Goal: Task Accomplishment & Management: Use online tool/utility

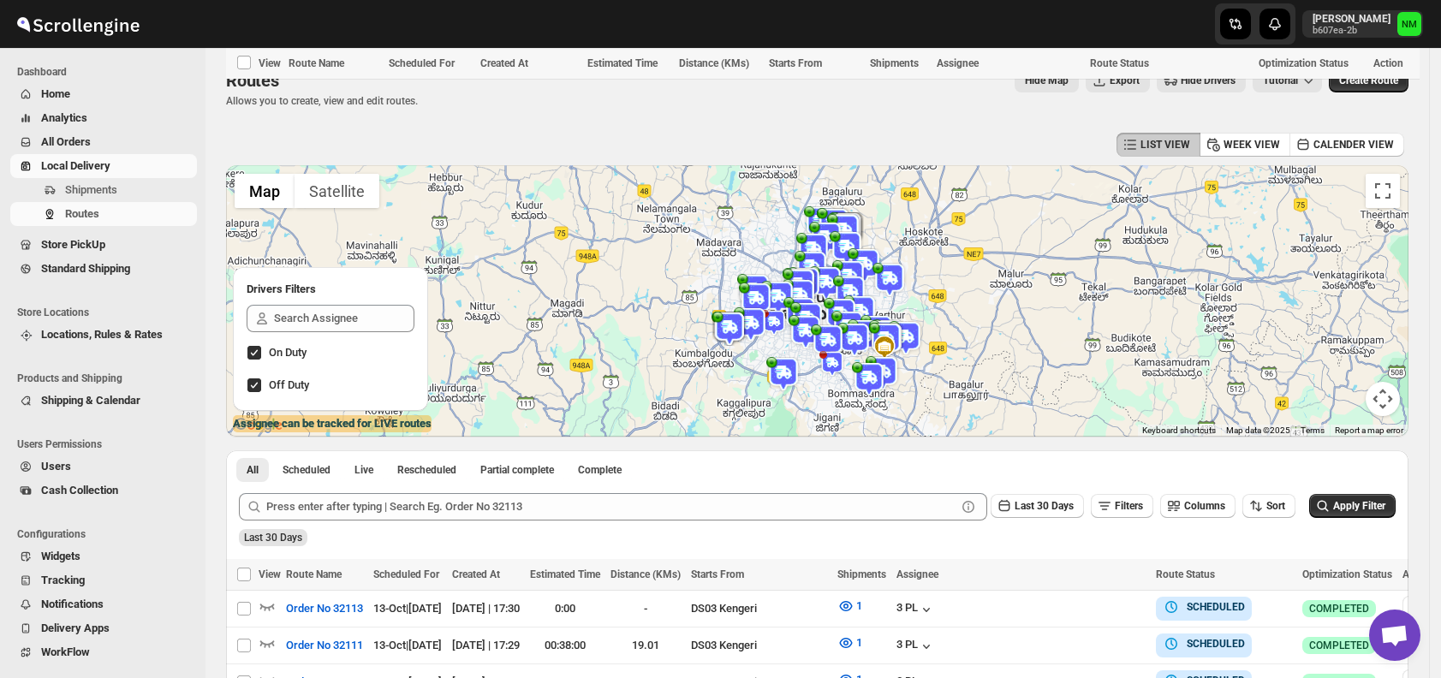
scroll to position [538, 0]
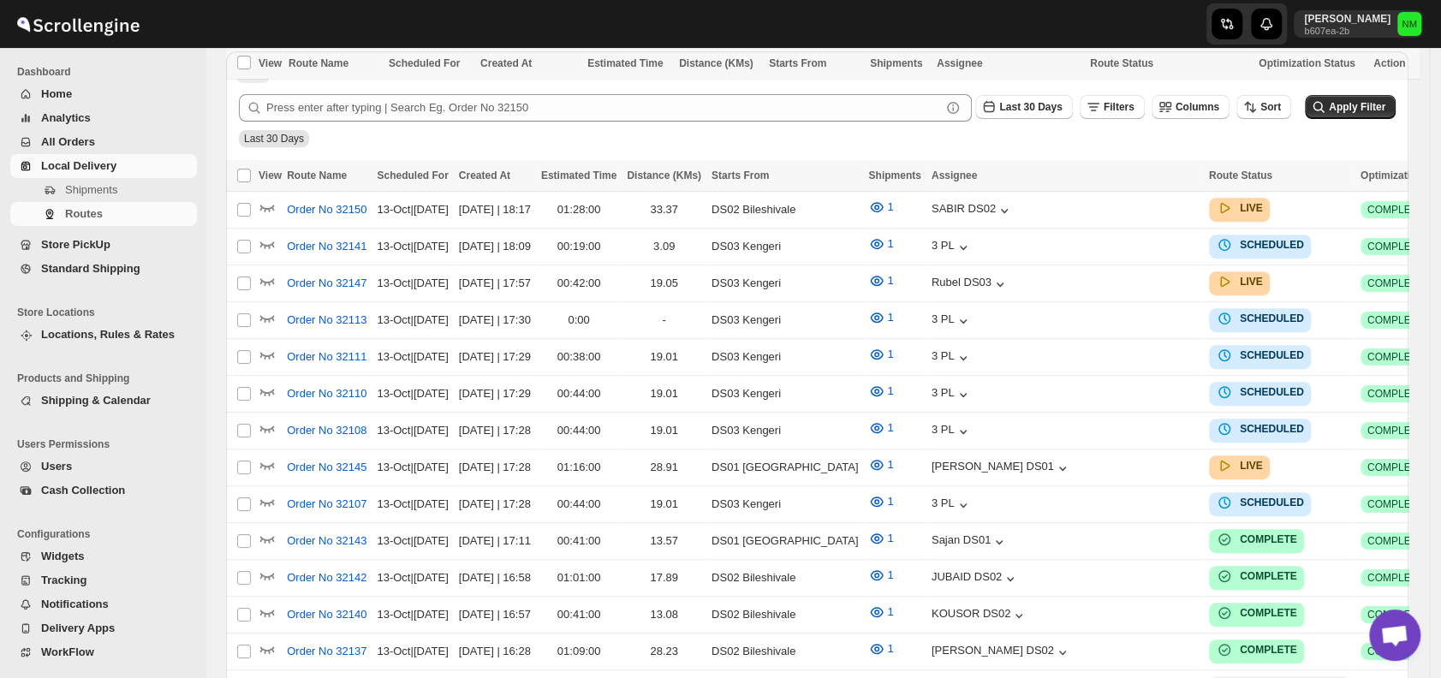
scroll to position [538, 0]
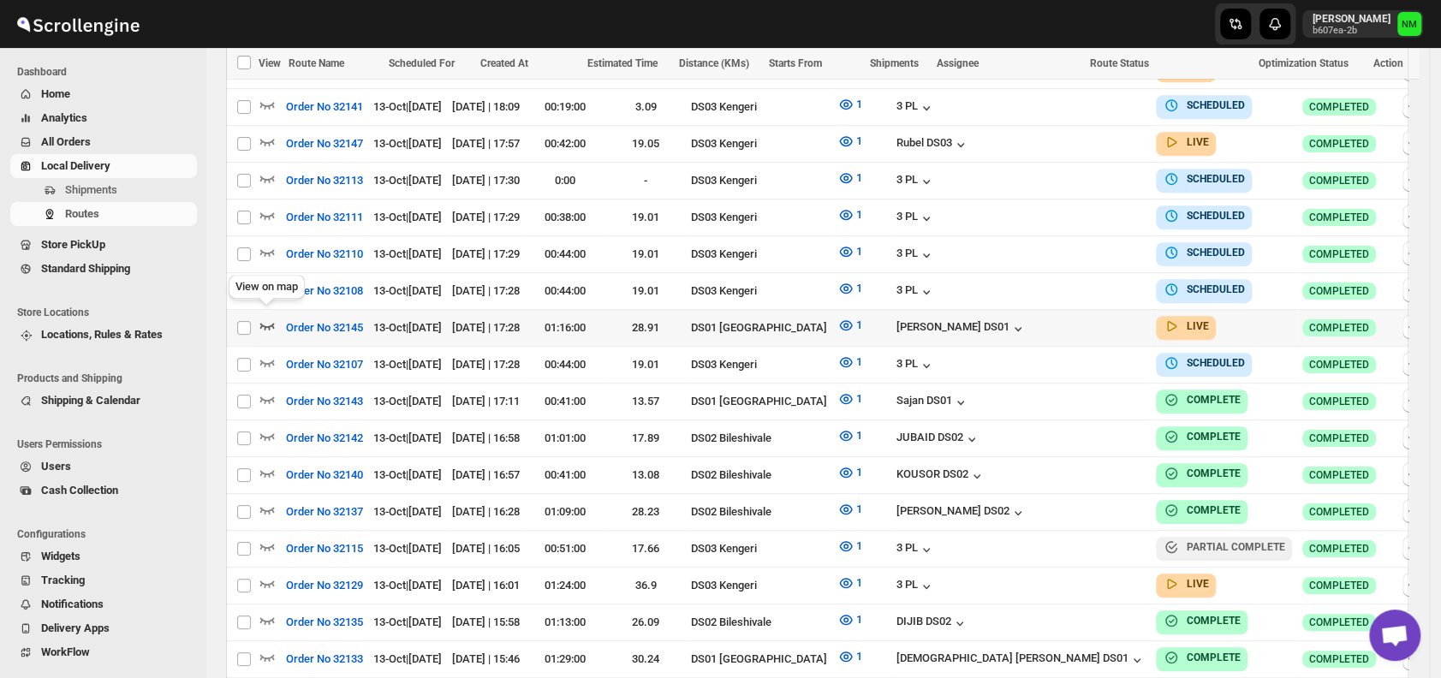
click at [265, 317] on icon "button" at bounding box center [266, 325] width 17 height 17
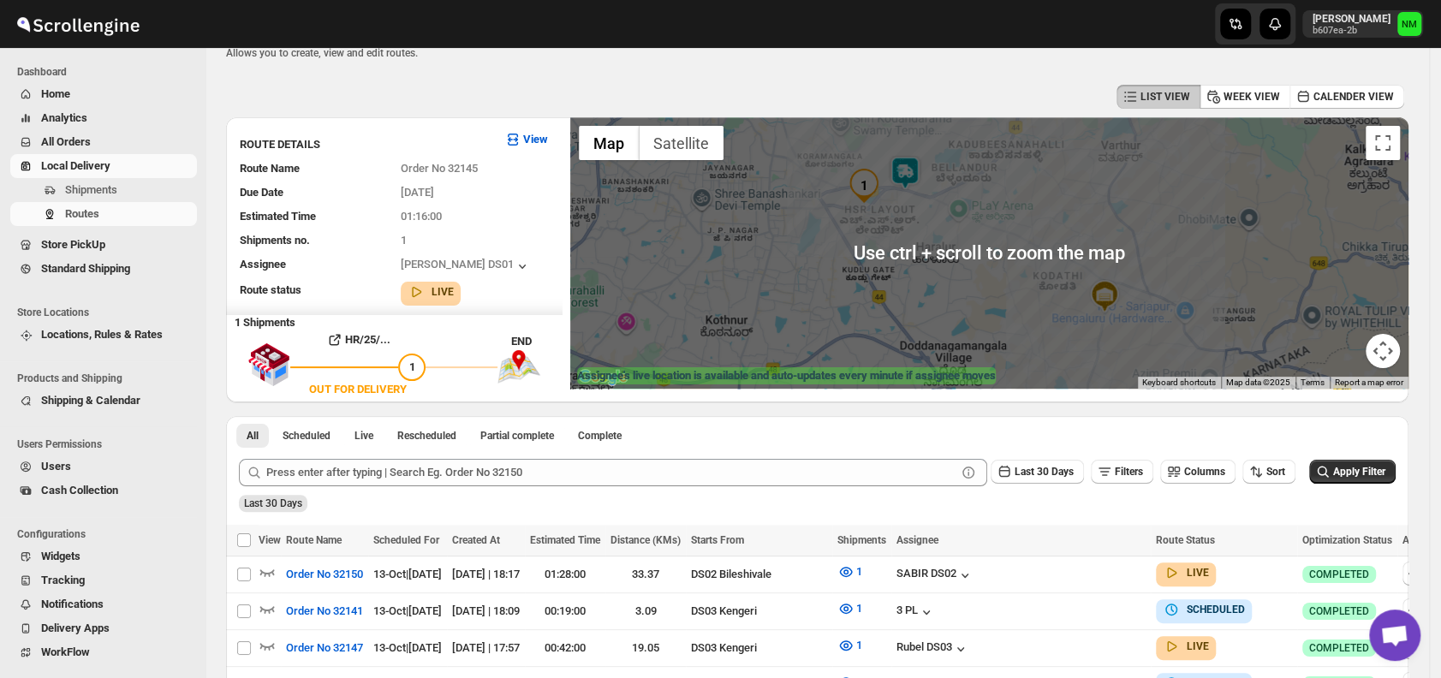
scroll to position [0, 0]
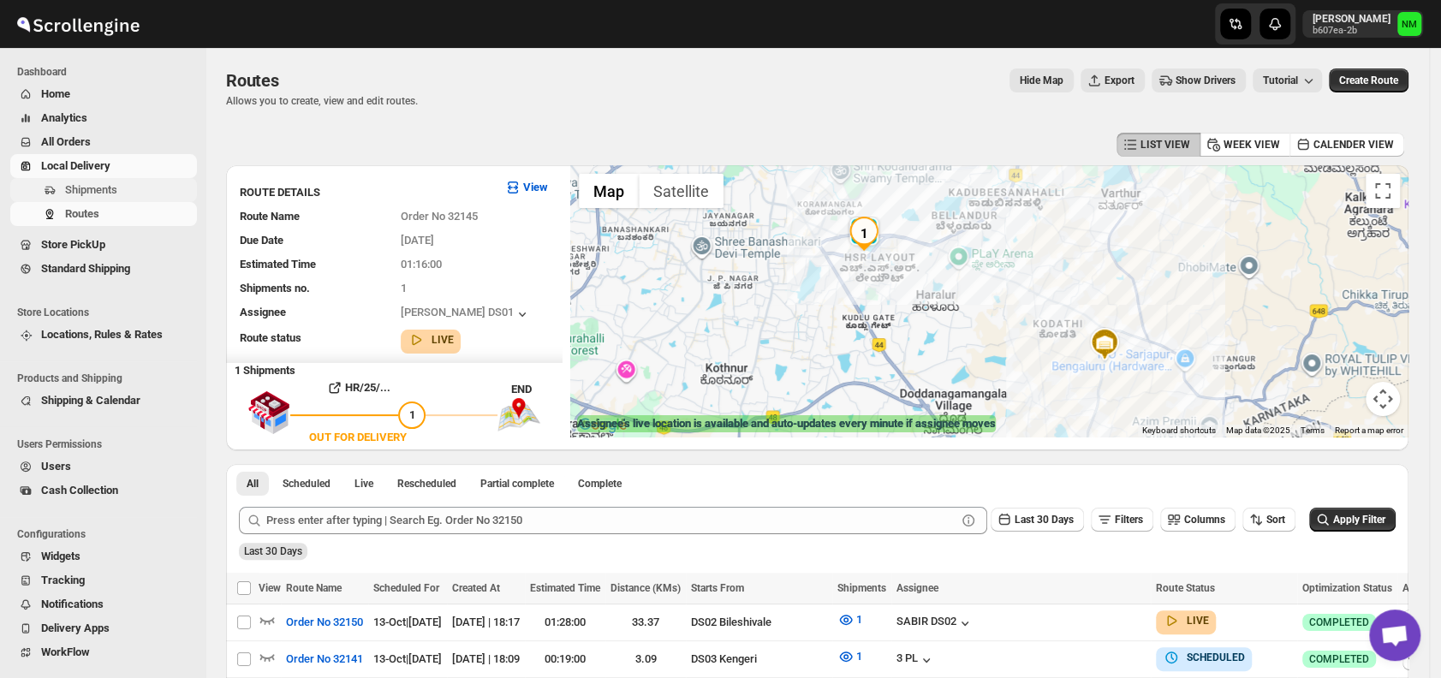
click at [86, 187] on span "Shipments" at bounding box center [91, 189] width 52 height 13
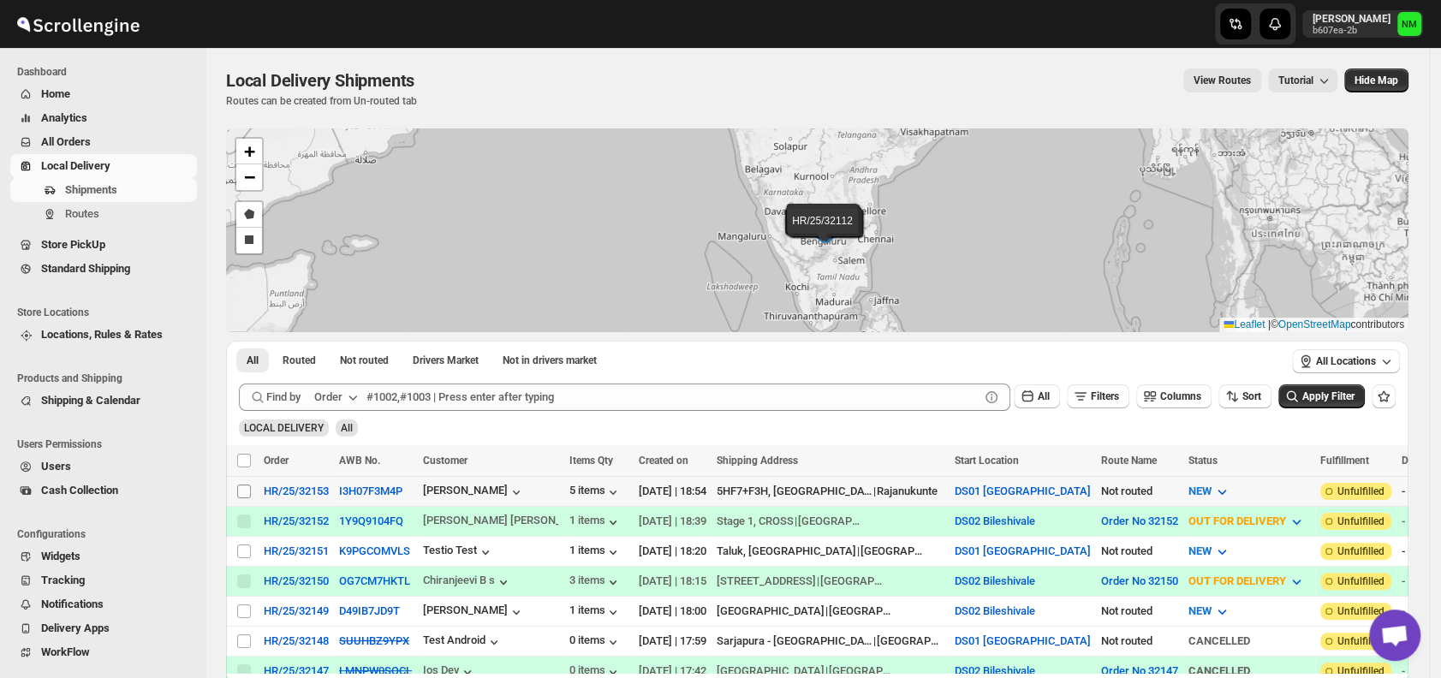
click at [238, 490] on input "Select shipment" at bounding box center [244, 491] width 14 height 14
checkbox input "true"
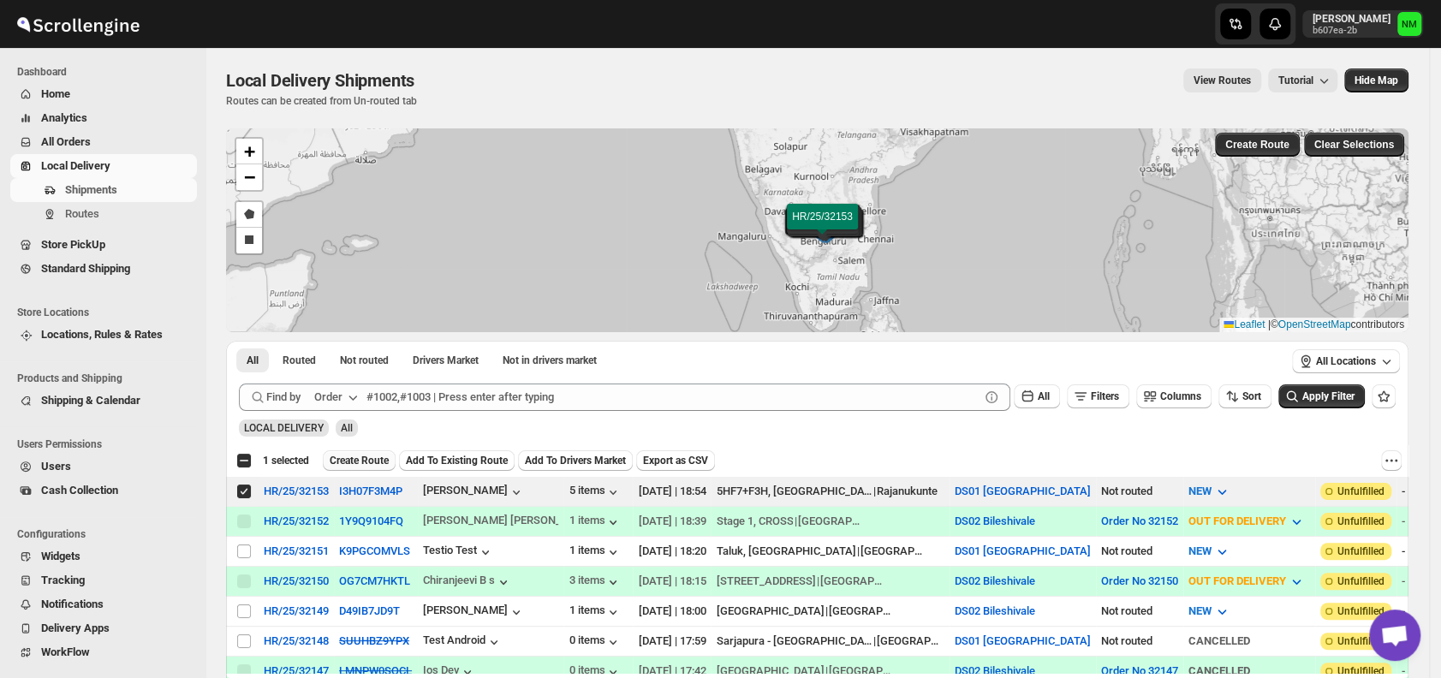
click at [365, 462] on span "Create Route" at bounding box center [359, 461] width 59 height 14
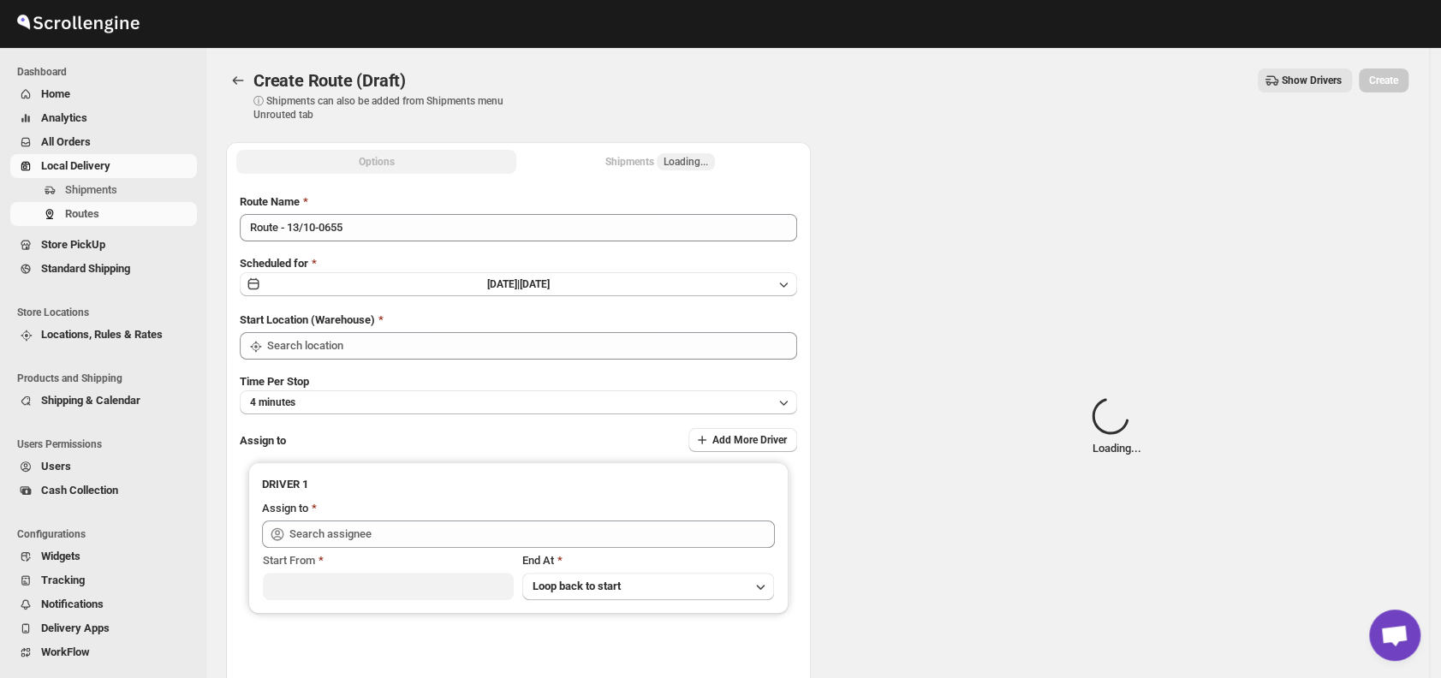
type input "DS01 [GEOGRAPHIC_DATA]"
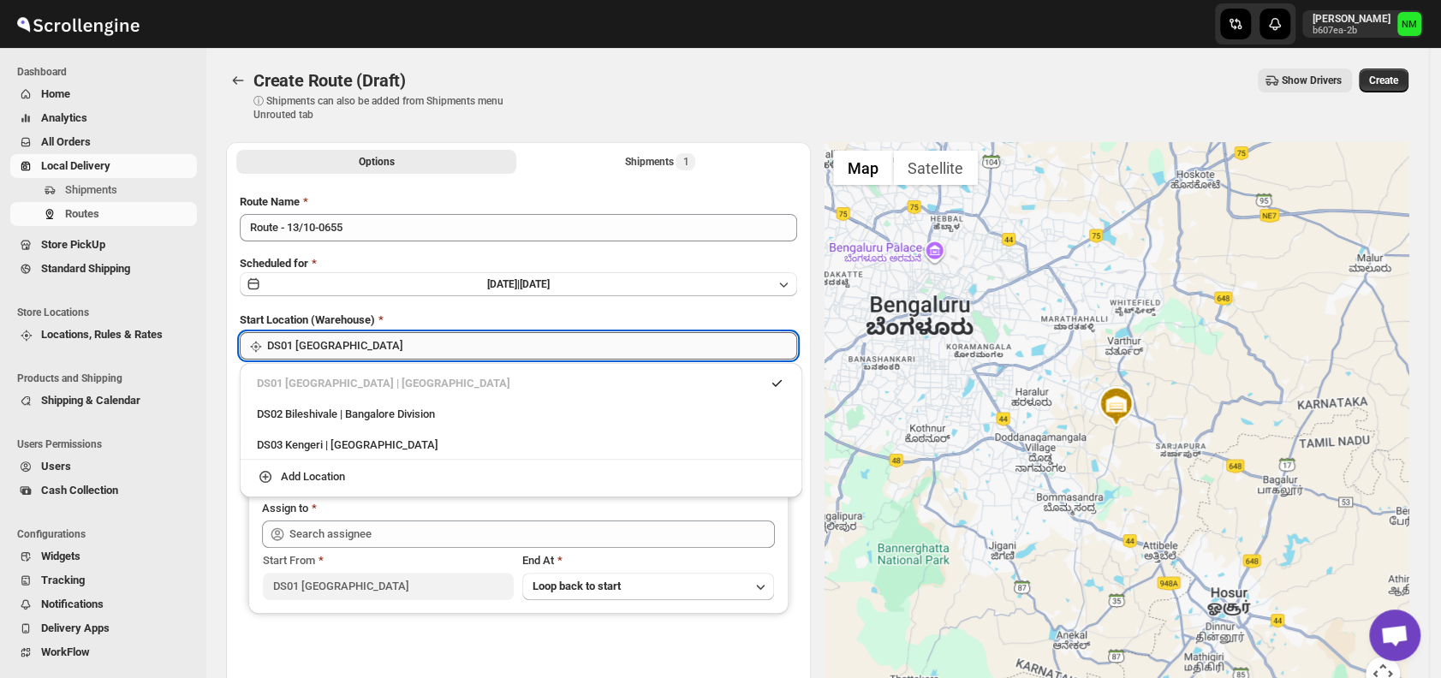
click at [466, 349] on input "DS01 [GEOGRAPHIC_DATA]" at bounding box center [532, 345] width 530 height 27
click at [298, 416] on div "DS02 Bileshivale | Bangalore Division" at bounding box center [521, 414] width 528 height 17
type input "DS02 Bileshivale"
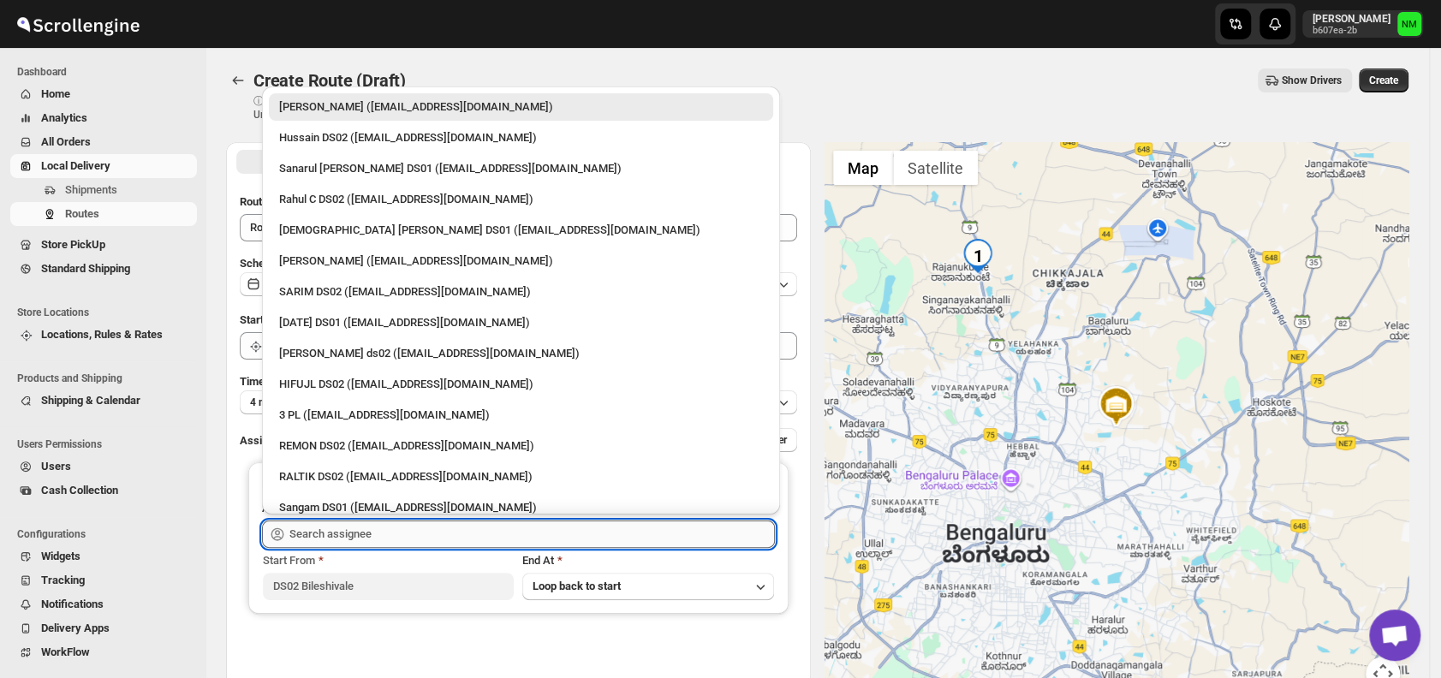
click at [390, 534] on input "text" at bounding box center [531, 533] width 485 height 27
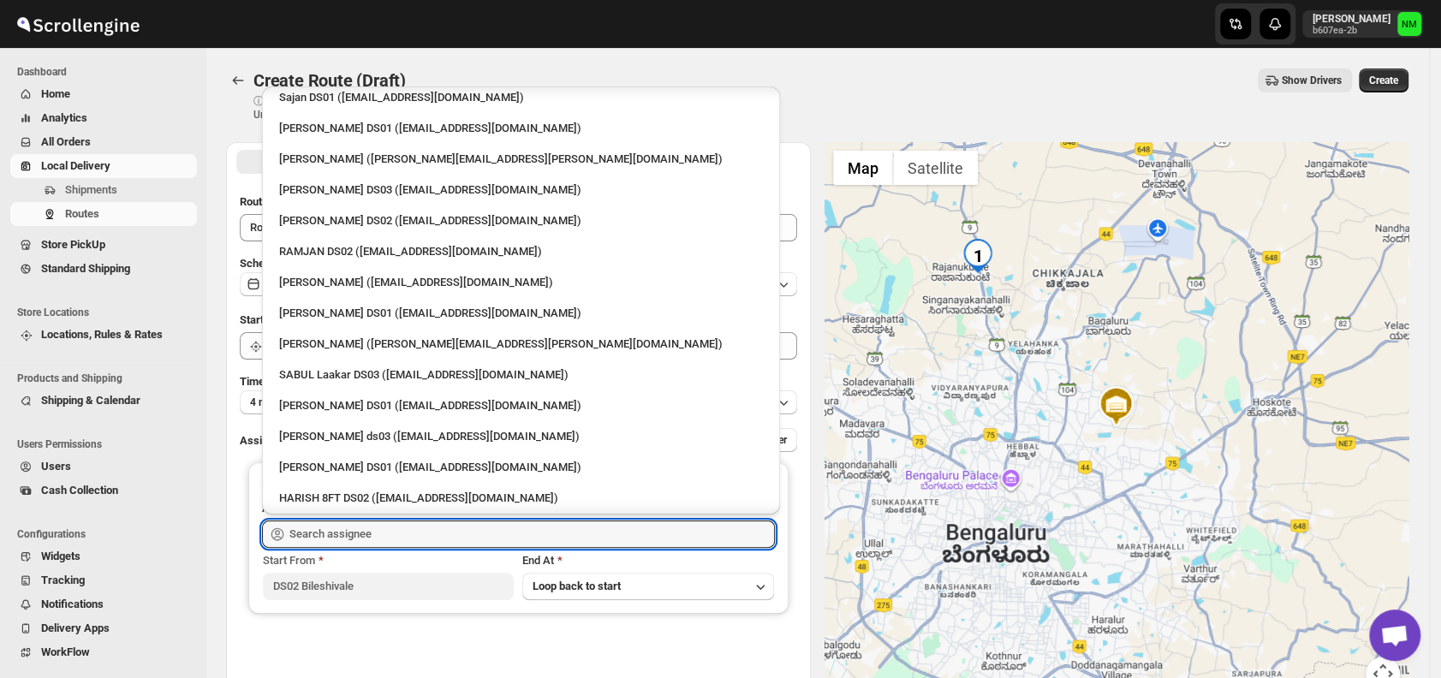
scroll to position [840, 0]
click at [355, 241] on div "RAMJAN DS02 ([EMAIL_ADDRESS][DOMAIN_NAME])" at bounding box center [521, 253] width 504 height 27
type input "RAMJAN DS02 ([EMAIL_ADDRESS][DOMAIN_NAME])"
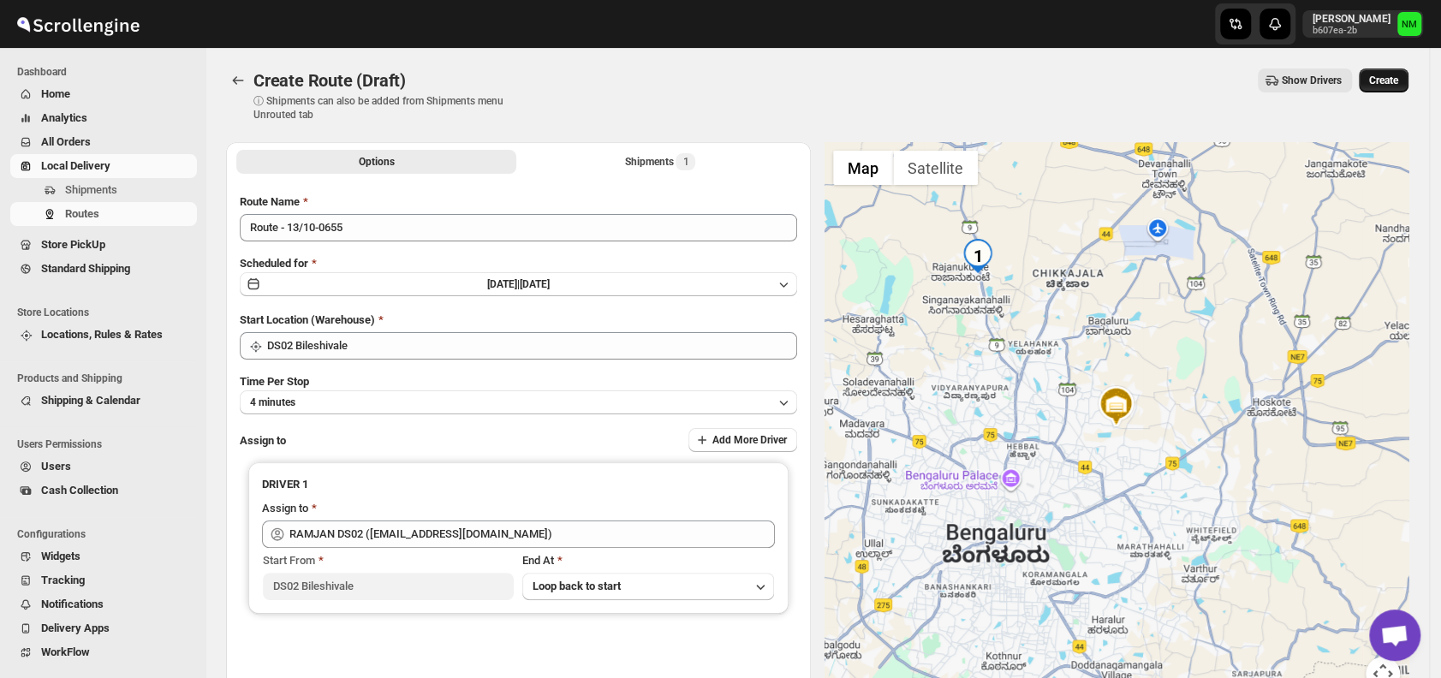
click at [1383, 80] on span "Create" at bounding box center [1383, 81] width 29 height 14
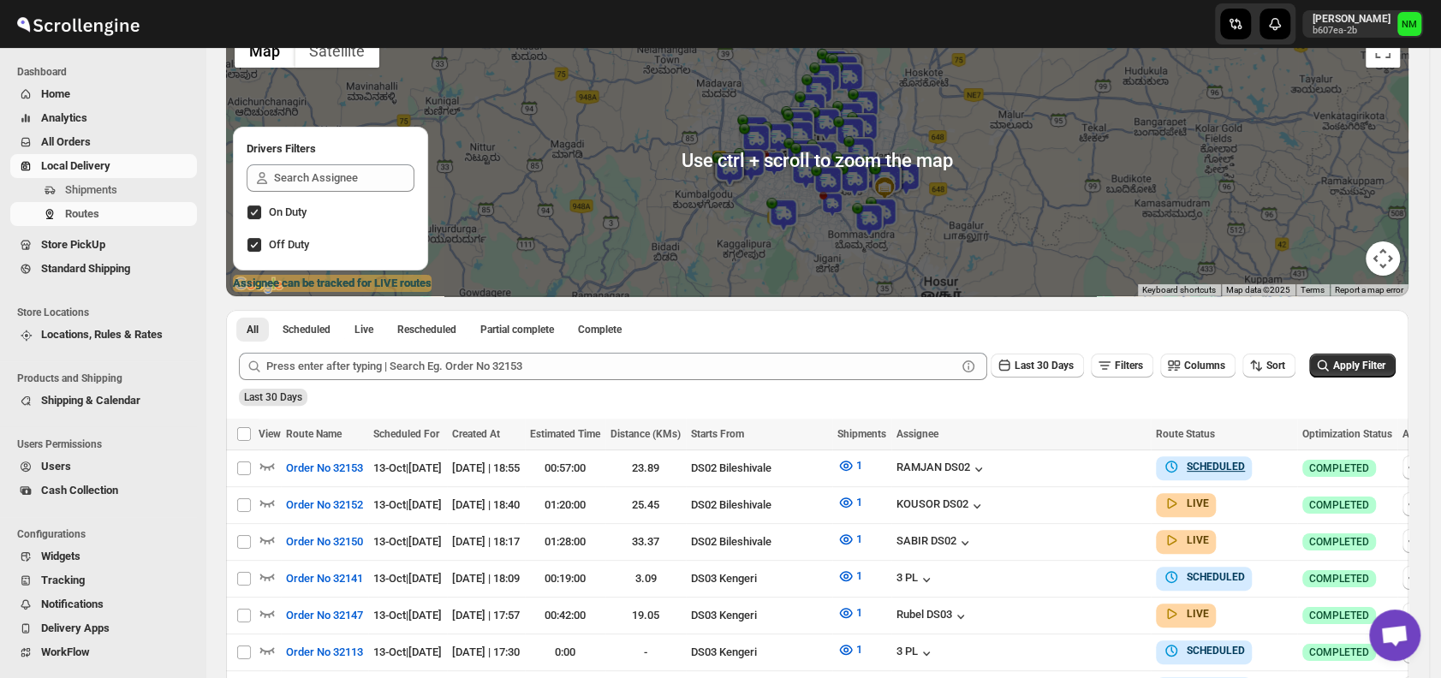
scroll to position [196, 0]
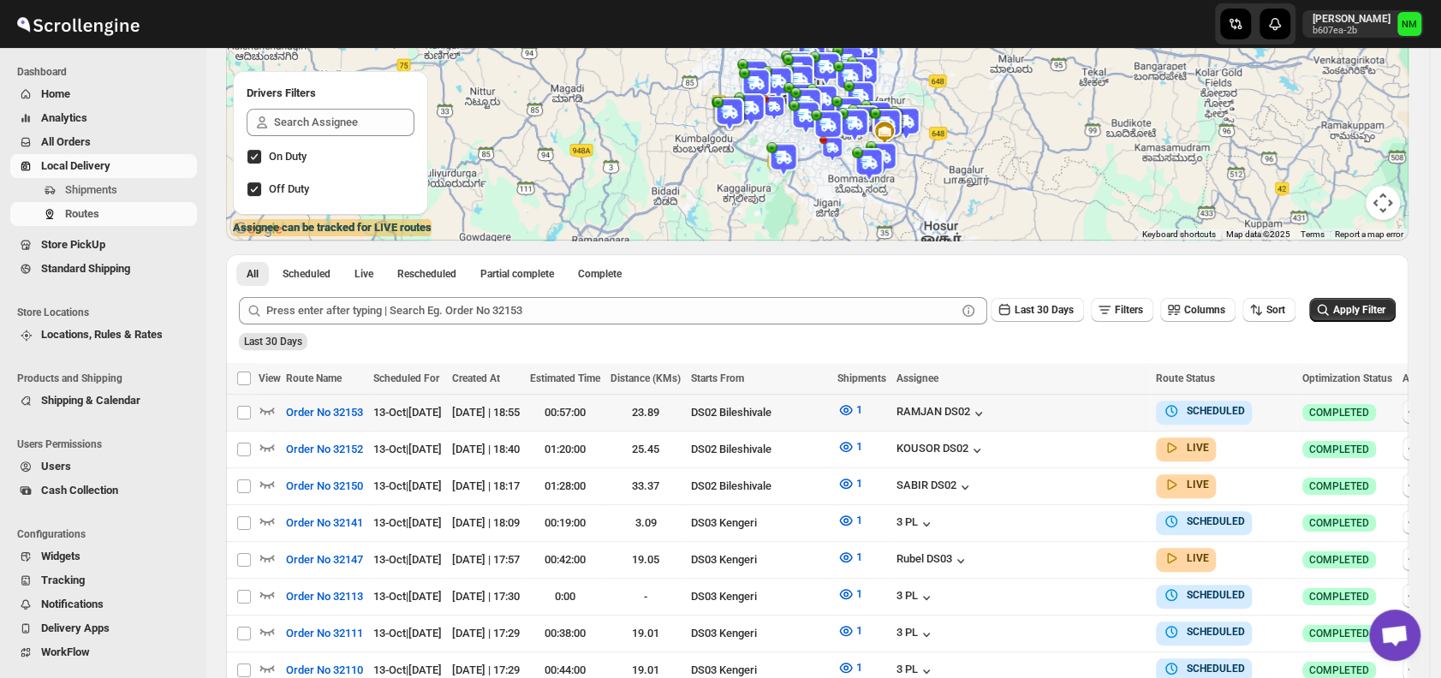
click at [1405, 414] on icon "button" at bounding box center [1413, 411] width 17 height 17
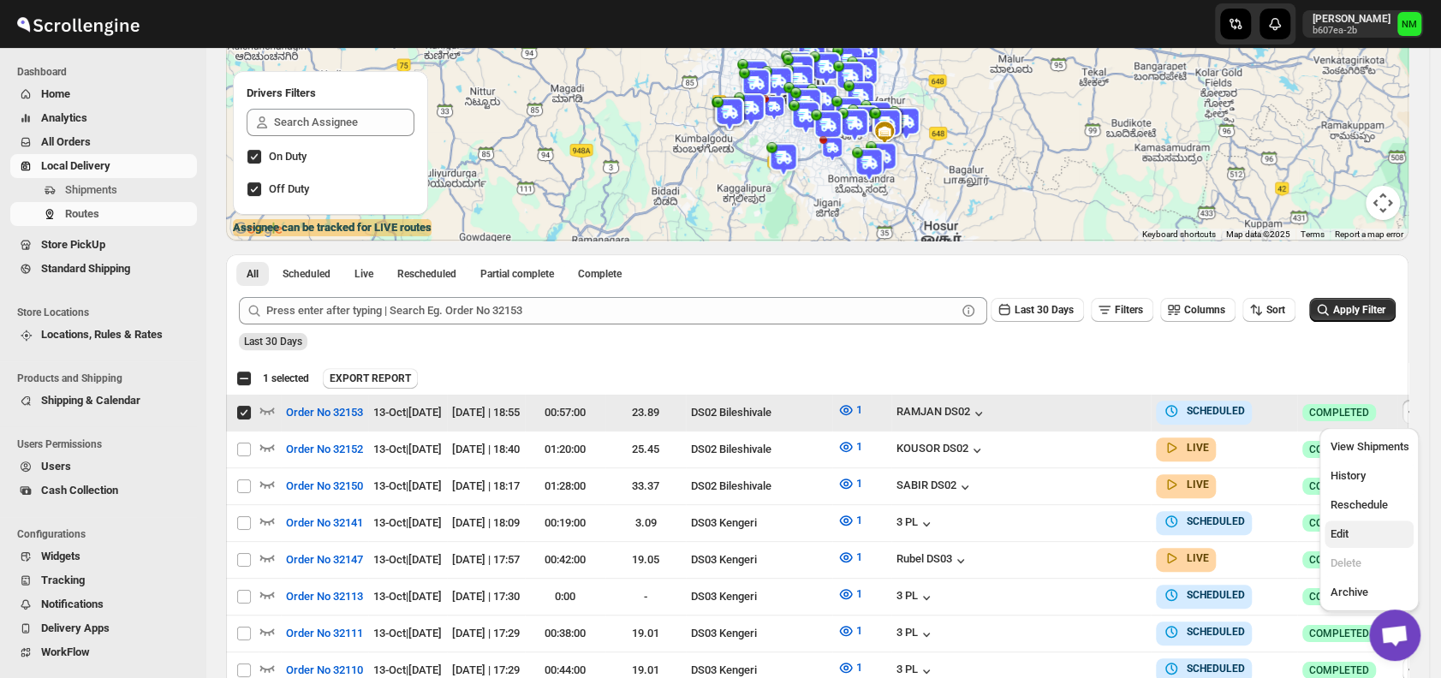
click at [1337, 526] on span "Edit" at bounding box center [1368, 534] width 79 height 17
checkbox input "false"
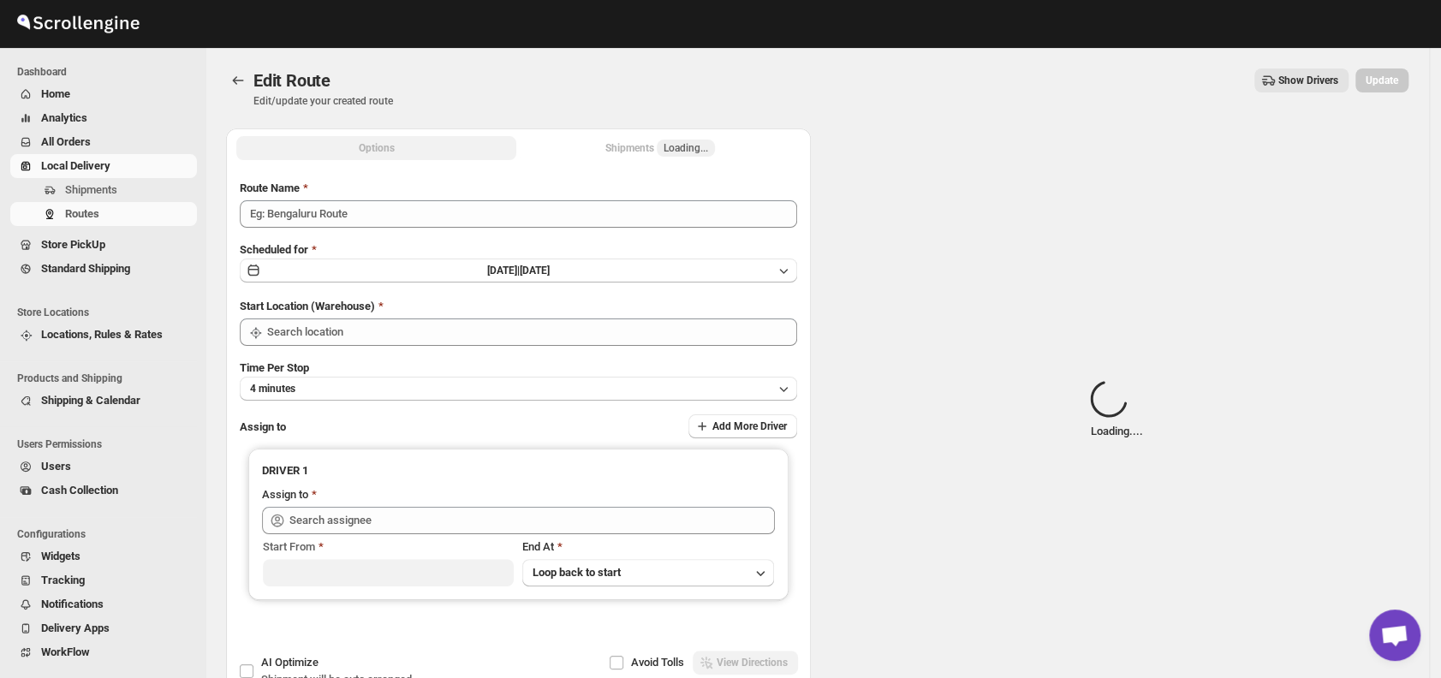
type input "Order No 32153"
type input "DS02 Bileshivale"
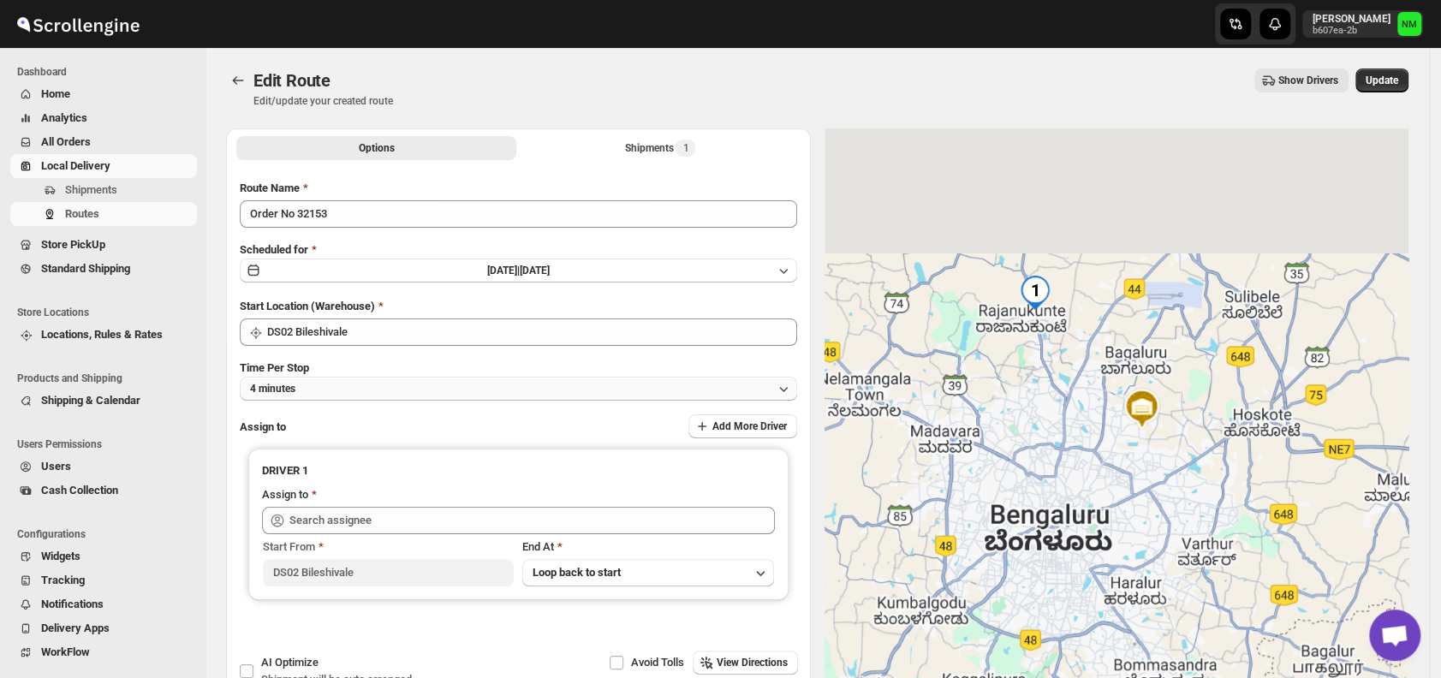
type input "RAMJAN DS02 ([EMAIL_ADDRESS][DOMAIN_NAME])"
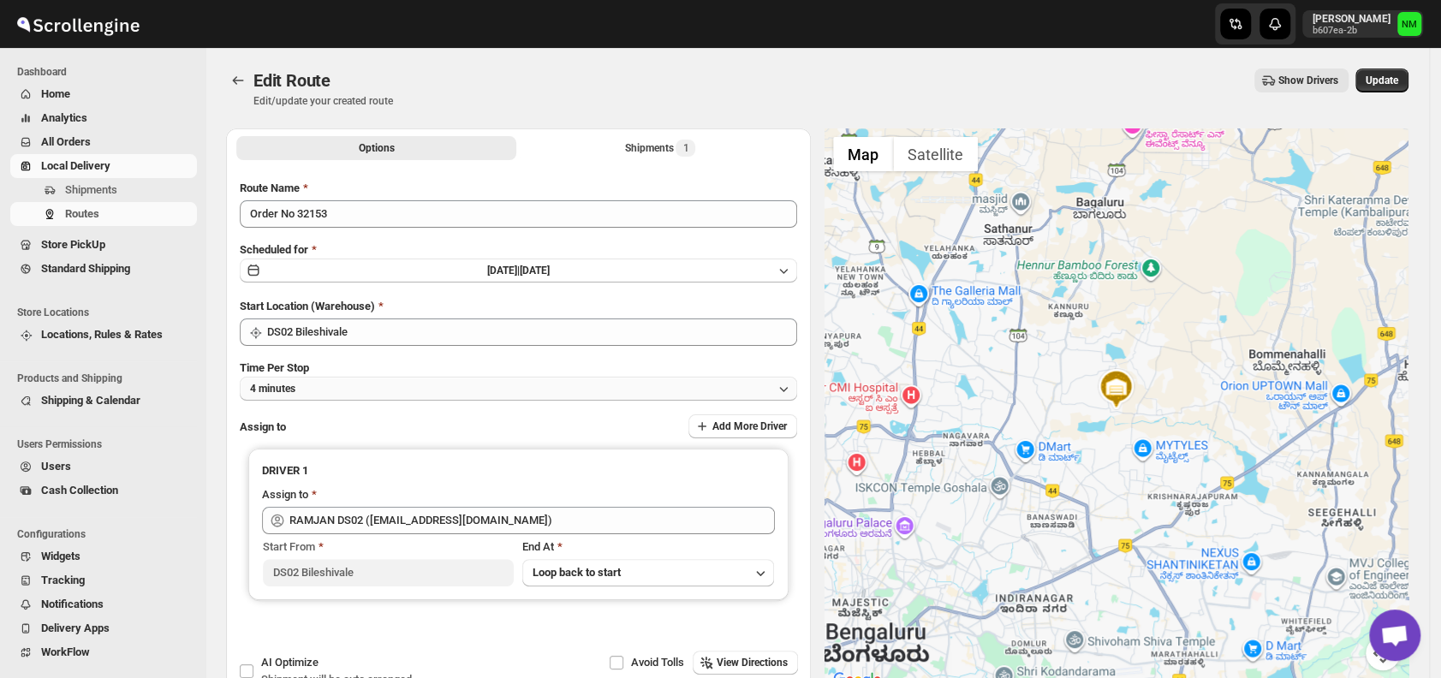
click at [508, 386] on button "4 minutes" at bounding box center [518, 389] width 557 height 24
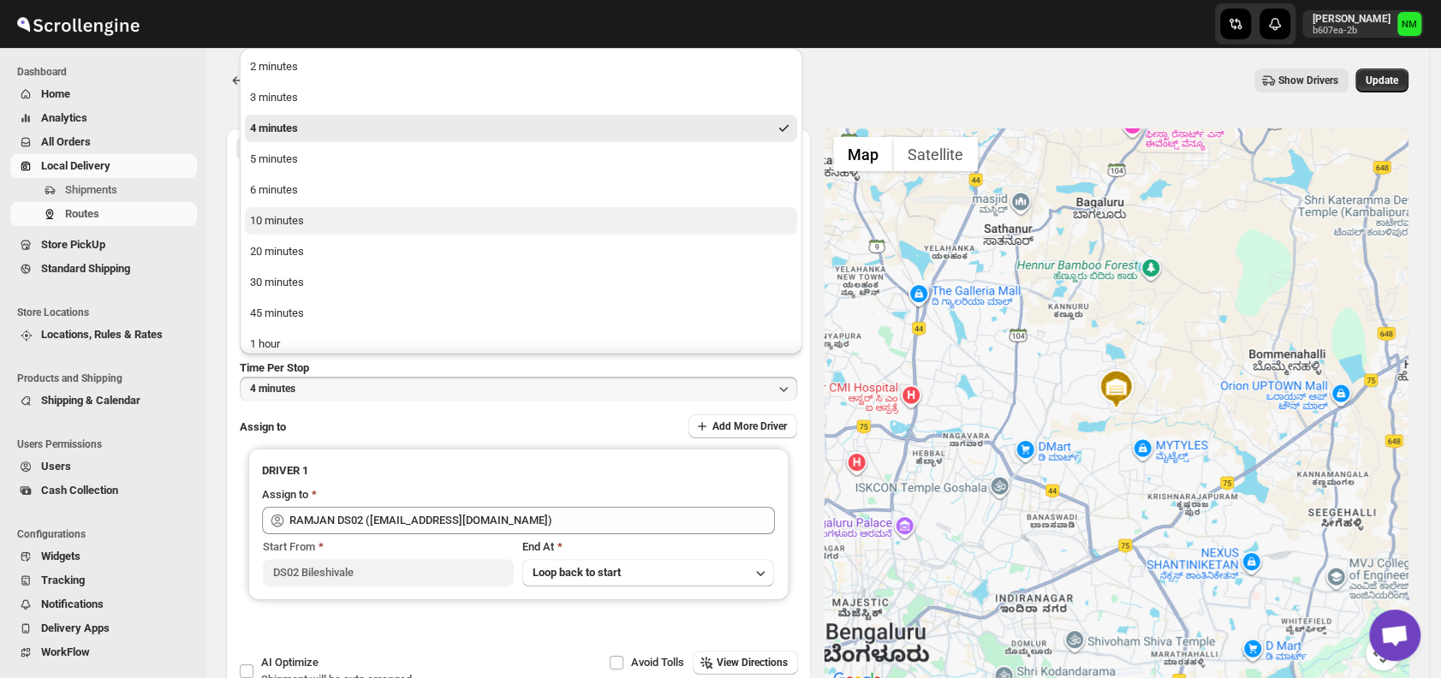
click at [270, 217] on div "10 minutes" at bounding box center [277, 220] width 54 height 17
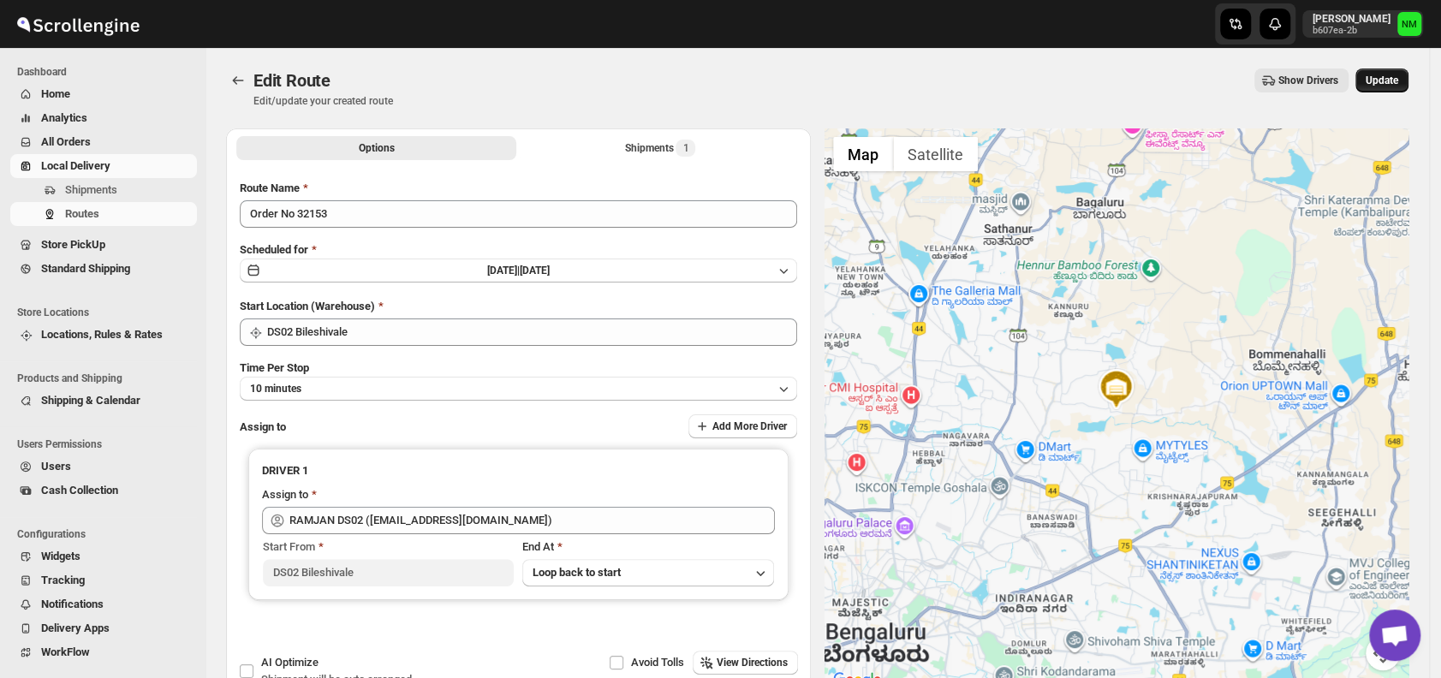
click at [1392, 75] on span "Update" at bounding box center [1381, 81] width 33 height 14
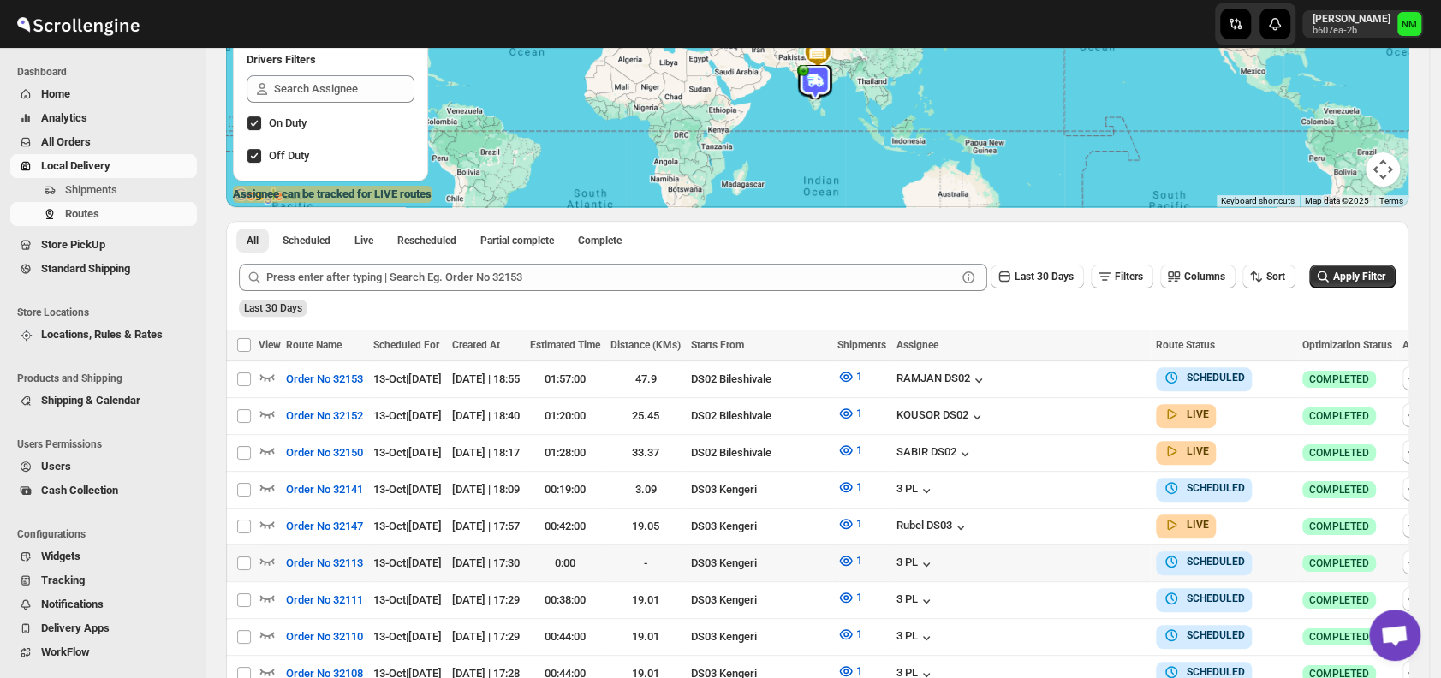
scroll to position [255, 0]
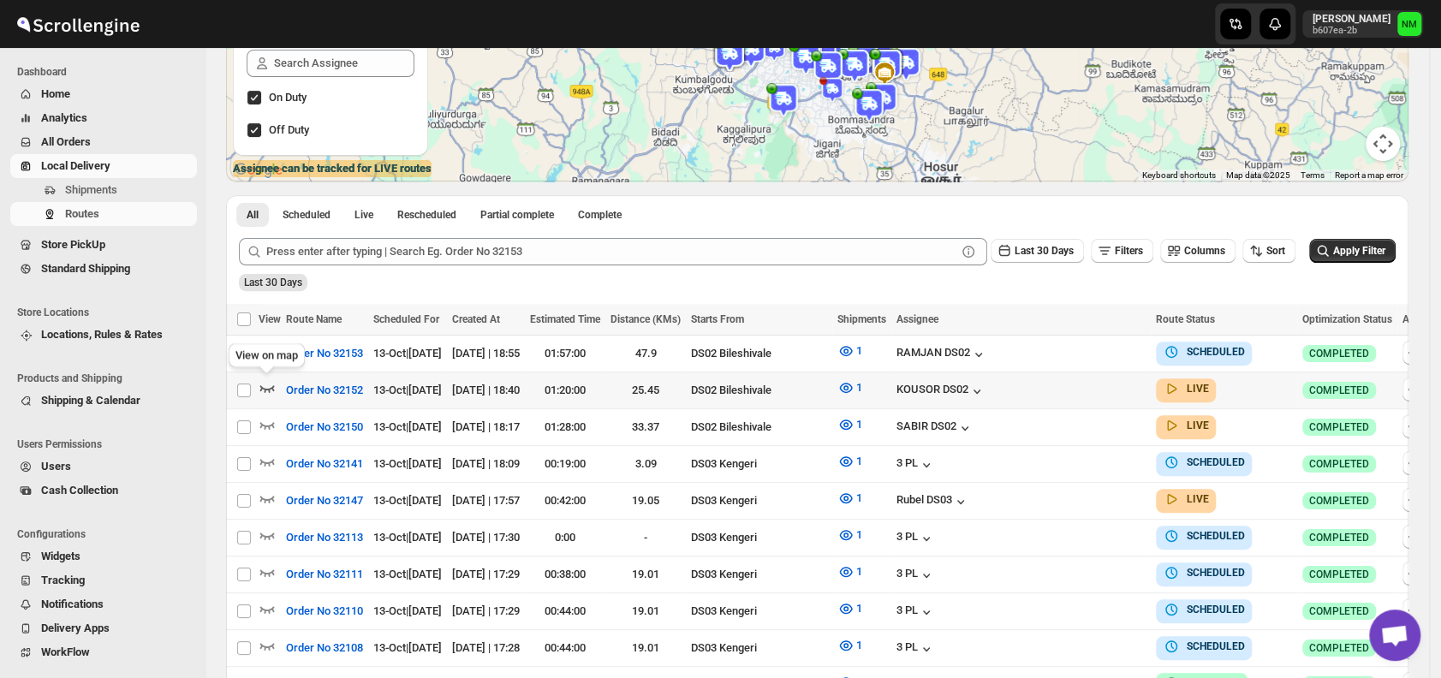
click at [268, 392] on icon "button" at bounding box center [266, 387] width 17 height 17
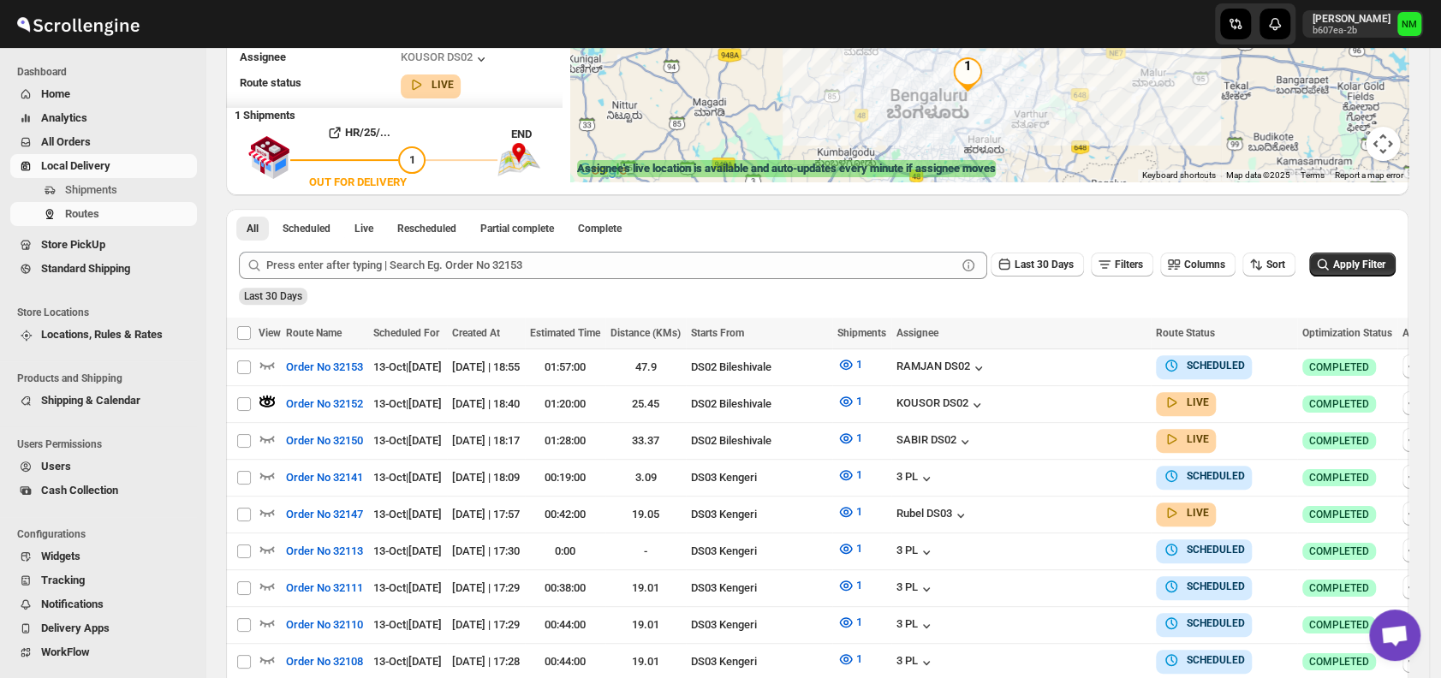
scroll to position [0, 0]
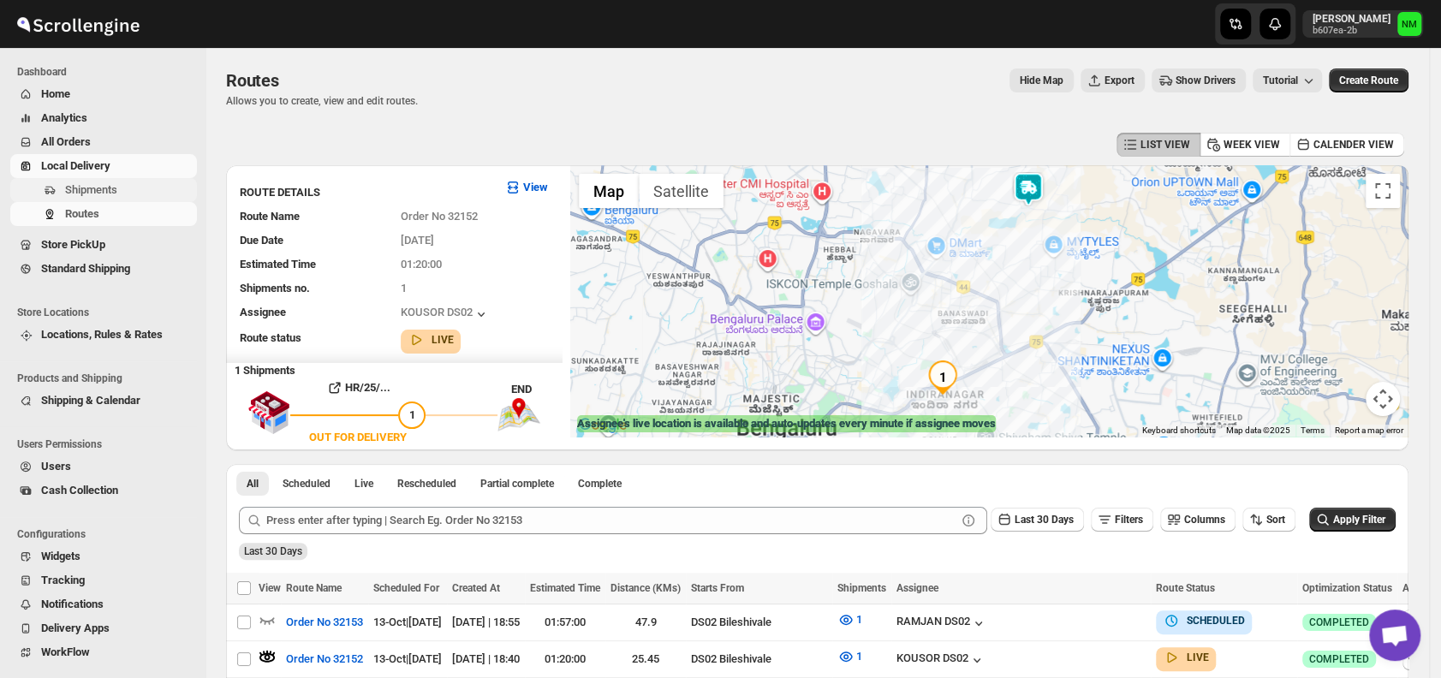
click at [75, 196] on span "Shipments" at bounding box center [91, 189] width 52 height 13
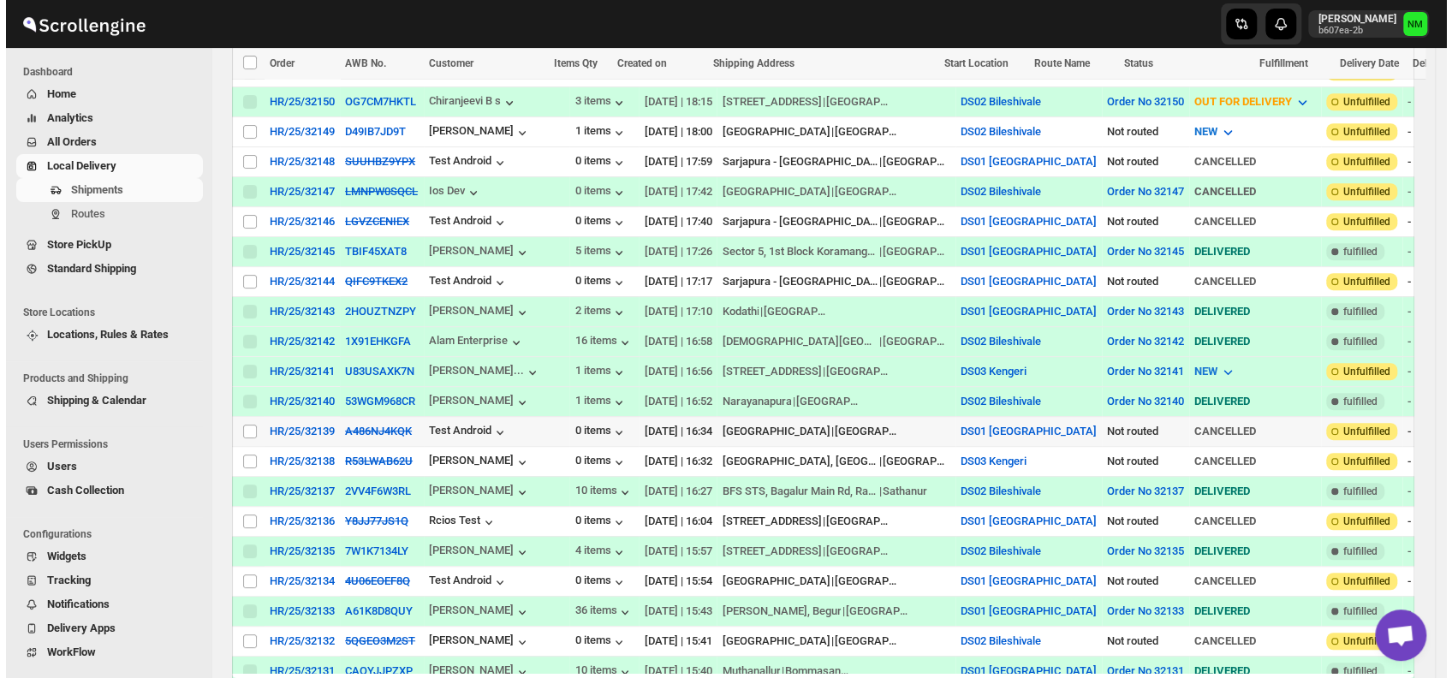
scroll to position [485, 0]
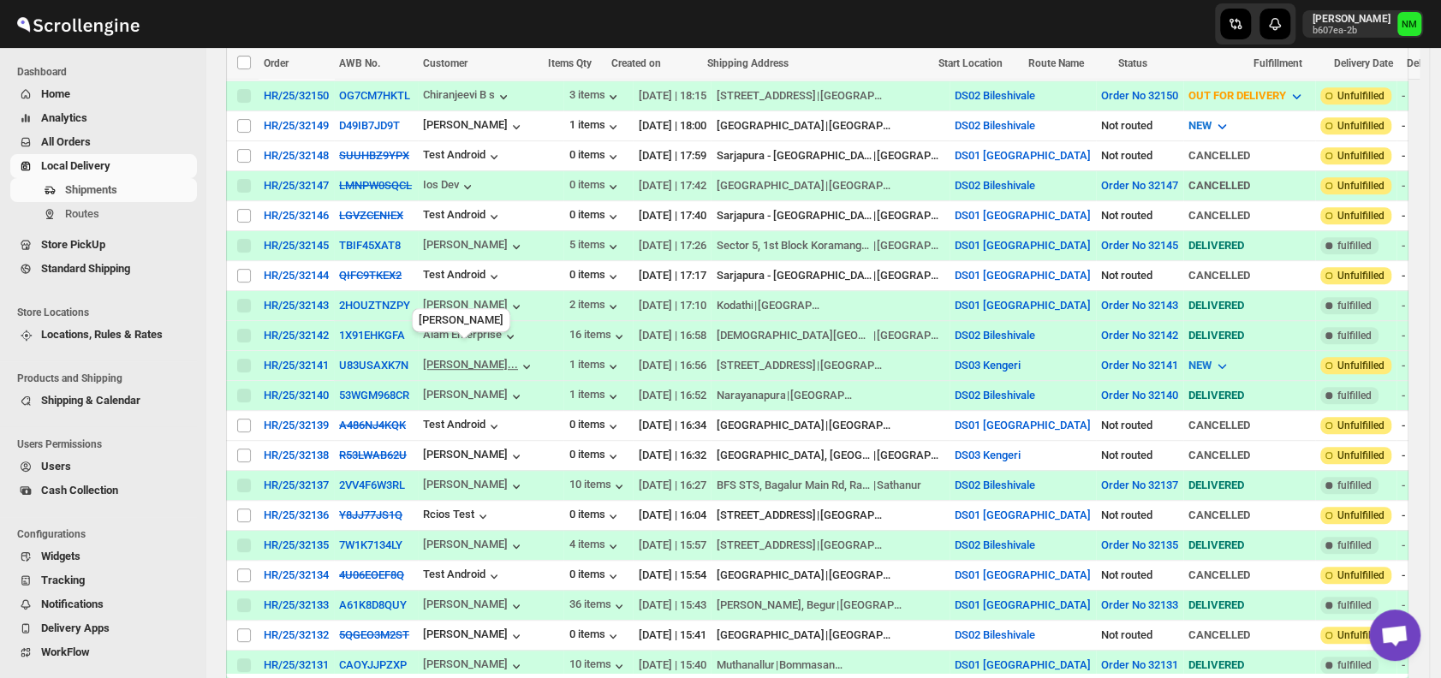
click at [434, 358] on div "[PERSON_NAME]..." at bounding box center [470, 364] width 95 height 13
click at [374, 359] on button "U83USAXK7N" at bounding box center [373, 365] width 69 height 13
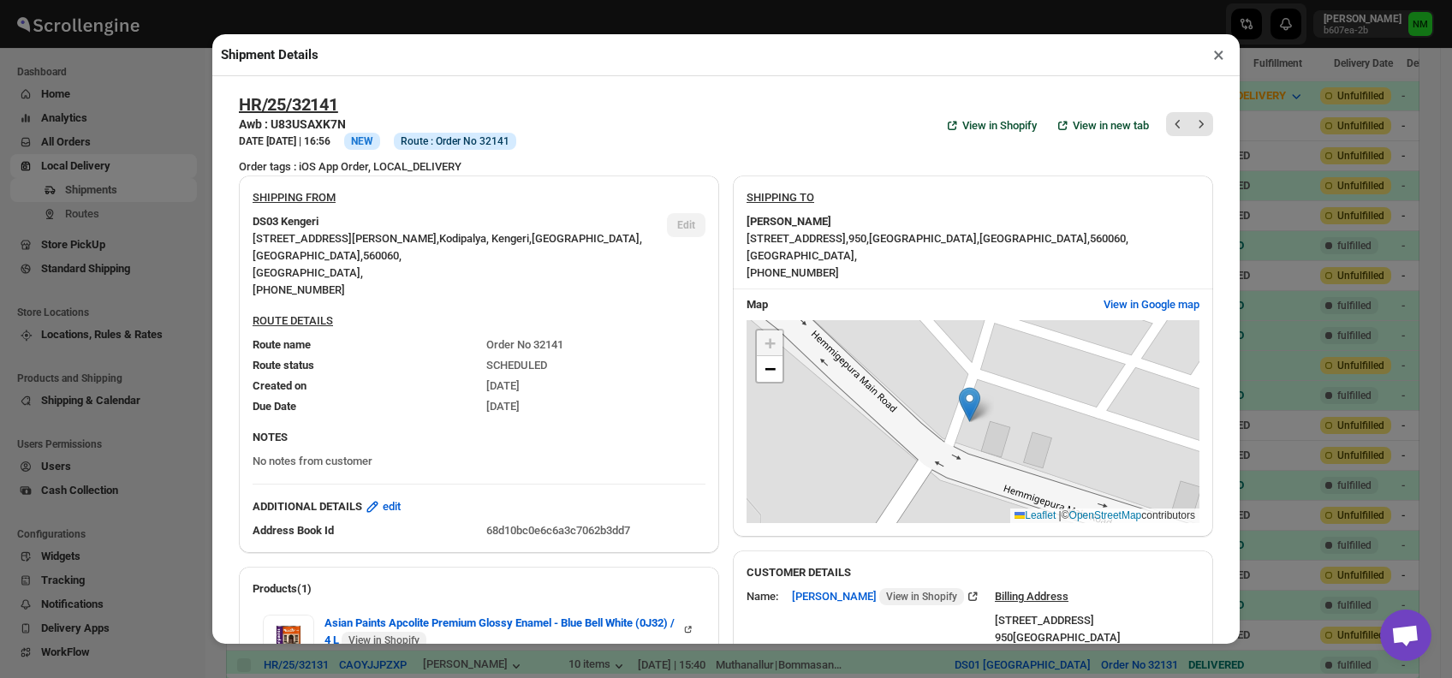
scroll to position [537, 0]
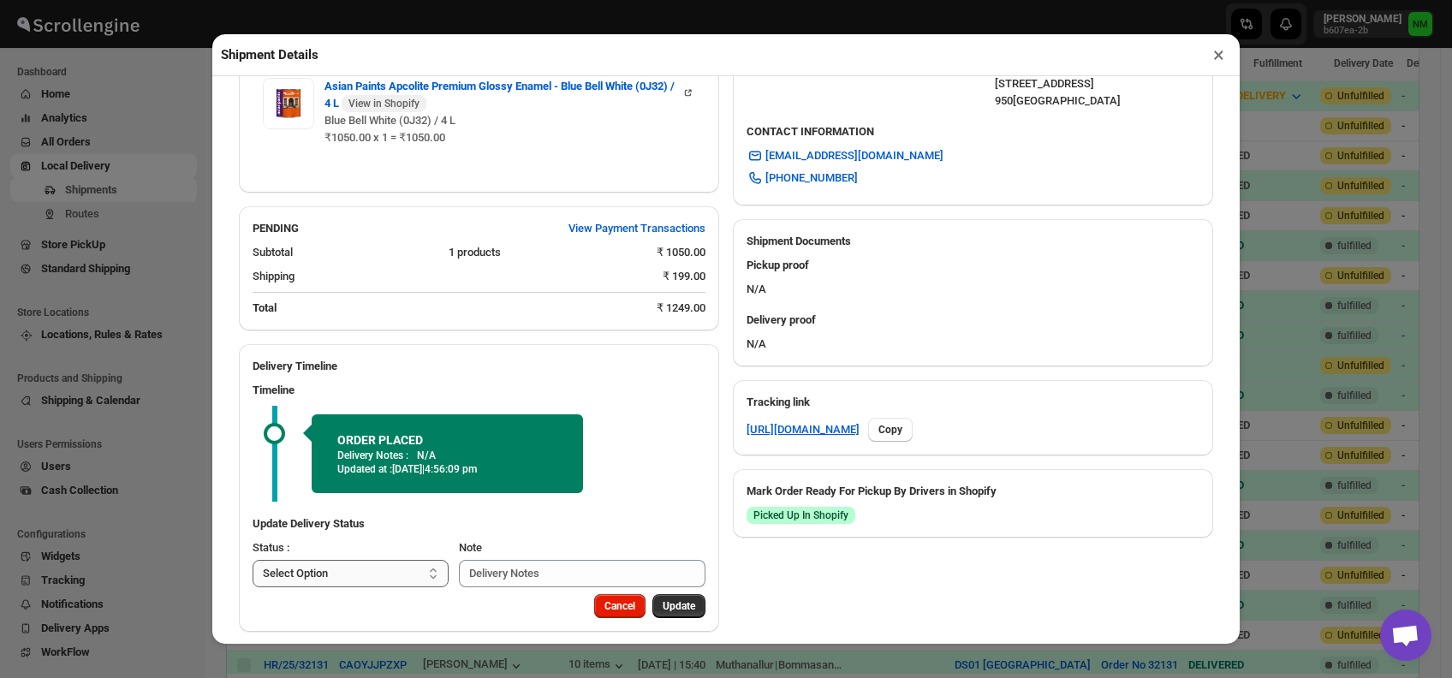
click at [386, 562] on select "Select Option PICKED UP OUT FOR DELIVERY RESCHEDULE DELIVERED CANCELLED" at bounding box center [351, 573] width 196 height 27
select select "PICKED_UP"
click at [253, 560] on select "Select Option PICKED UP OUT FOR DELIVERY RESCHEDULE DELIVERED CANCELLED" at bounding box center [351, 573] width 196 height 27
click at [679, 599] on span "Pick Products" at bounding box center [663, 606] width 64 height 14
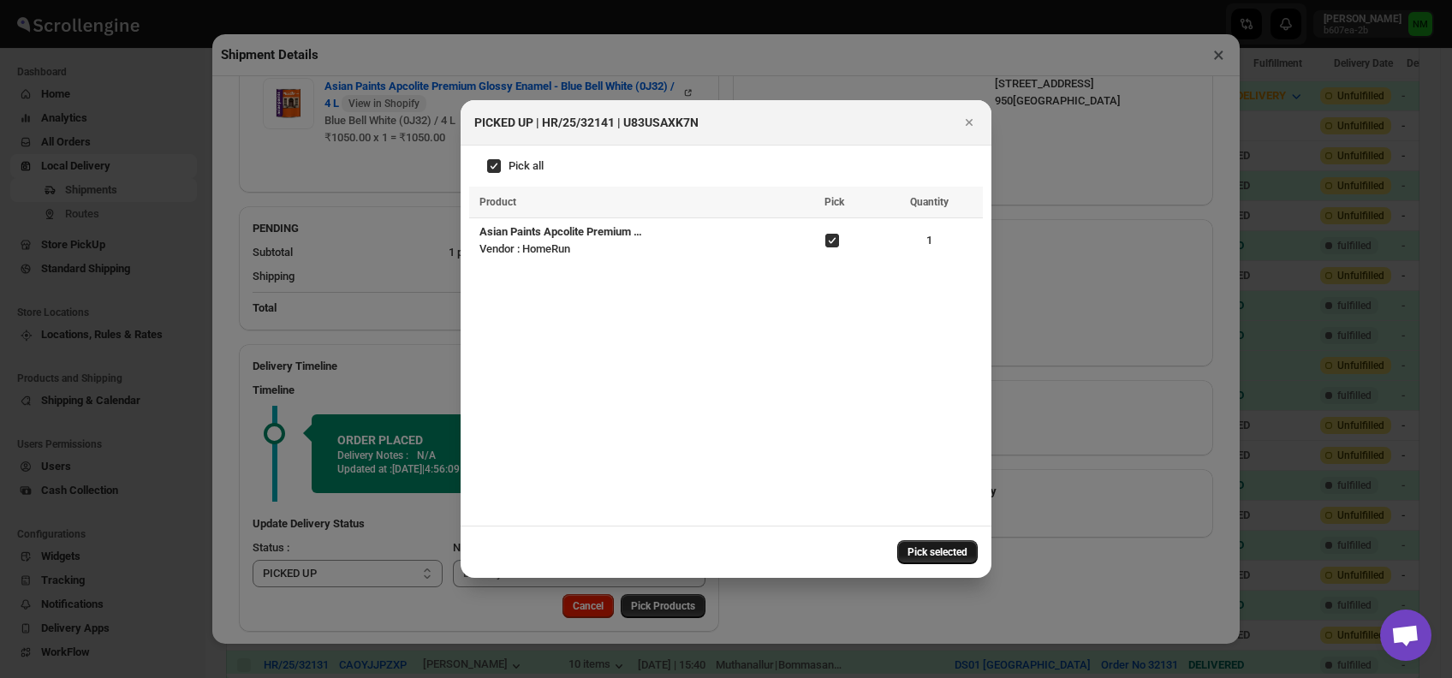
click at [909, 546] on span "Pick selected" at bounding box center [937, 552] width 60 height 14
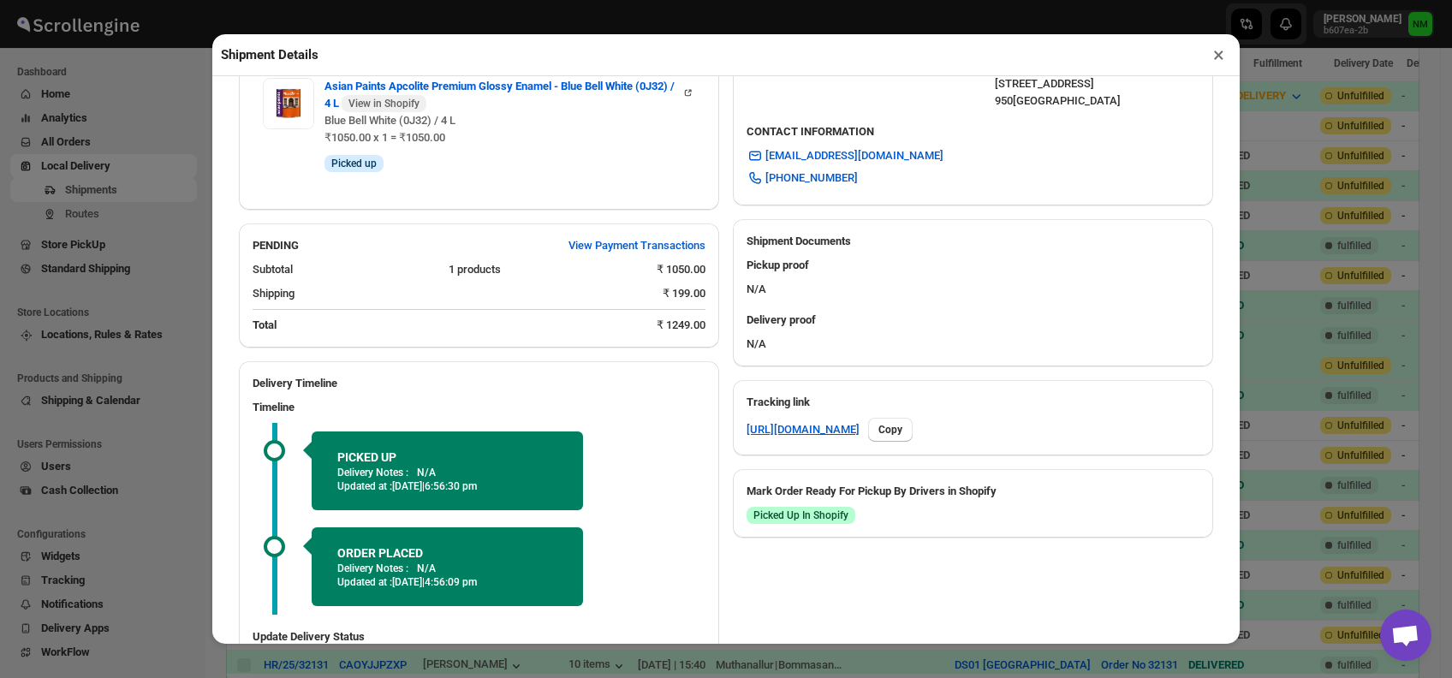
scroll to position [650, 0]
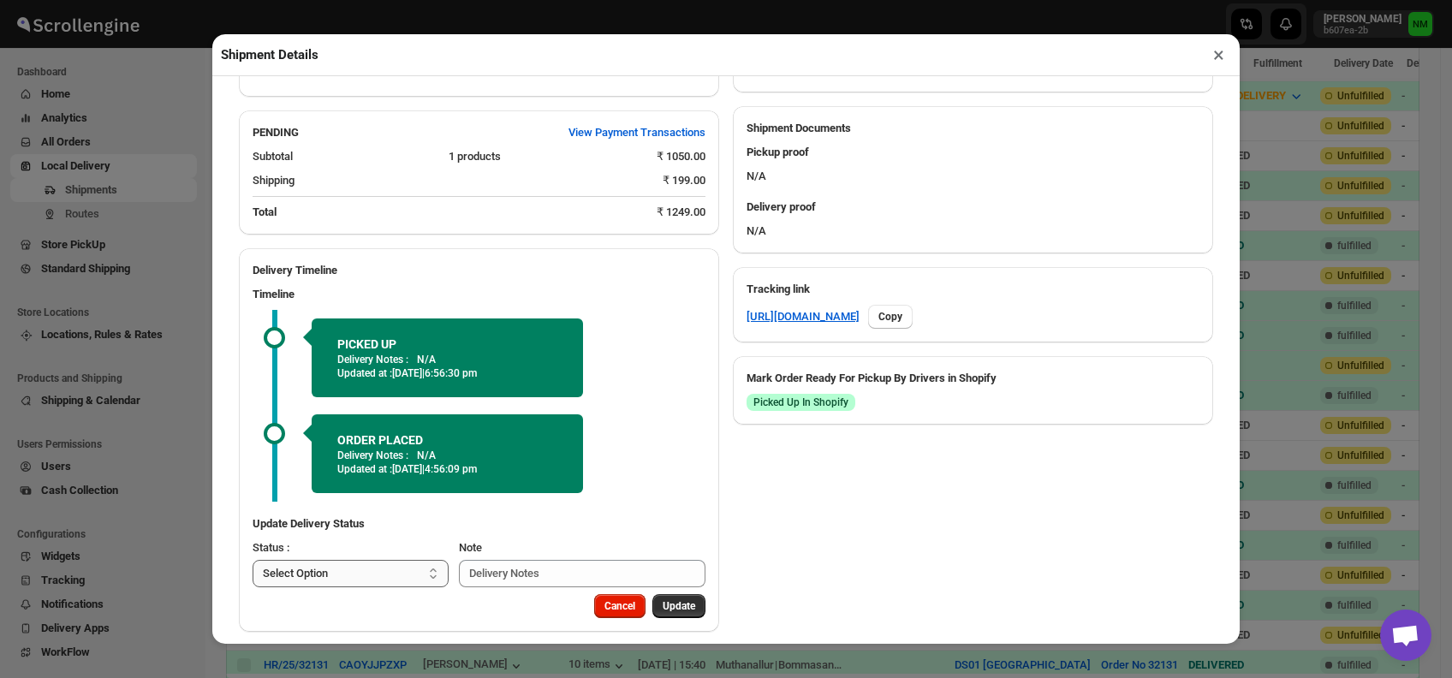
click at [413, 561] on select "Select Option PICKED UP OUT FOR DELIVERY RESCHEDULE DELIVERED CANCELLED" at bounding box center [351, 573] width 196 height 27
select select "OUT_FOR_DELIVERY"
click at [253, 560] on select "Select Option PICKED UP OUT FOR DELIVERY RESCHEDULE DELIVERED CANCELLED" at bounding box center [351, 573] width 196 height 27
click at [678, 599] on span "Update" at bounding box center [678, 606] width 33 height 14
select select
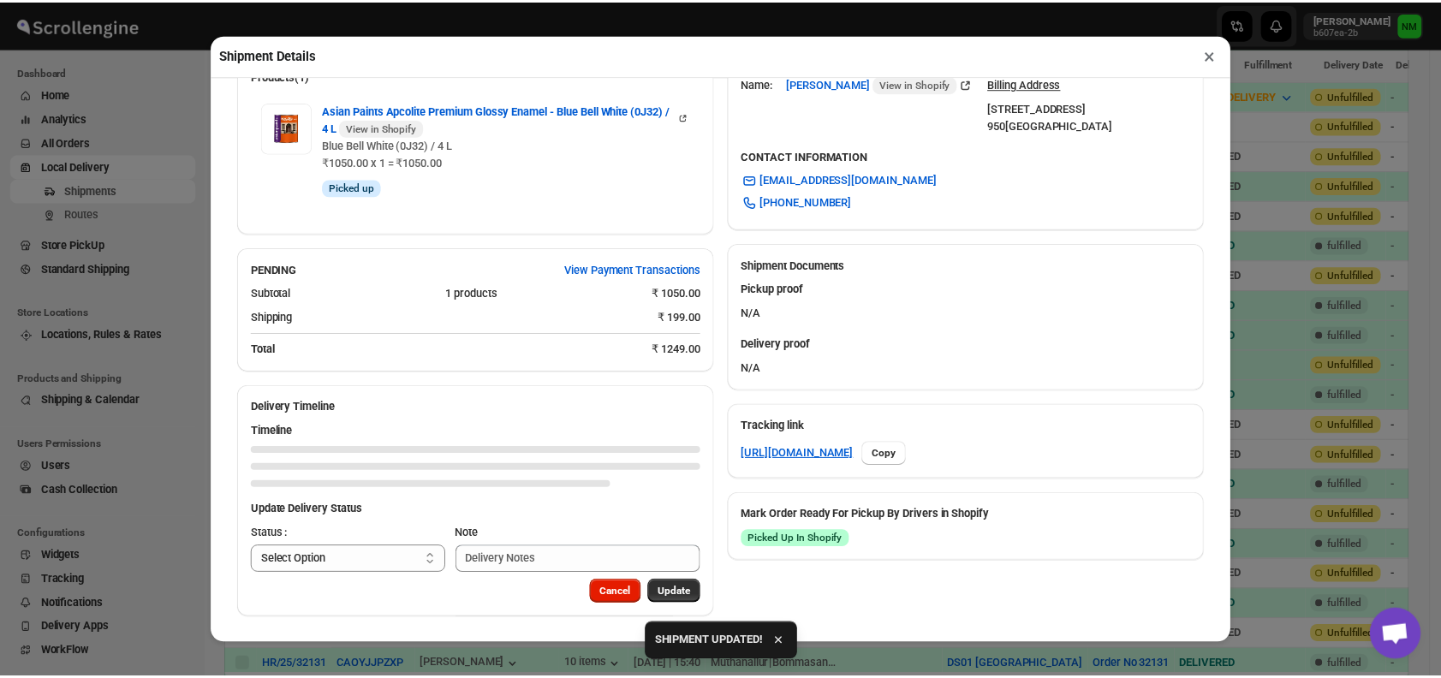
scroll to position [523, 0]
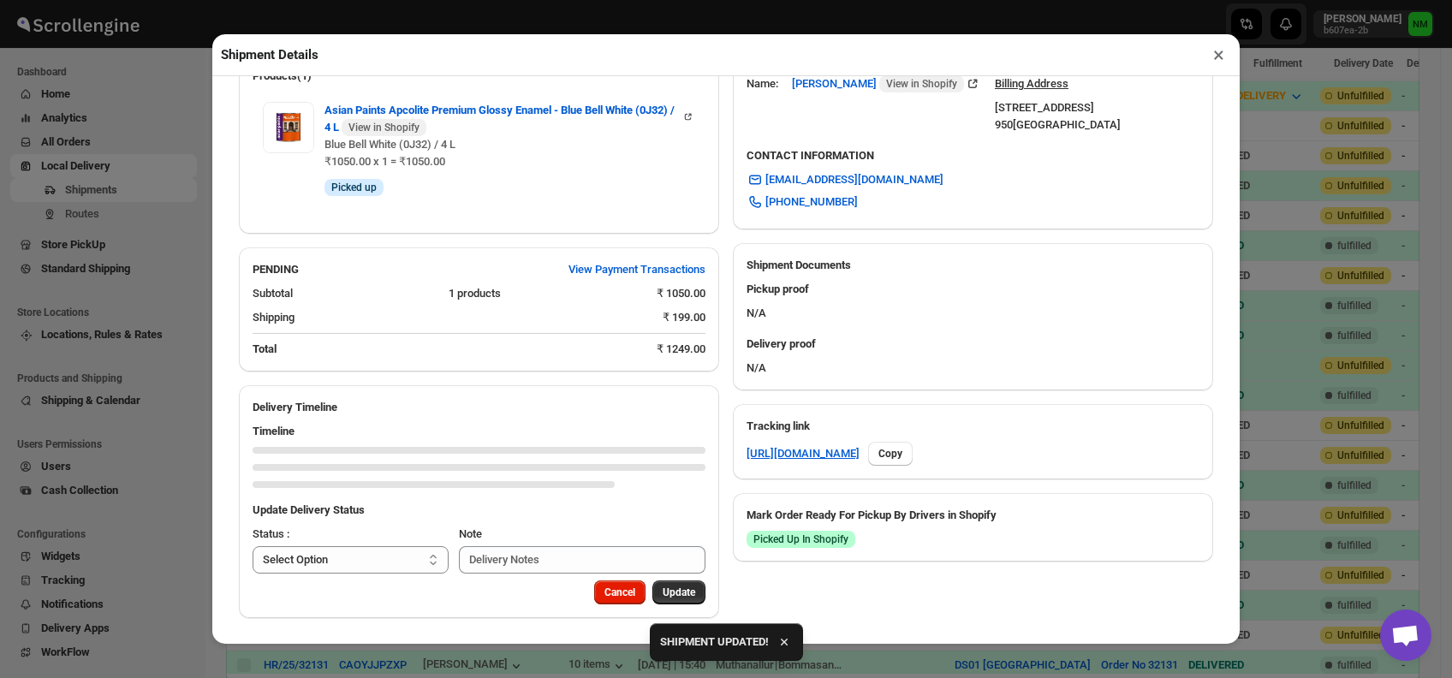
click at [1223, 51] on button "×" at bounding box center [1218, 55] width 25 height 24
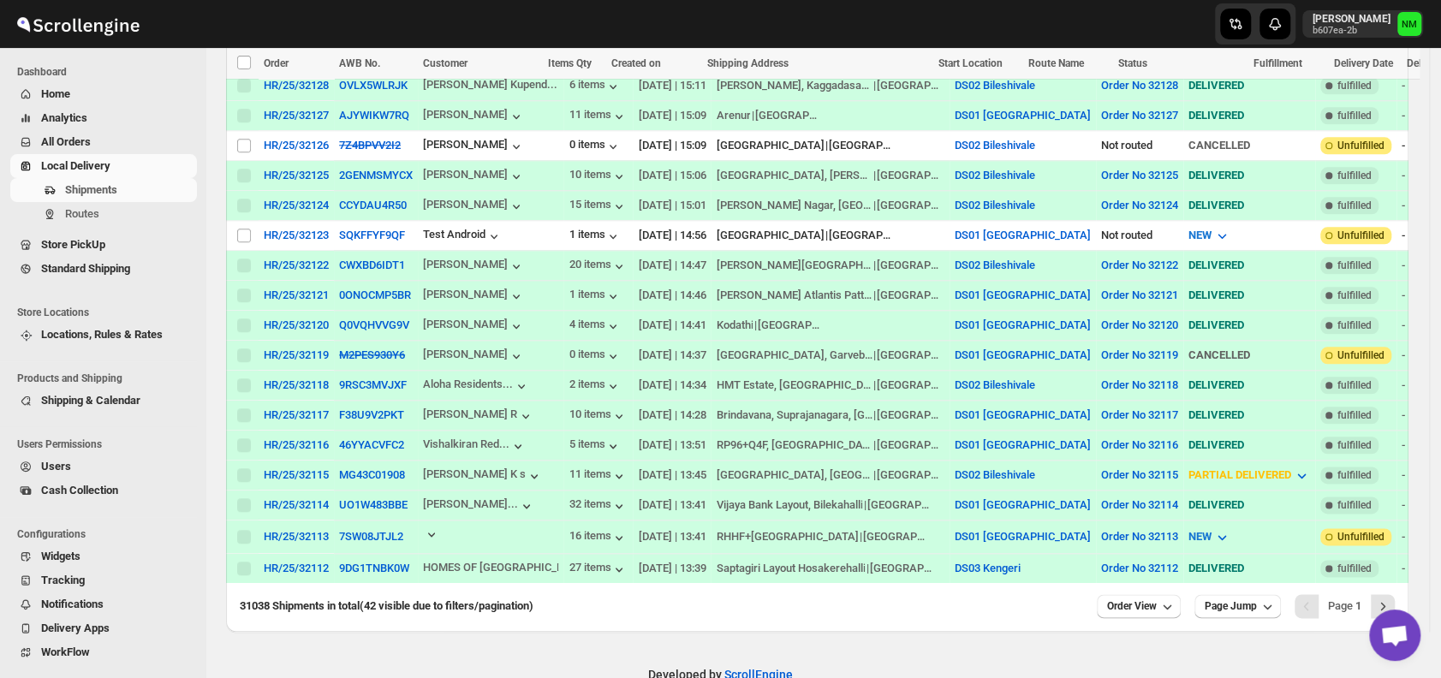
scroll to position [1156, 0]
click at [1388, 593] on button "Next" at bounding box center [1382, 605] width 24 height 24
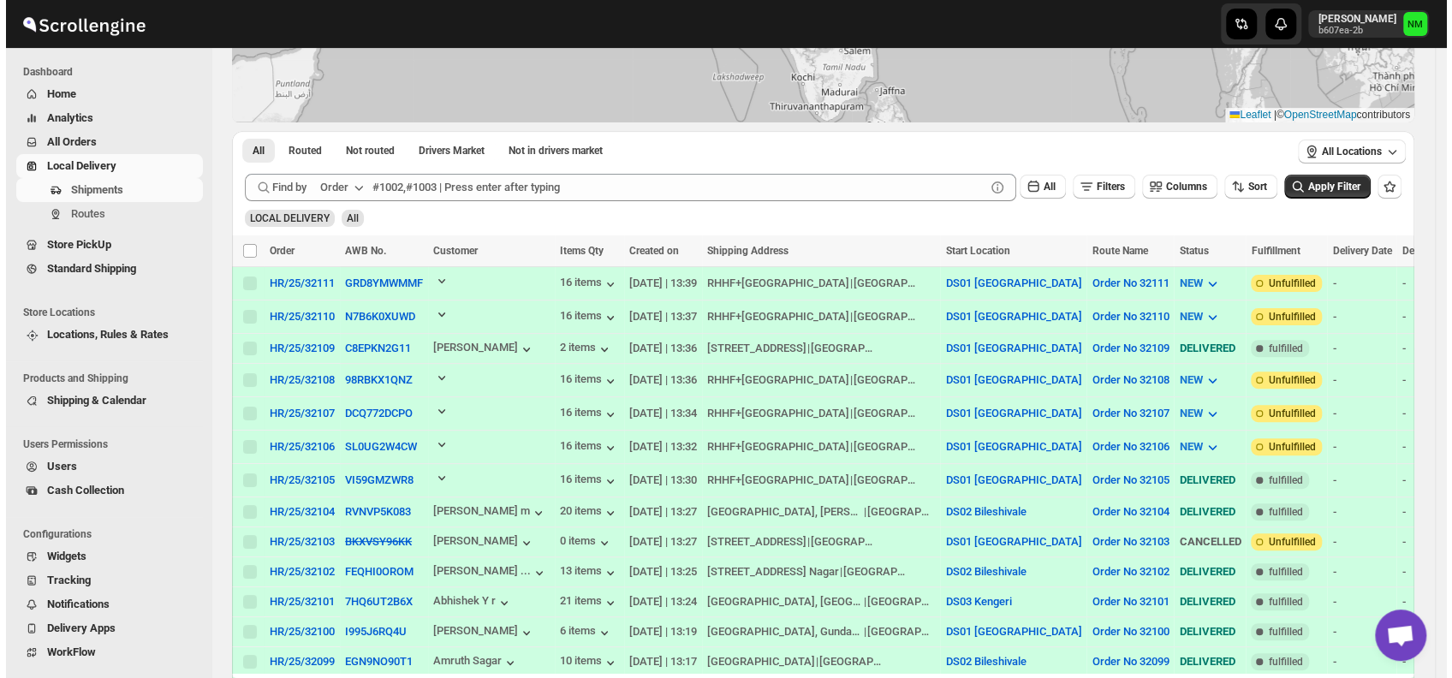
scroll to position [208, 0]
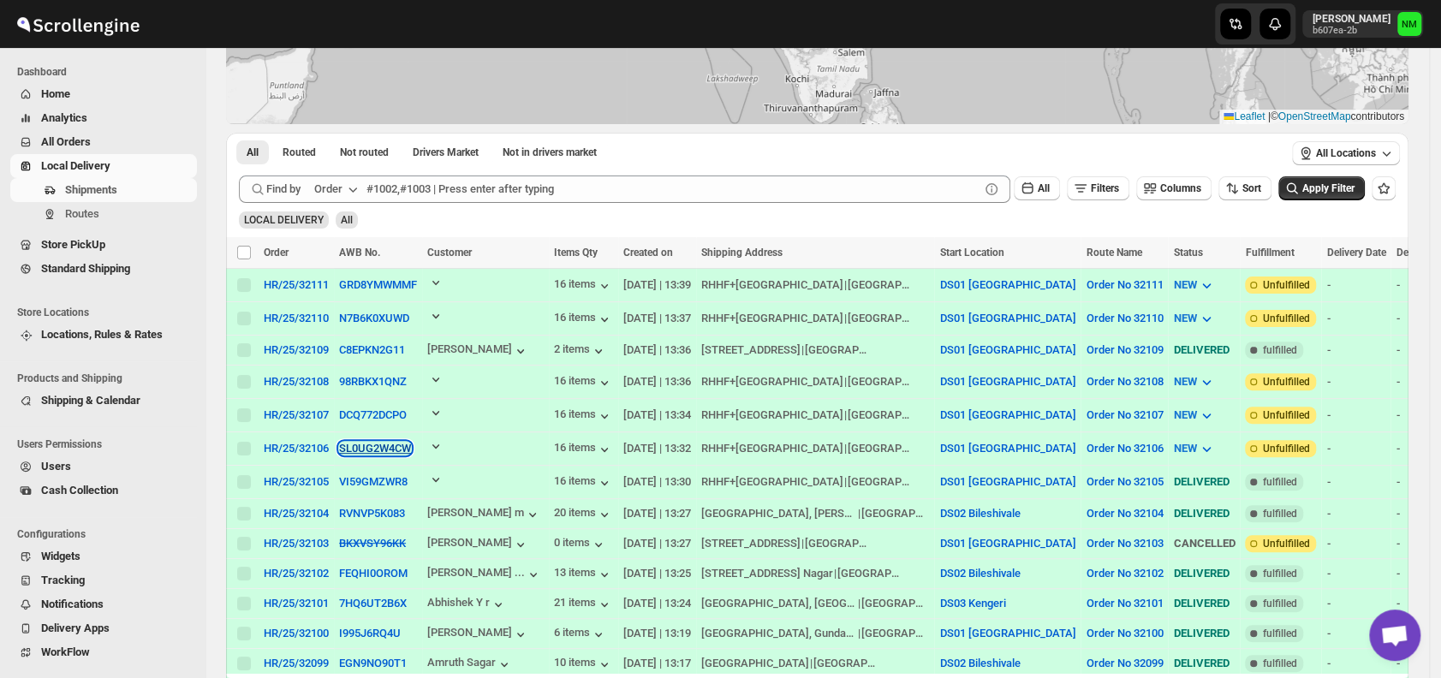
click at [342, 445] on button "SL0UG2W4CW" at bounding box center [375, 448] width 72 height 13
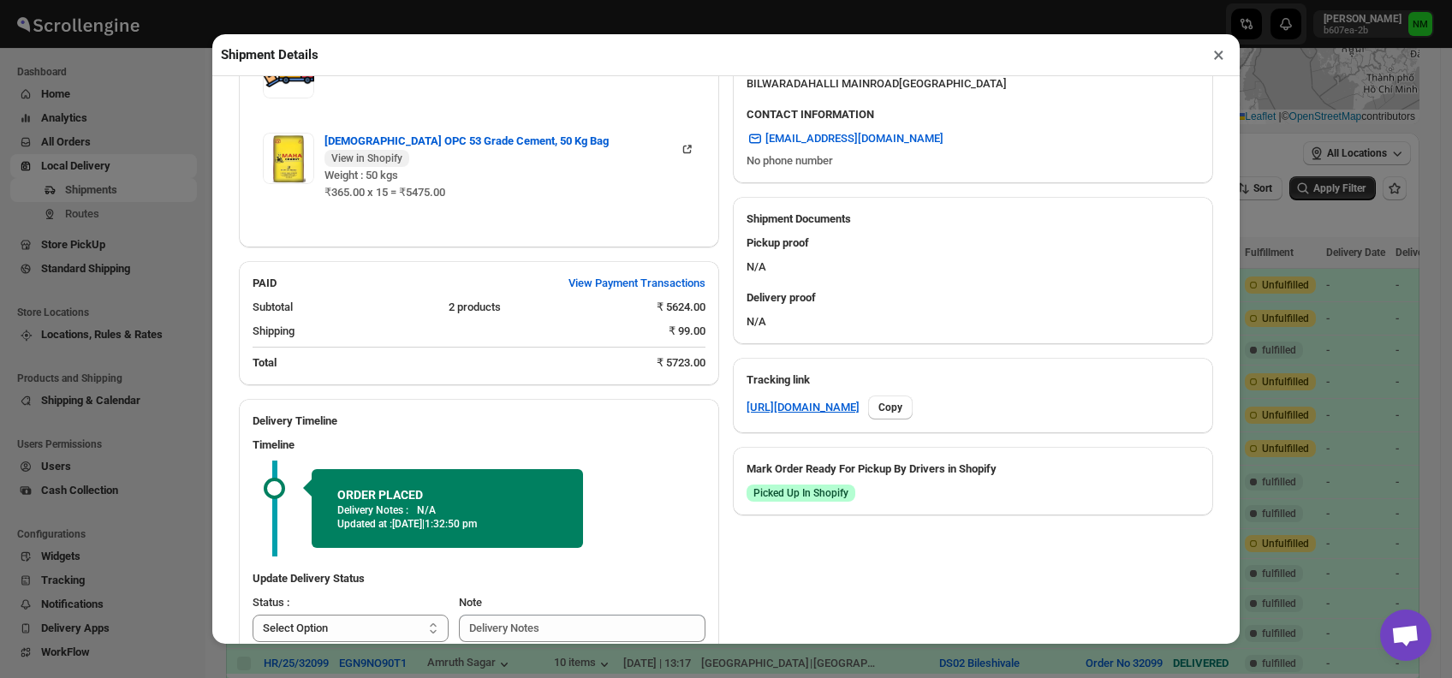
scroll to position [622, 0]
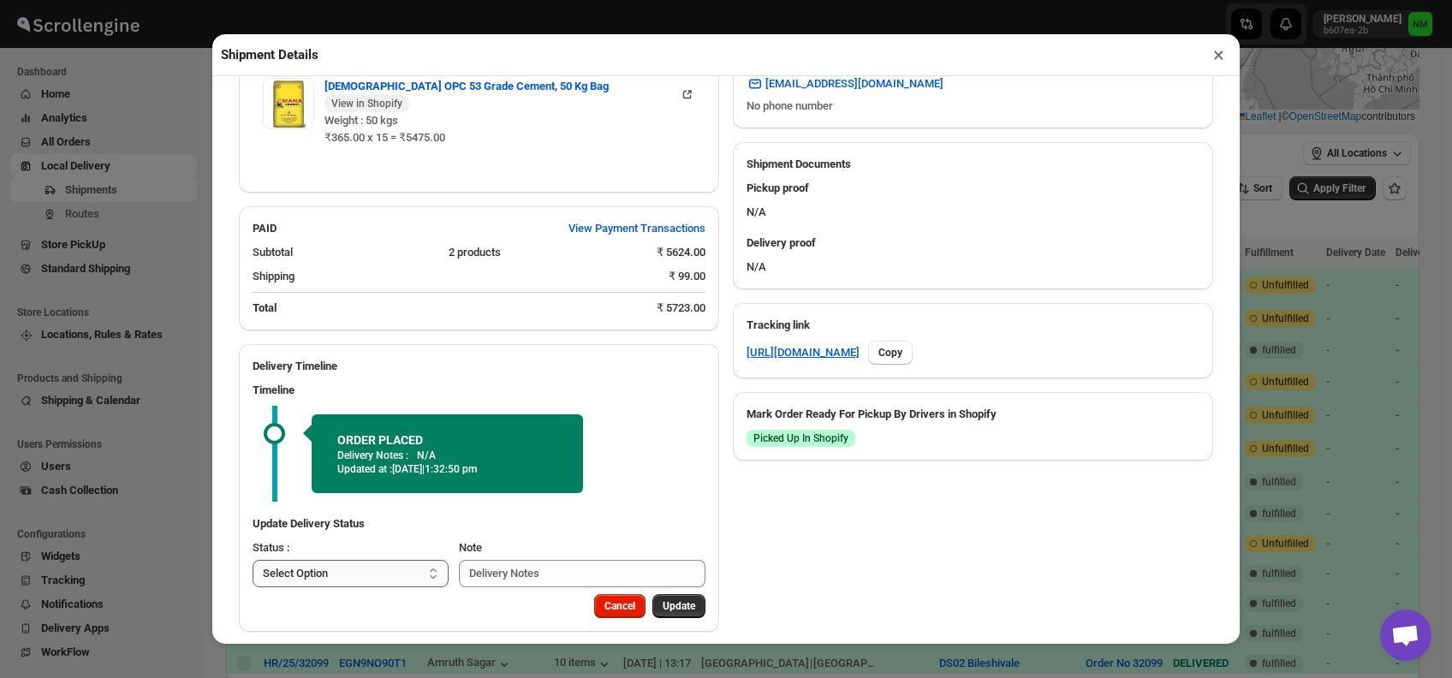
click at [394, 567] on select "Select Option PICKED UP OUT FOR DELIVERY RESCHEDULE DELIVERED CANCELLED" at bounding box center [351, 573] width 196 height 27
select select "PICKED_UP"
click at [253, 560] on select "Select Option PICKED UP OUT FOR DELIVERY RESCHEDULE DELIVERED CANCELLED" at bounding box center [351, 573] width 196 height 27
click at [648, 599] on span "Pick Products" at bounding box center [663, 606] width 64 height 14
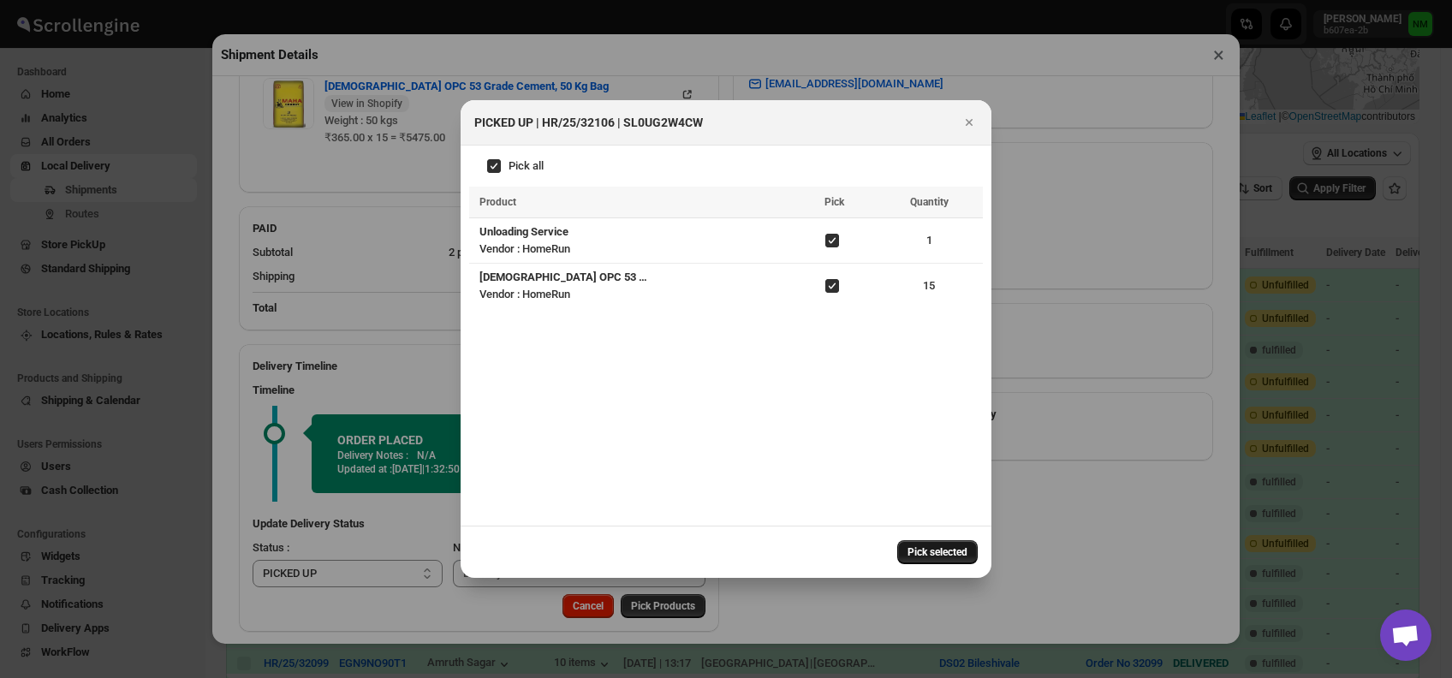
click at [929, 546] on span "Pick selected" at bounding box center [937, 552] width 60 height 14
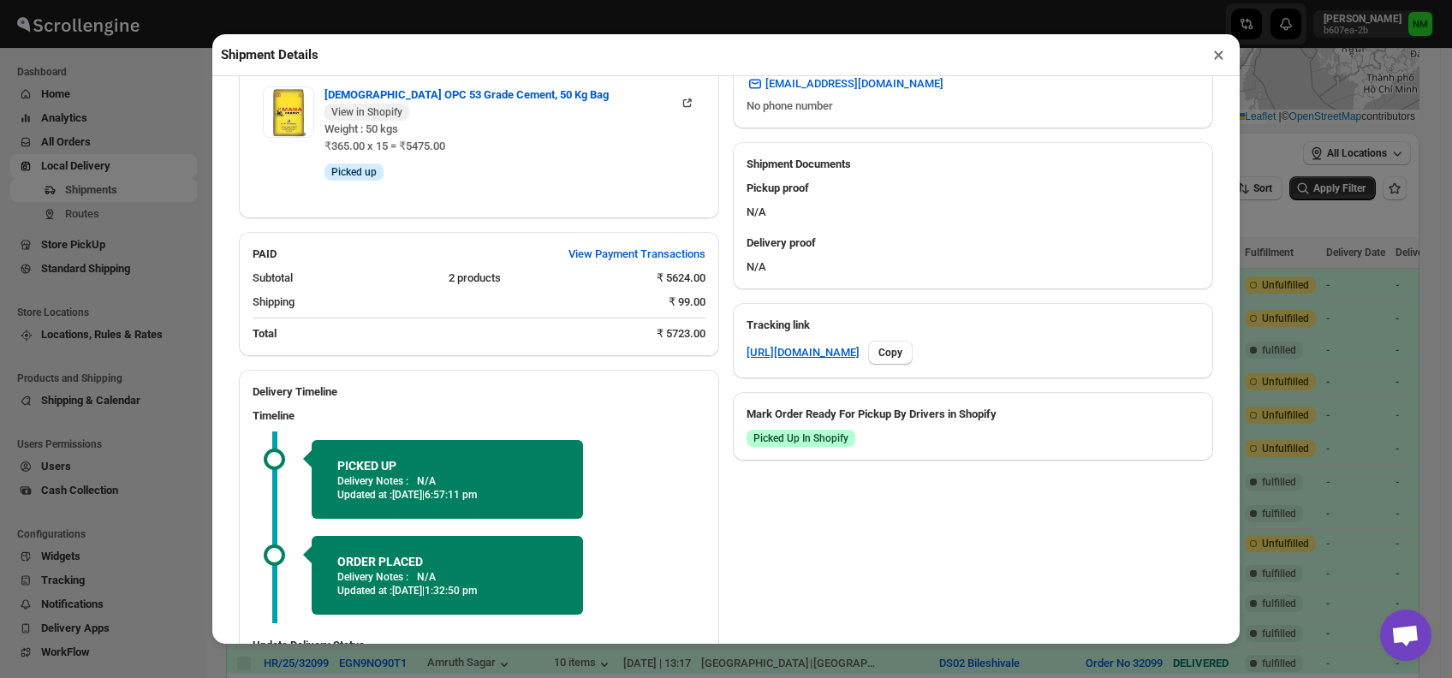
click at [385, 570] on p "Delivery Notes :" at bounding box center [372, 577] width 71 height 14
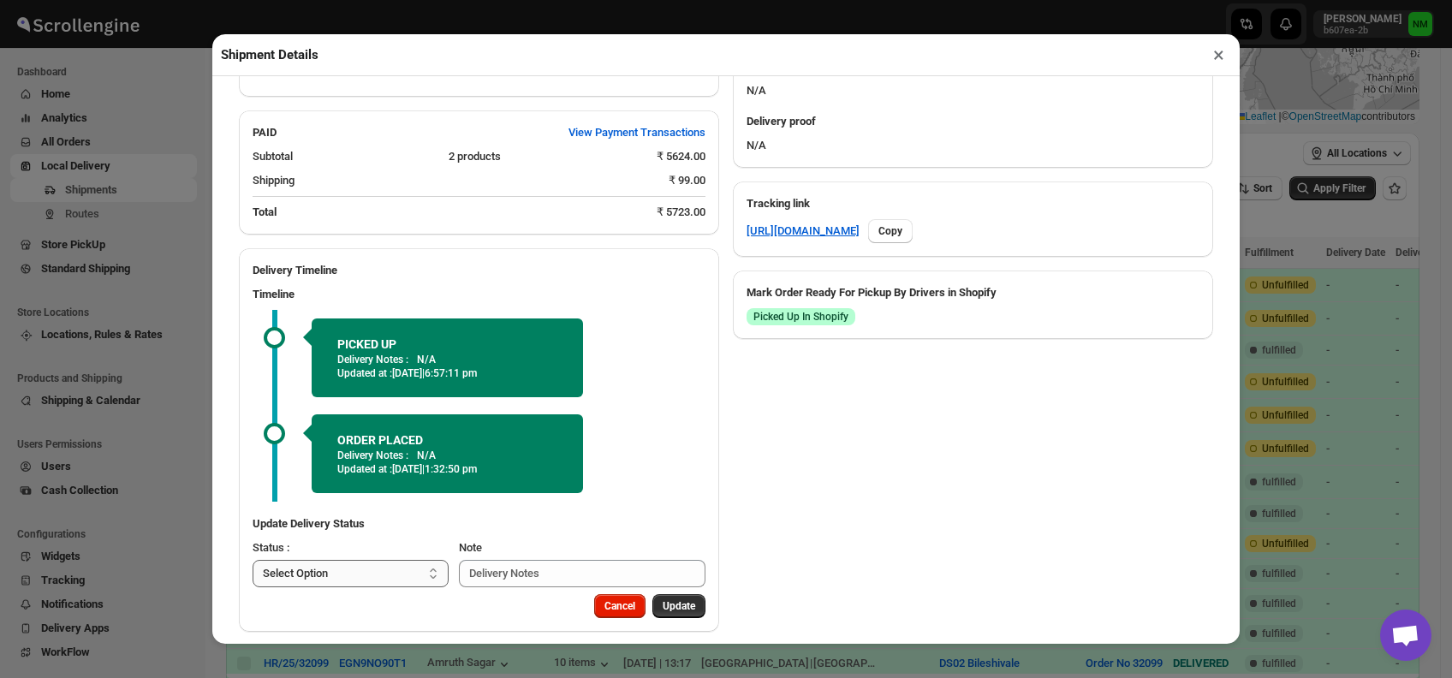
click at [385, 561] on select "Select Option PICKED UP OUT FOR DELIVERY RESCHEDULE DELIVERED CANCELLED" at bounding box center [351, 573] width 196 height 27
select select "OUT_FOR_DELIVERY"
click at [253, 560] on select "Select Option PICKED UP OUT FOR DELIVERY RESCHEDULE DELIVERED CANCELLED" at bounding box center [351, 573] width 196 height 27
click at [674, 599] on span "Update" at bounding box center [678, 606] width 33 height 14
select select
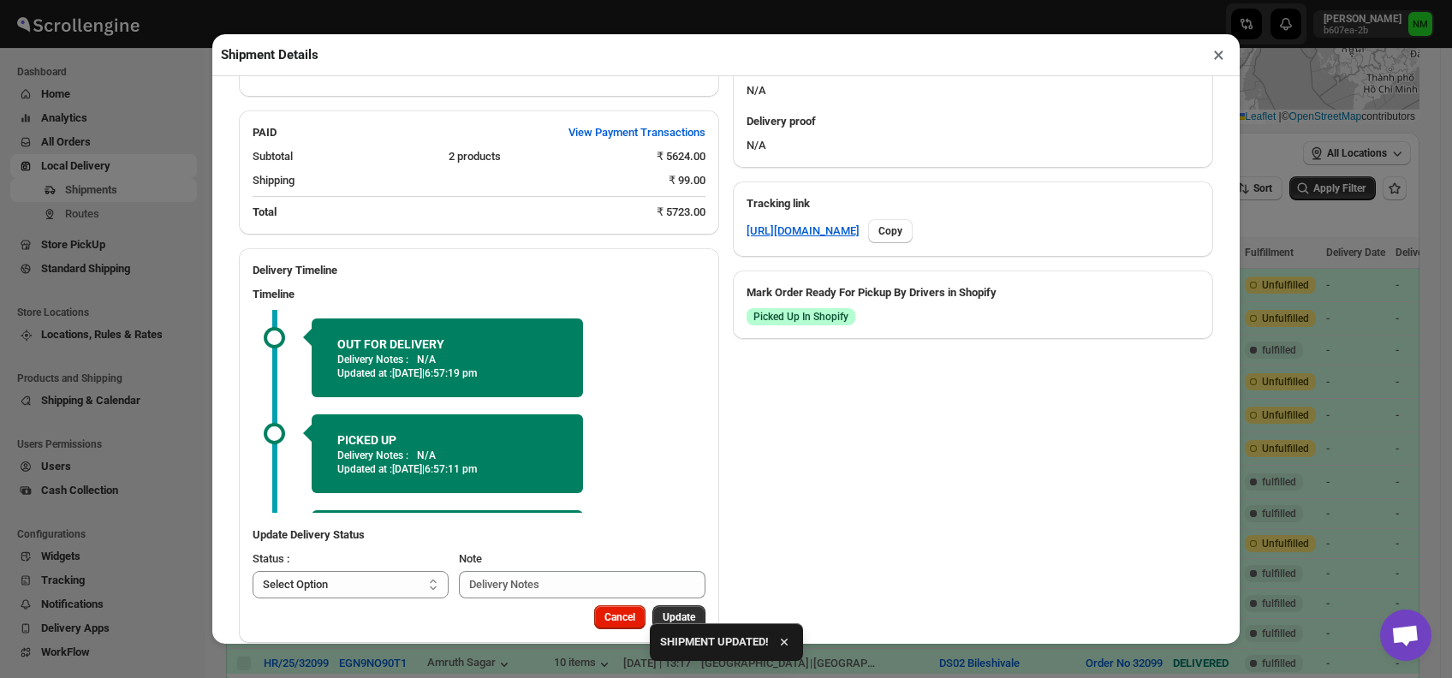
click at [1209, 58] on button "×" at bounding box center [1218, 55] width 25 height 24
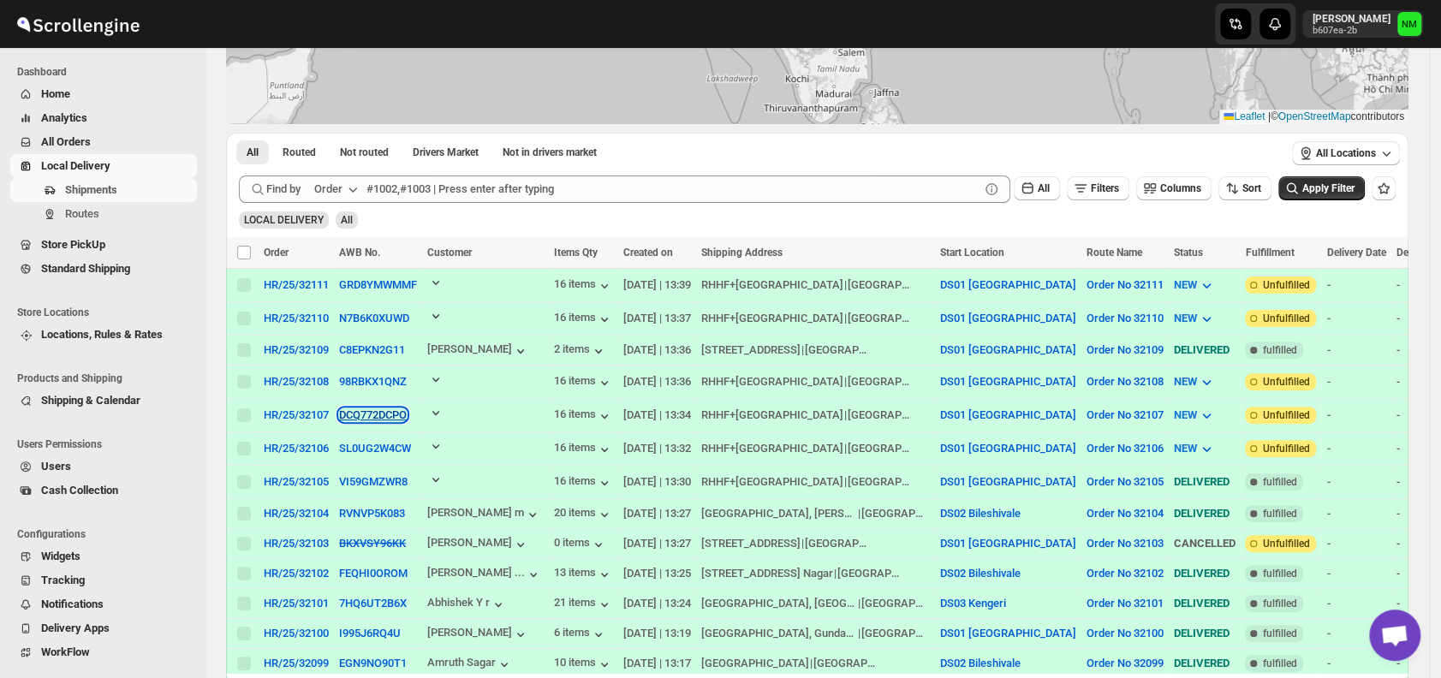
click at [356, 408] on button "DCQ772DCPO" at bounding box center [373, 414] width 68 height 13
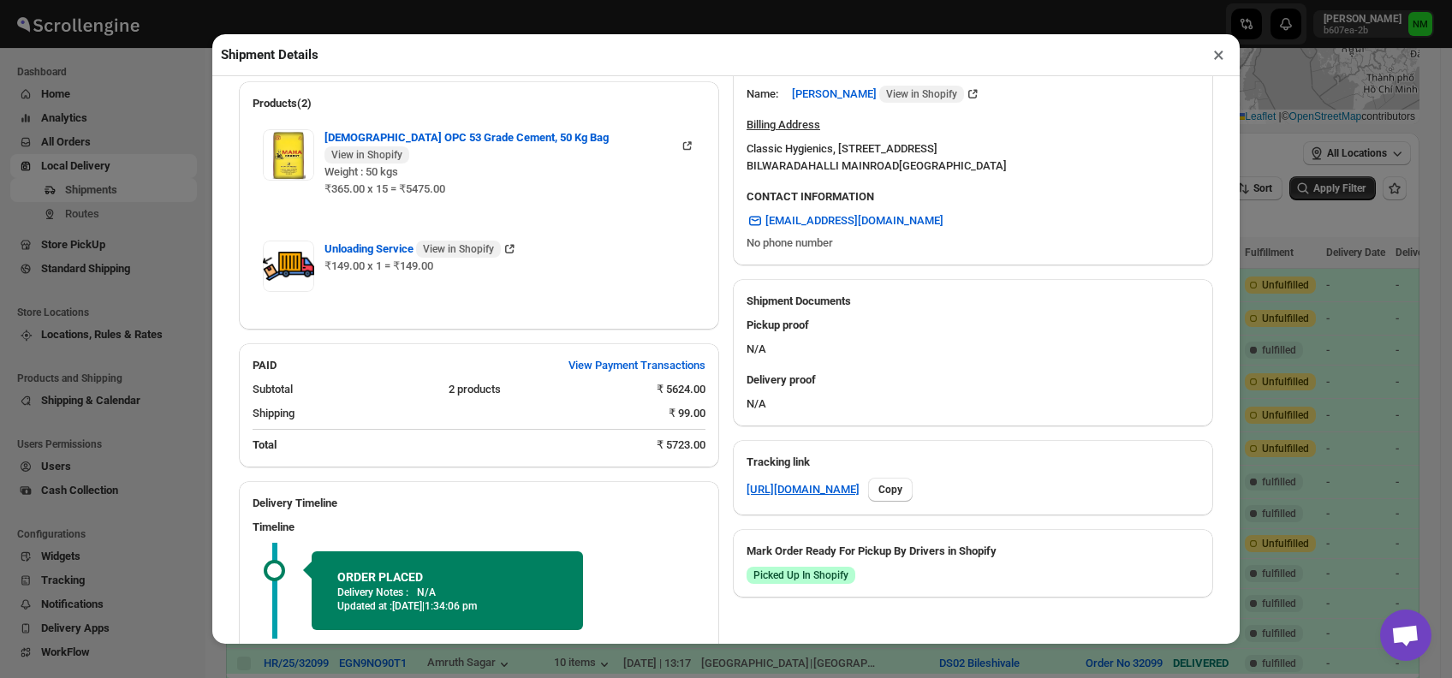
scroll to position [622, 0]
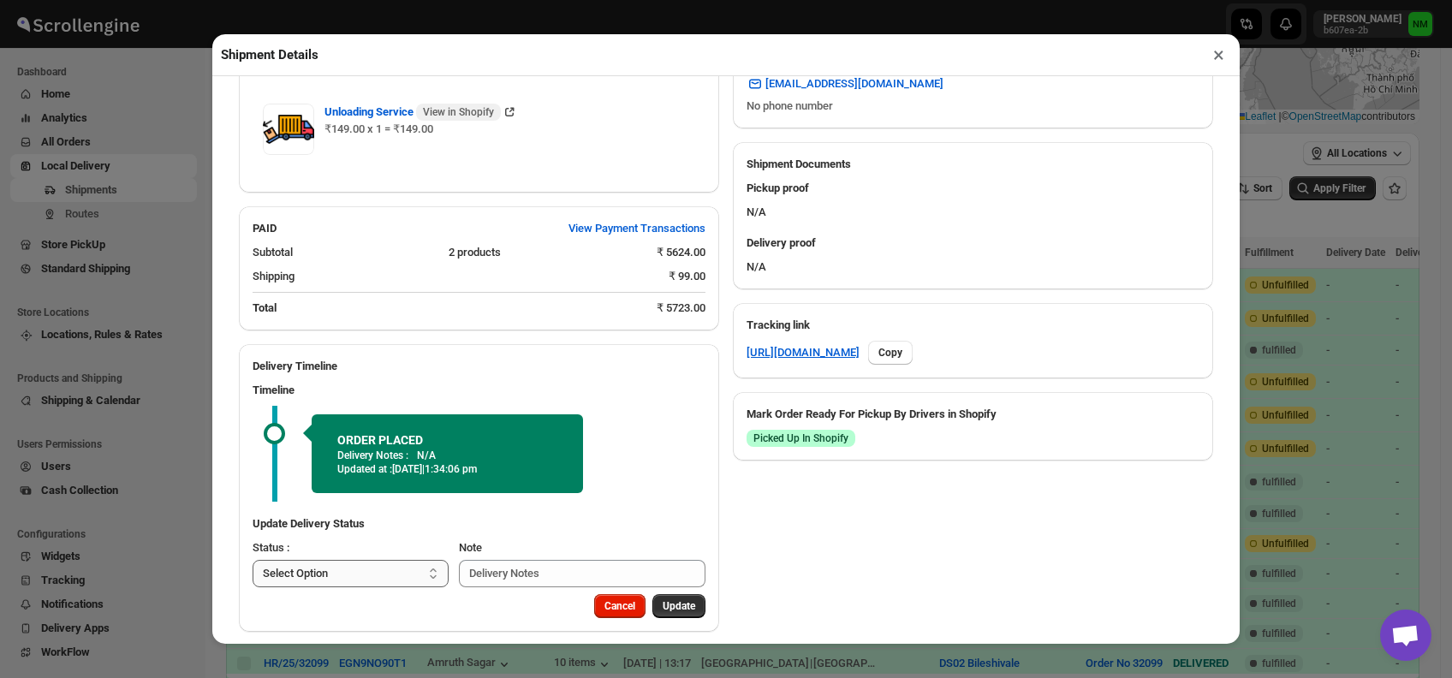
click at [372, 561] on select "Select Option PICKED UP OUT FOR DELIVERY RESCHEDULE DELIVERED CANCELLED" at bounding box center [351, 573] width 196 height 27
select select "PICKED_UP"
click at [253, 560] on select "Select Option PICKED UP OUT FOR DELIVERY RESCHEDULE DELIVERED CANCELLED" at bounding box center [351, 573] width 196 height 27
click at [655, 599] on span "Pick Products" at bounding box center [663, 606] width 64 height 14
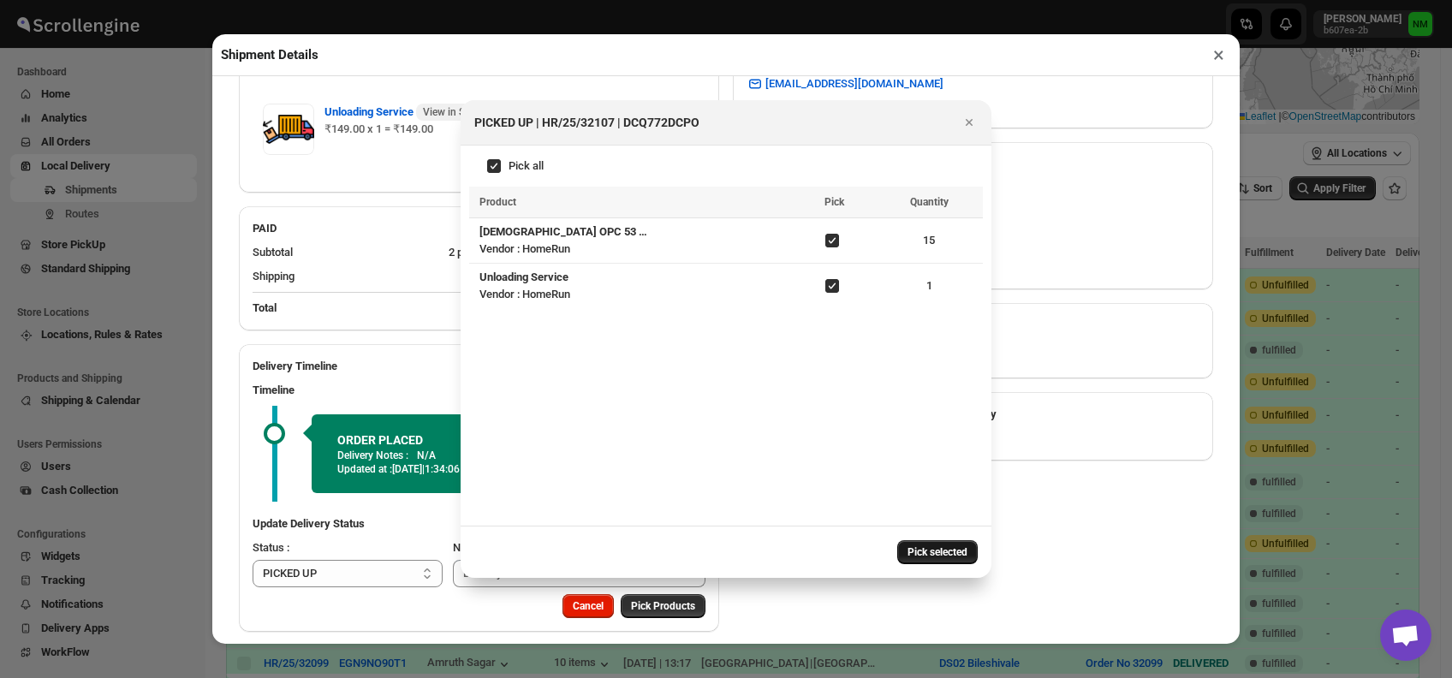
click at [944, 550] on span "Pick selected" at bounding box center [937, 552] width 60 height 14
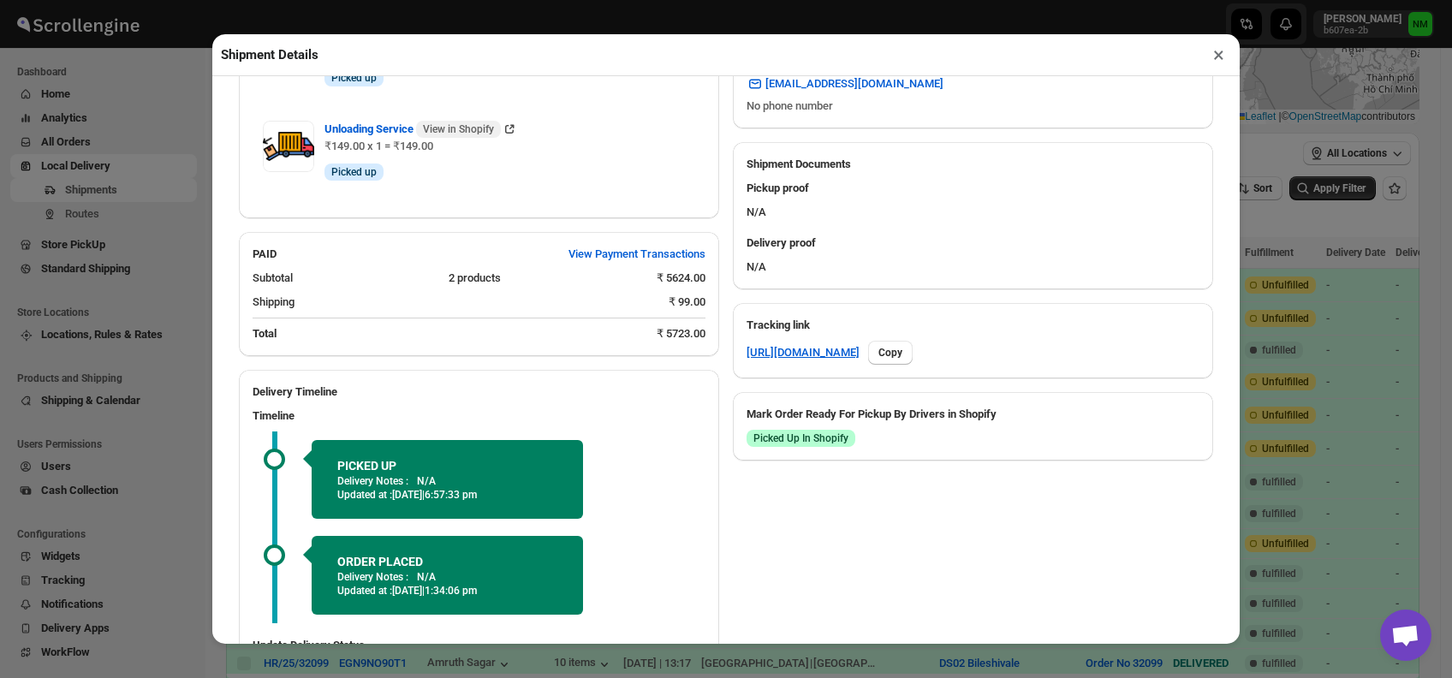
scroll to position [744, 0]
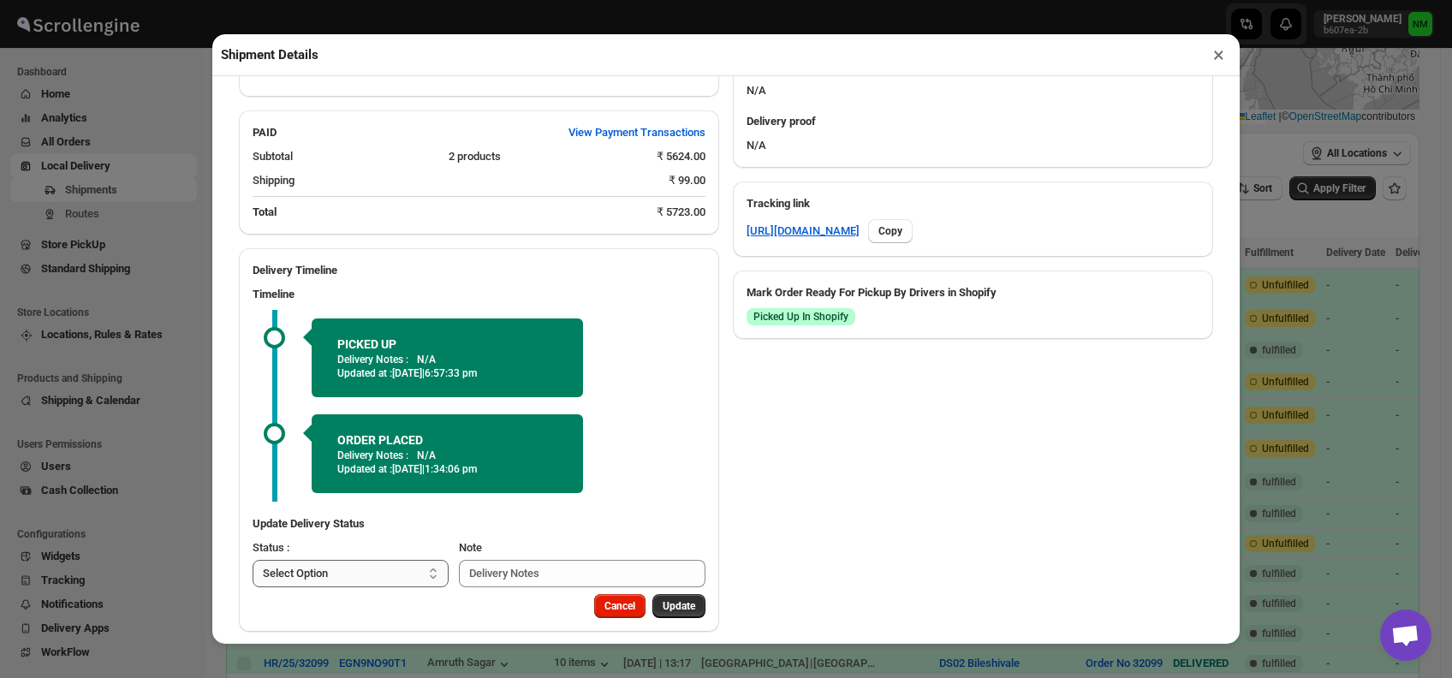
click at [411, 560] on select "Select Option PICKED UP OUT FOR DELIVERY RESCHEDULE DELIVERED CANCELLED" at bounding box center [351, 573] width 196 height 27
select select "OUT_FOR_DELIVERY"
click at [253, 560] on select "Select Option PICKED UP OUT FOR DELIVERY RESCHEDULE DELIVERED CANCELLED" at bounding box center [351, 573] width 196 height 27
click at [662, 599] on span "Update" at bounding box center [678, 606] width 33 height 14
select select
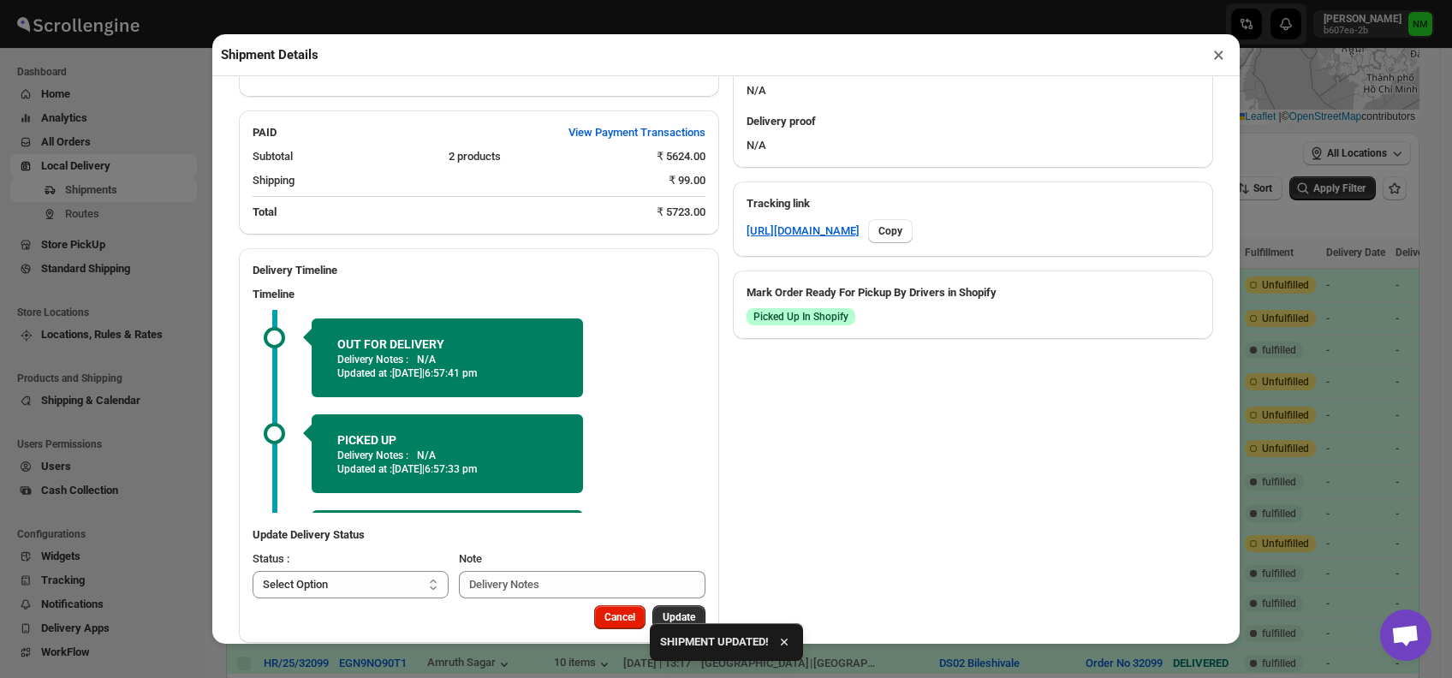
click at [1213, 57] on button "×" at bounding box center [1218, 55] width 25 height 24
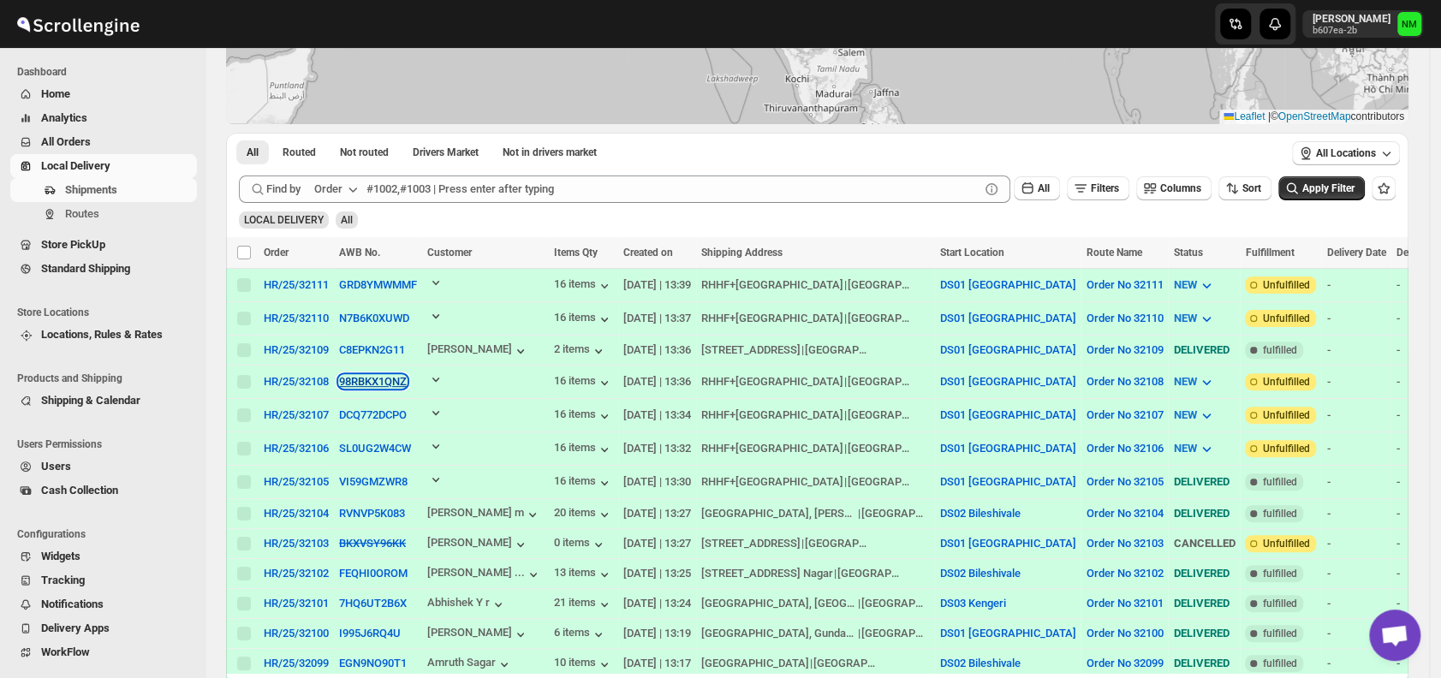
click at [373, 382] on button "98RBKX1QNZ" at bounding box center [373, 381] width 68 height 13
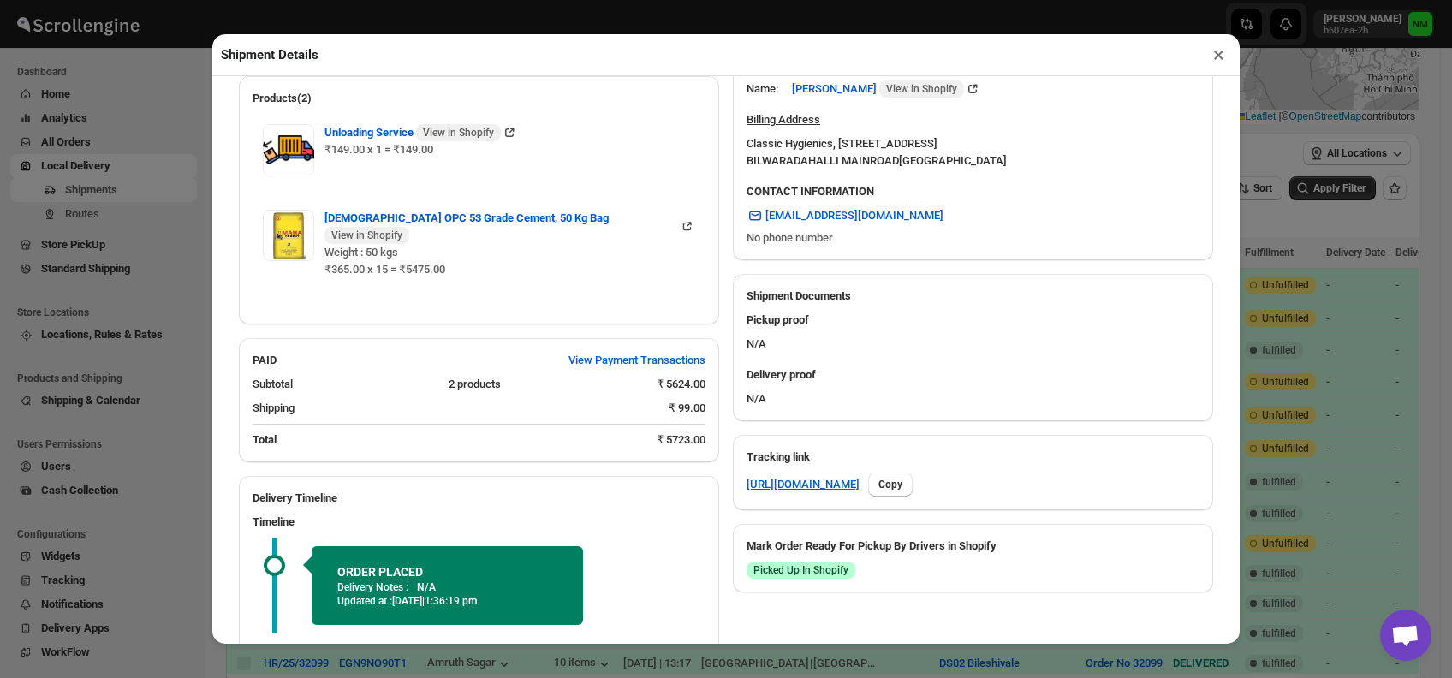
scroll to position [622, 0]
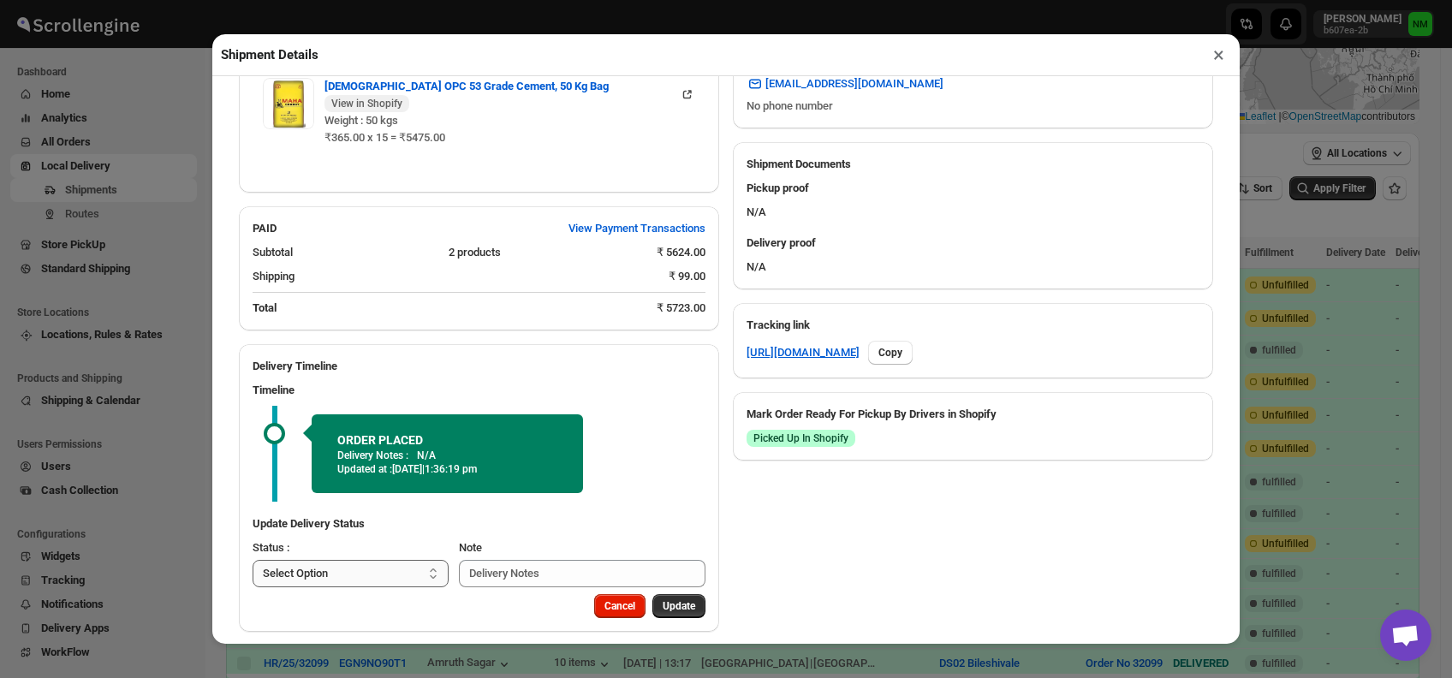
click at [383, 561] on select "Select Option PICKED UP OUT FOR DELIVERY RESCHEDULE DELIVERED CANCELLED" at bounding box center [351, 573] width 196 height 27
select select "PICKED_UP"
click at [253, 560] on select "Select Option PICKED UP OUT FOR DELIVERY RESCHEDULE DELIVERED CANCELLED" at bounding box center [351, 573] width 196 height 27
click at [637, 599] on span "Pick Products" at bounding box center [663, 606] width 64 height 14
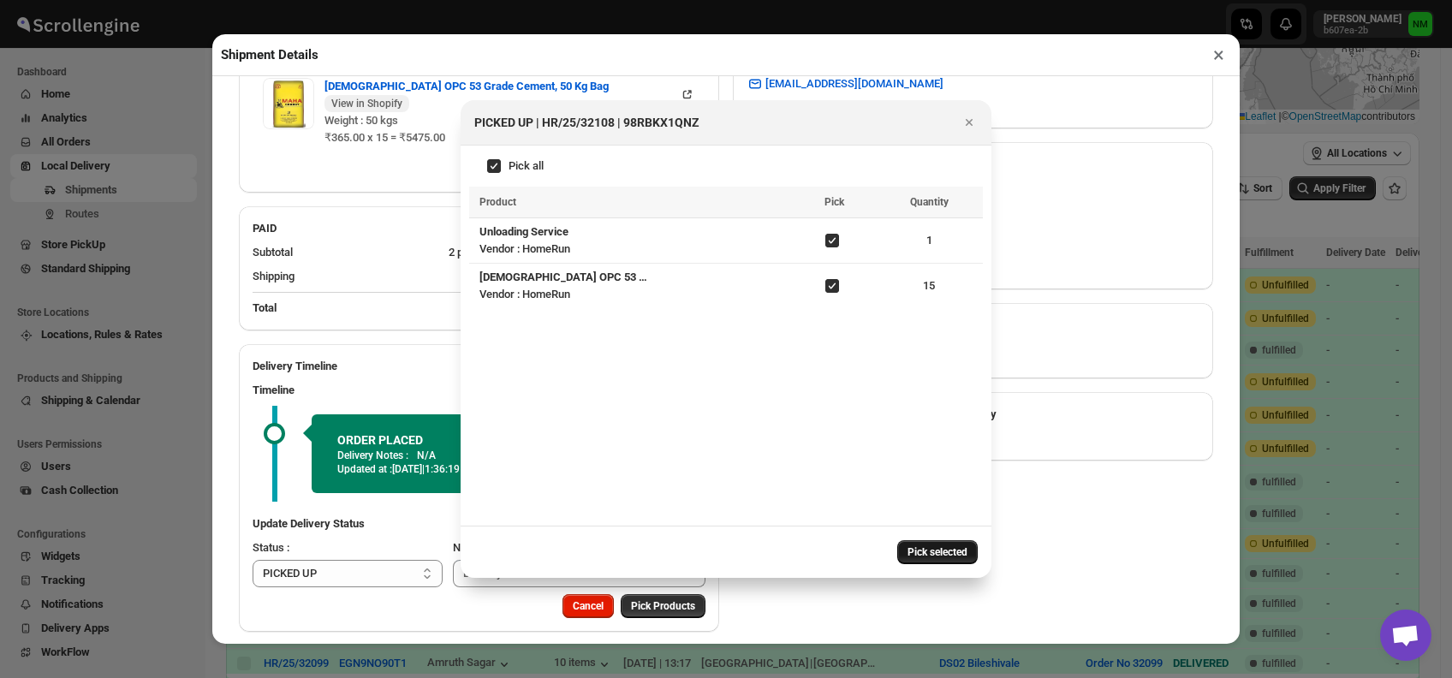
click at [912, 542] on button "Pick selected" at bounding box center [937, 552] width 80 height 24
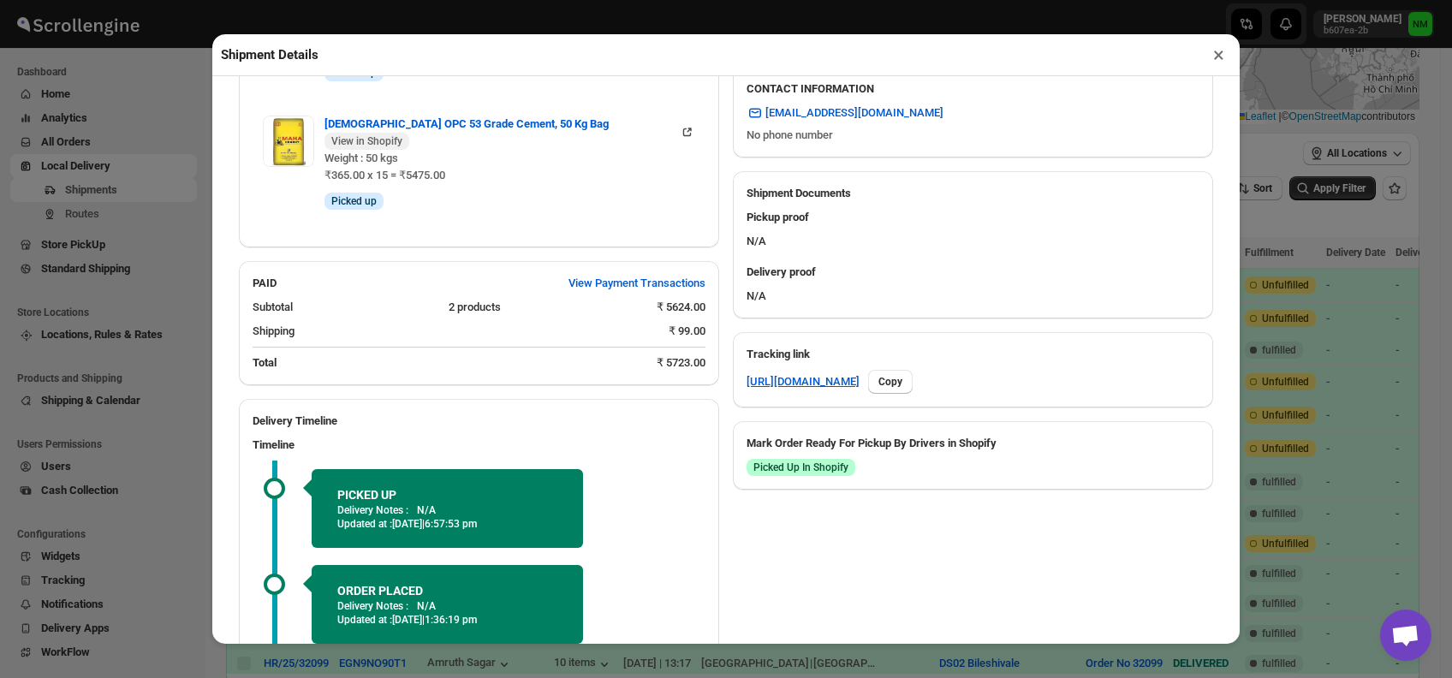
scroll to position [744, 0]
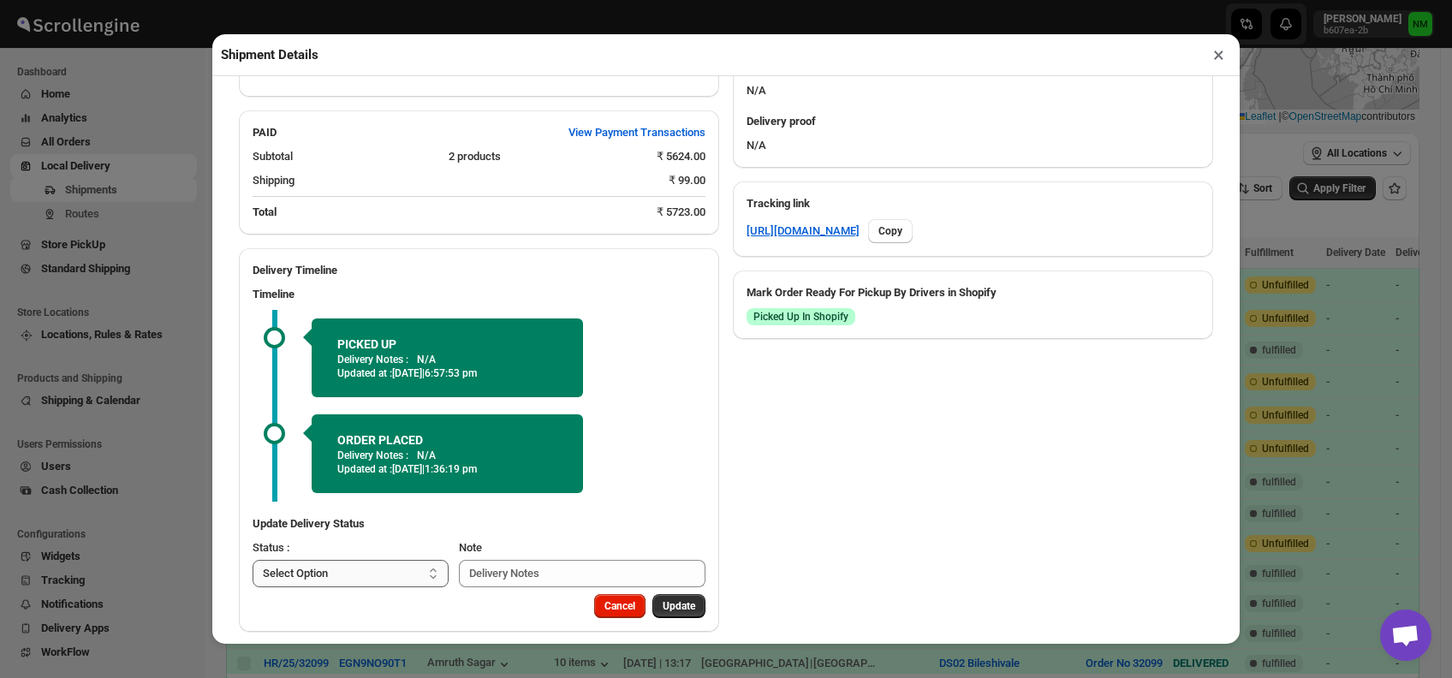
click at [397, 560] on select "Select Option PICKED UP OUT FOR DELIVERY RESCHEDULE DELIVERED CANCELLED" at bounding box center [351, 573] width 196 height 27
select select "OUT_FOR_DELIVERY"
click at [253, 560] on select "Select Option PICKED UP OUT FOR DELIVERY RESCHEDULE DELIVERED CANCELLED" at bounding box center [351, 573] width 196 height 27
click at [662, 599] on span "Update" at bounding box center [678, 606] width 33 height 14
select select
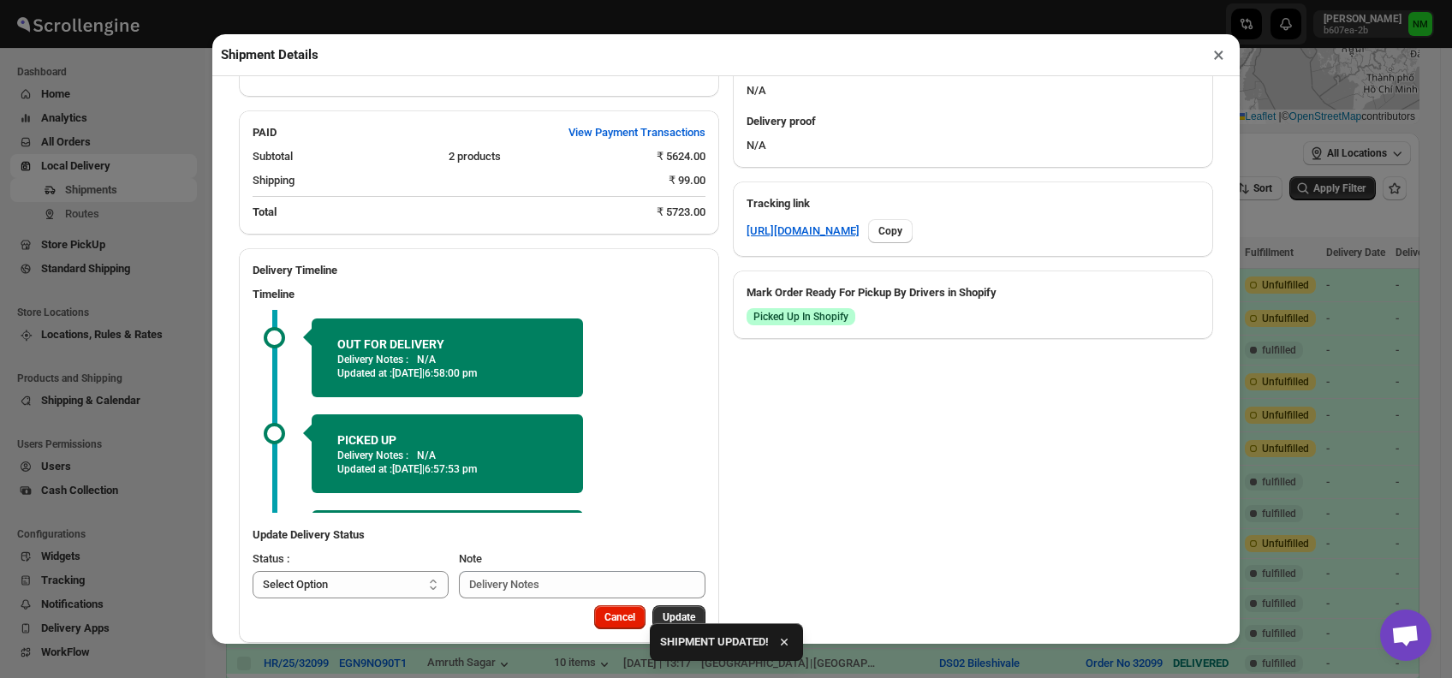
click at [1212, 55] on button "×" at bounding box center [1218, 55] width 25 height 24
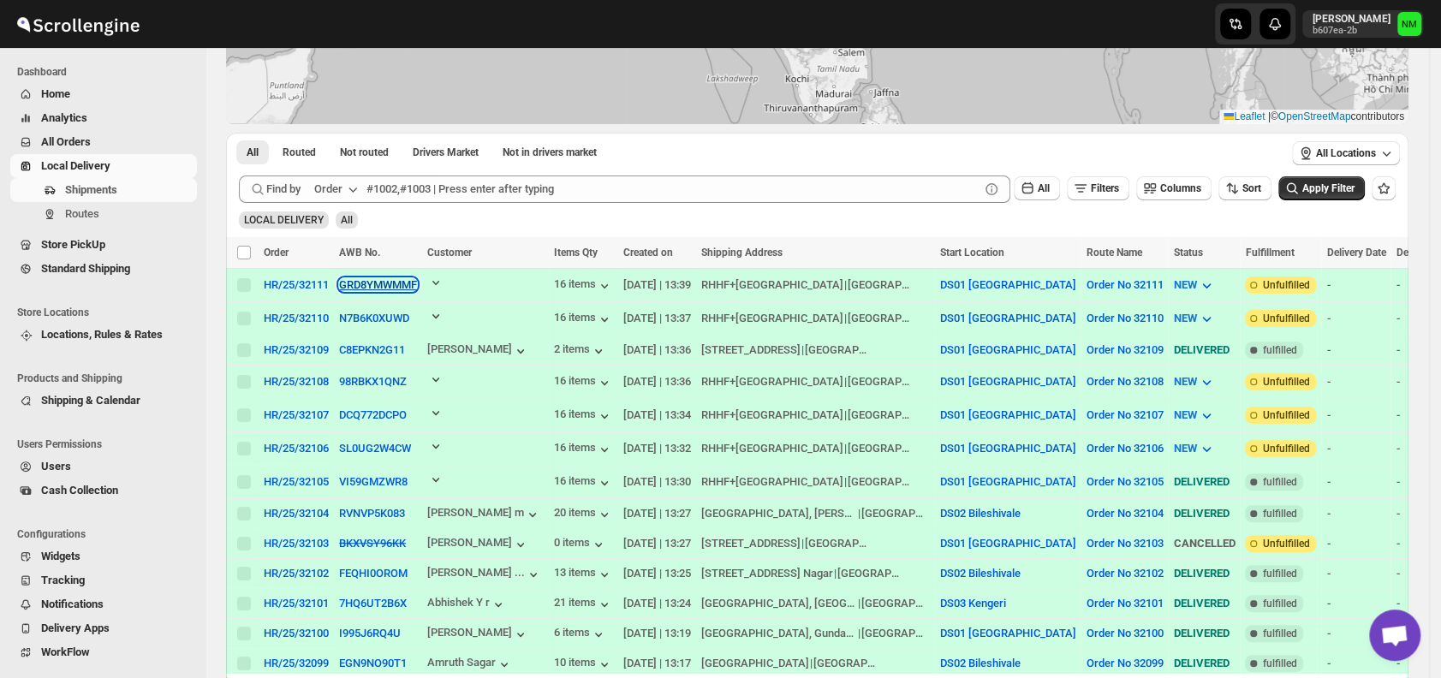
click at [360, 288] on button "GRD8YMWMMF" at bounding box center [378, 284] width 78 height 13
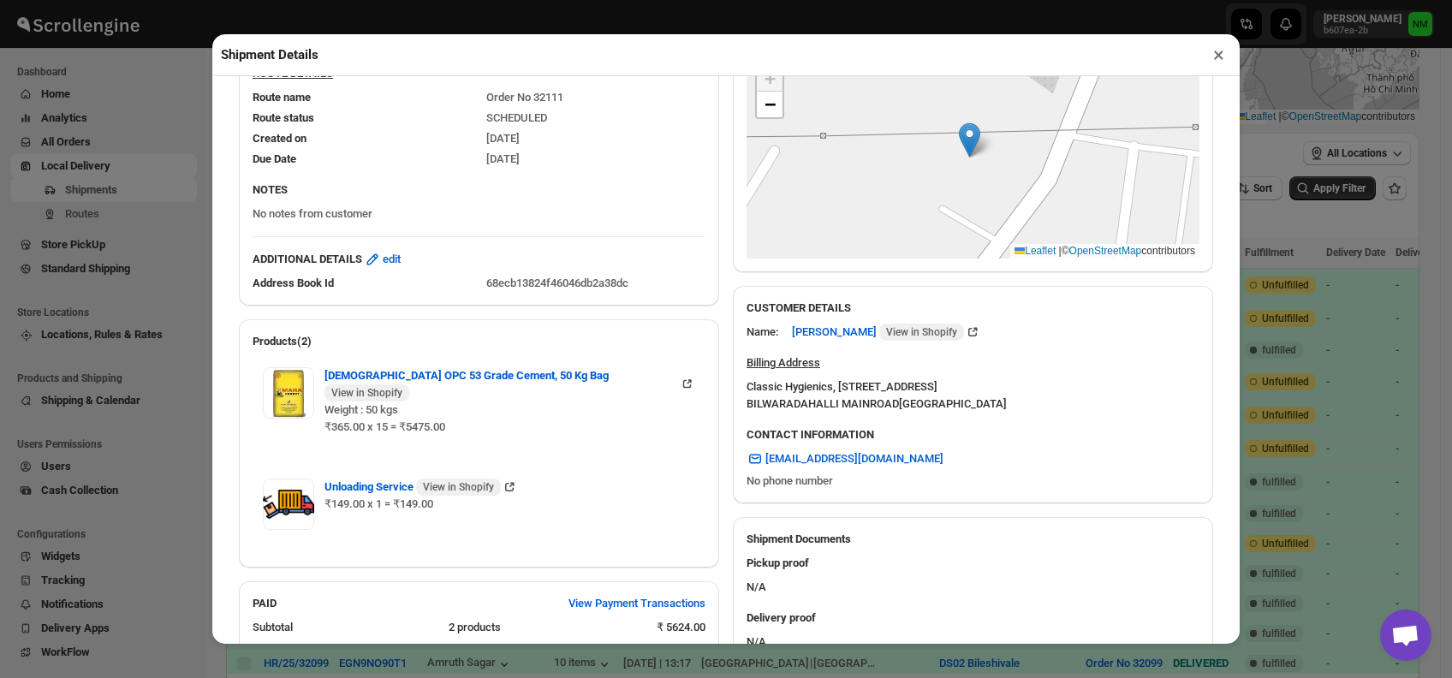
scroll to position [567, 0]
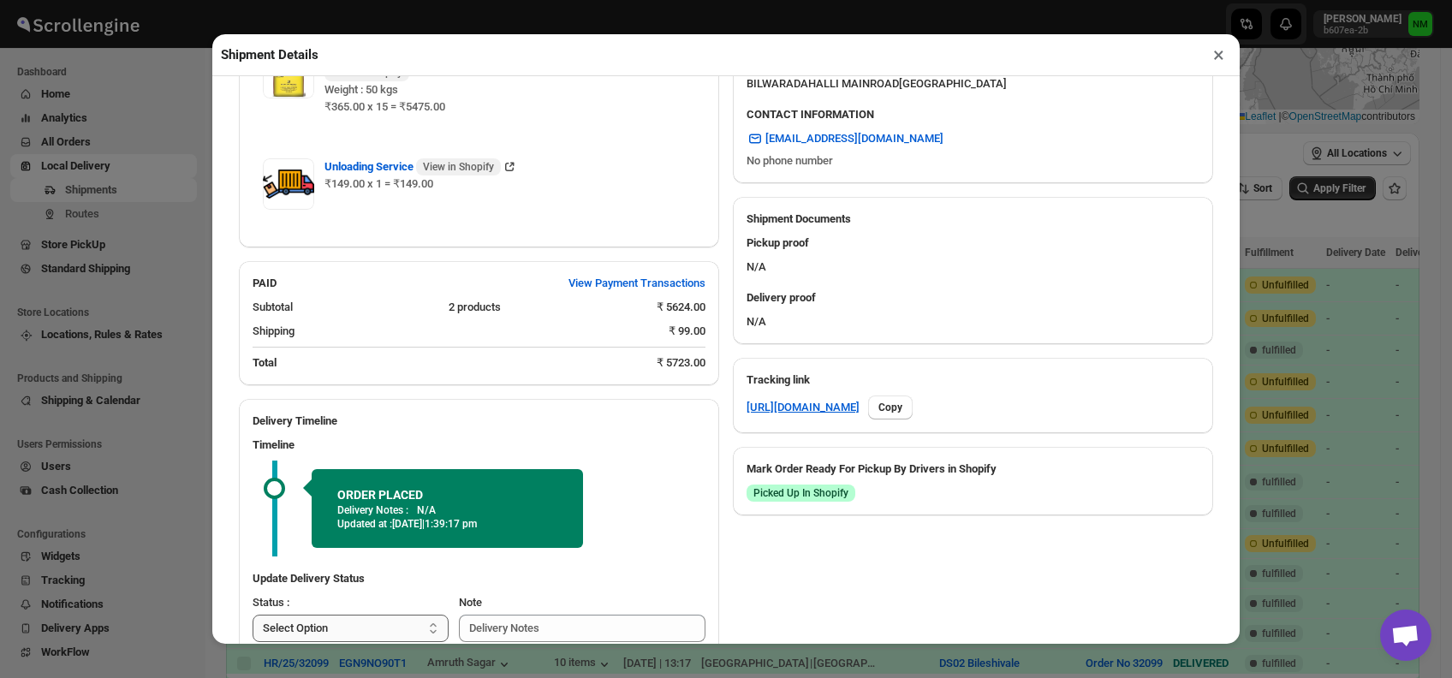
click at [359, 615] on select "Select Option PICKED UP OUT FOR DELIVERY RESCHEDULE DELIVERED CANCELLED" at bounding box center [351, 628] width 196 height 27
select select "PICKED_UP"
click at [253, 615] on select "Select Option PICKED UP OUT FOR DELIVERY RESCHEDULE DELIVERED CANCELLED" at bounding box center [351, 628] width 196 height 27
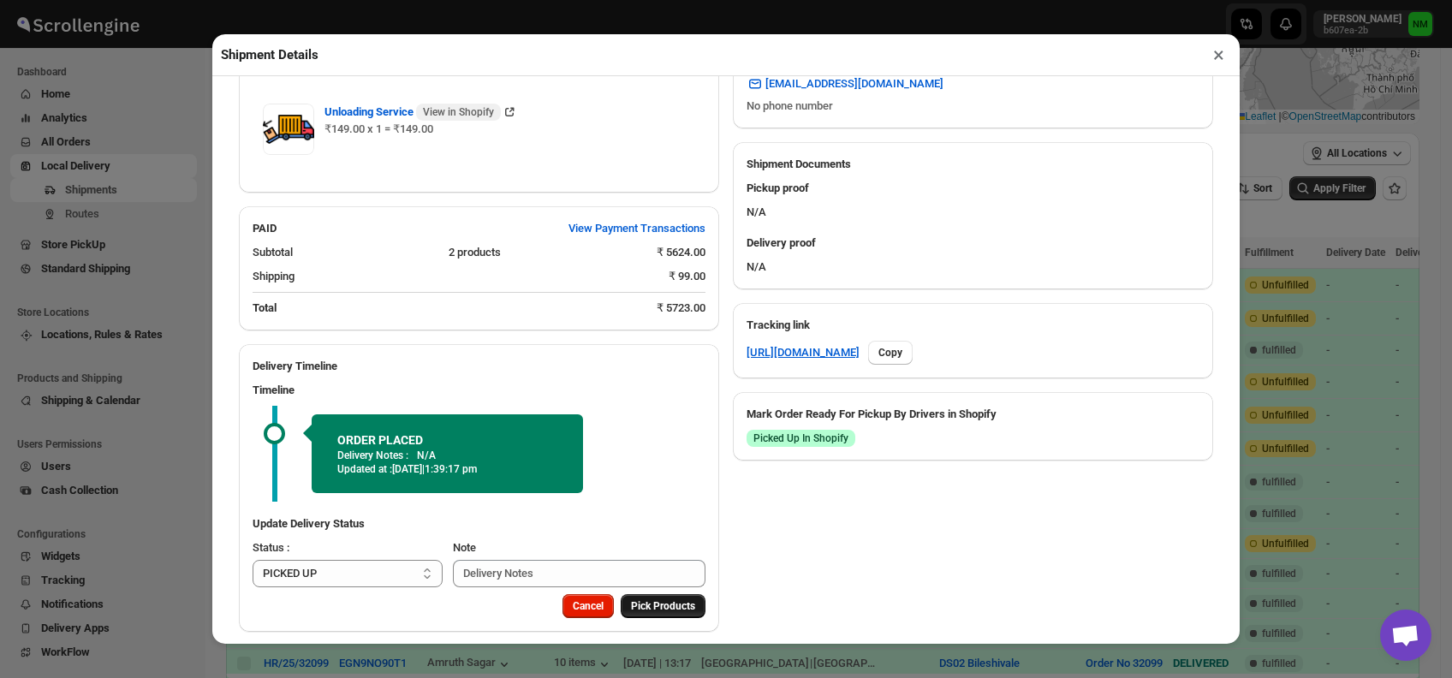
click at [648, 599] on span "Pick Products" at bounding box center [663, 606] width 64 height 14
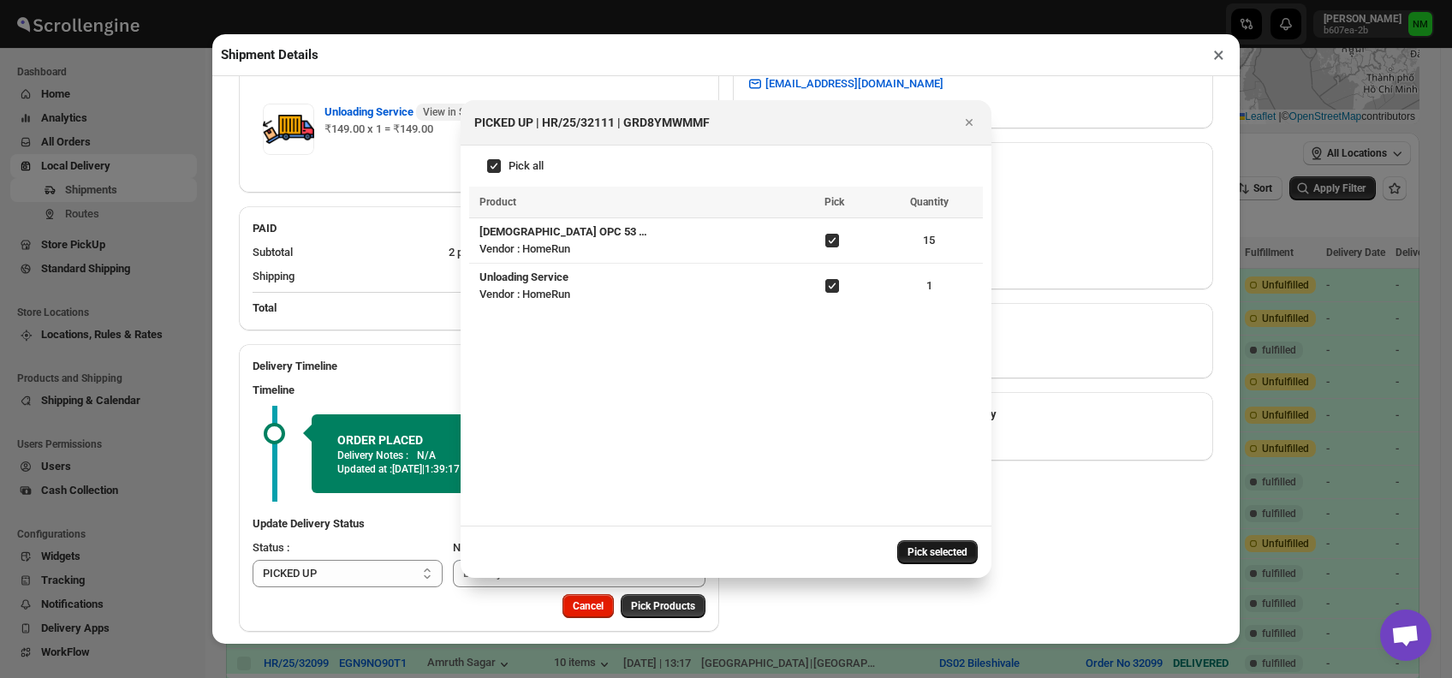
click at [920, 543] on button "Pick selected" at bounding box center [937, 552] width 80 height 24
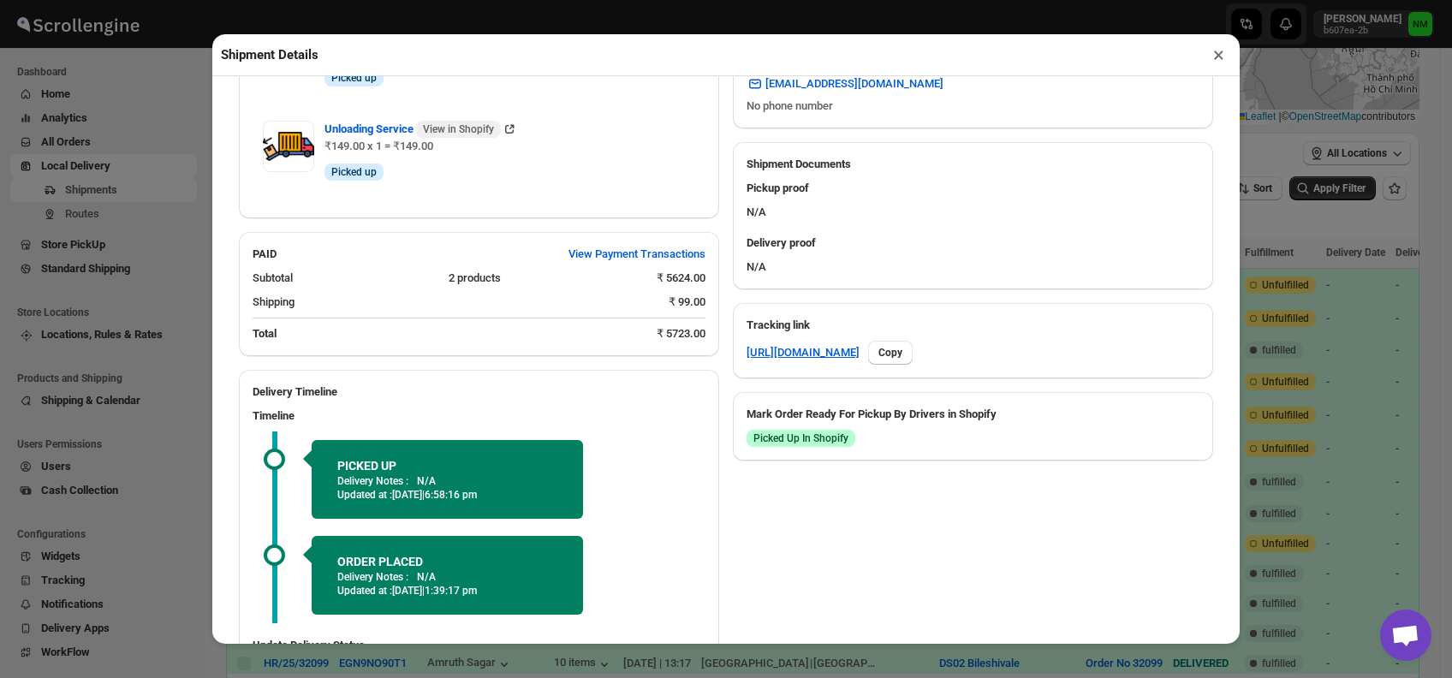
scroll to position [744, 0]
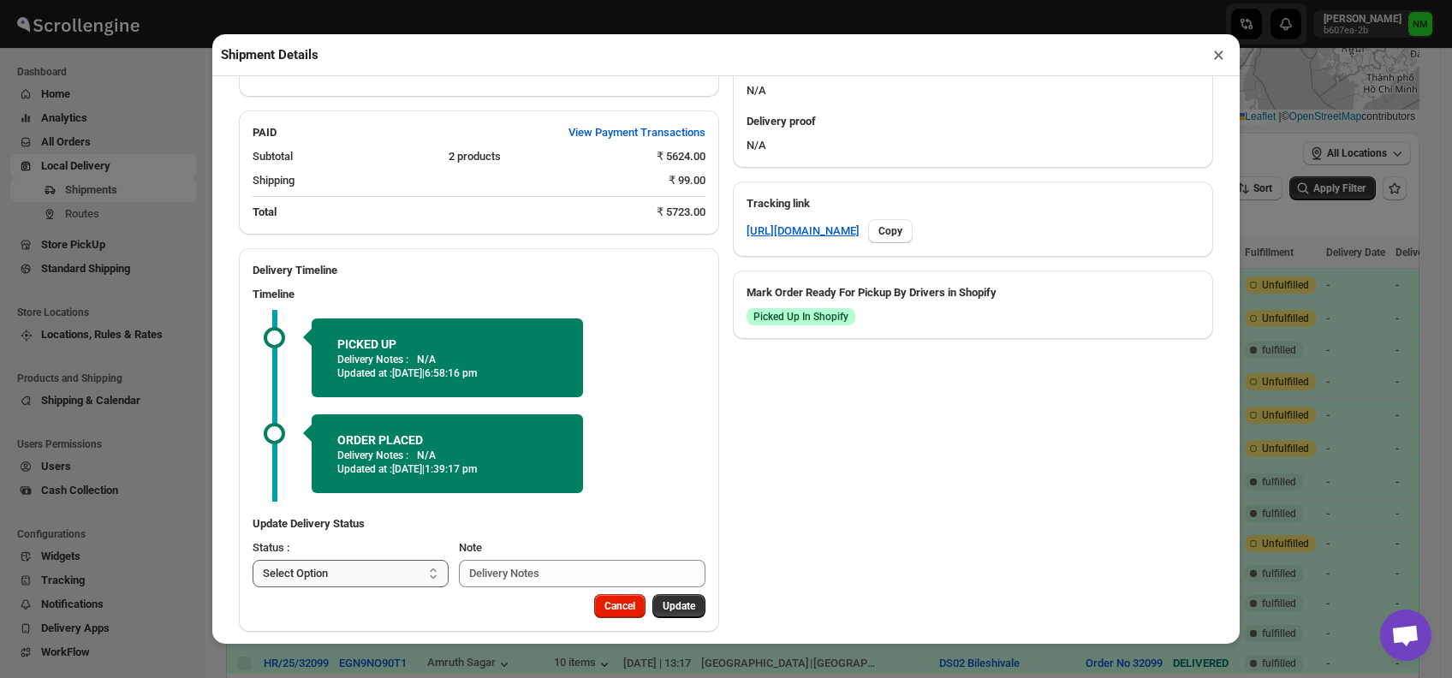
click at [416, 560] on select "Select Option PICKED UP OUT FOR DELIVERY RESCHEDULE DELIVERED CANCELLED" at bounding box center [351, 573] width 196 height 27
select select "OUT_FOR_DELIVERY"
click at [253, 560] on select "Select Option PICKED UP OUT FOR DELIVERY RESCHEDULE DELIVERED CANCELLED" at bounding box center [351, 573] width 196 height 27
click at [672, 599] on span "Update" at bounding box center [678, 606] width 33 height 14
select select
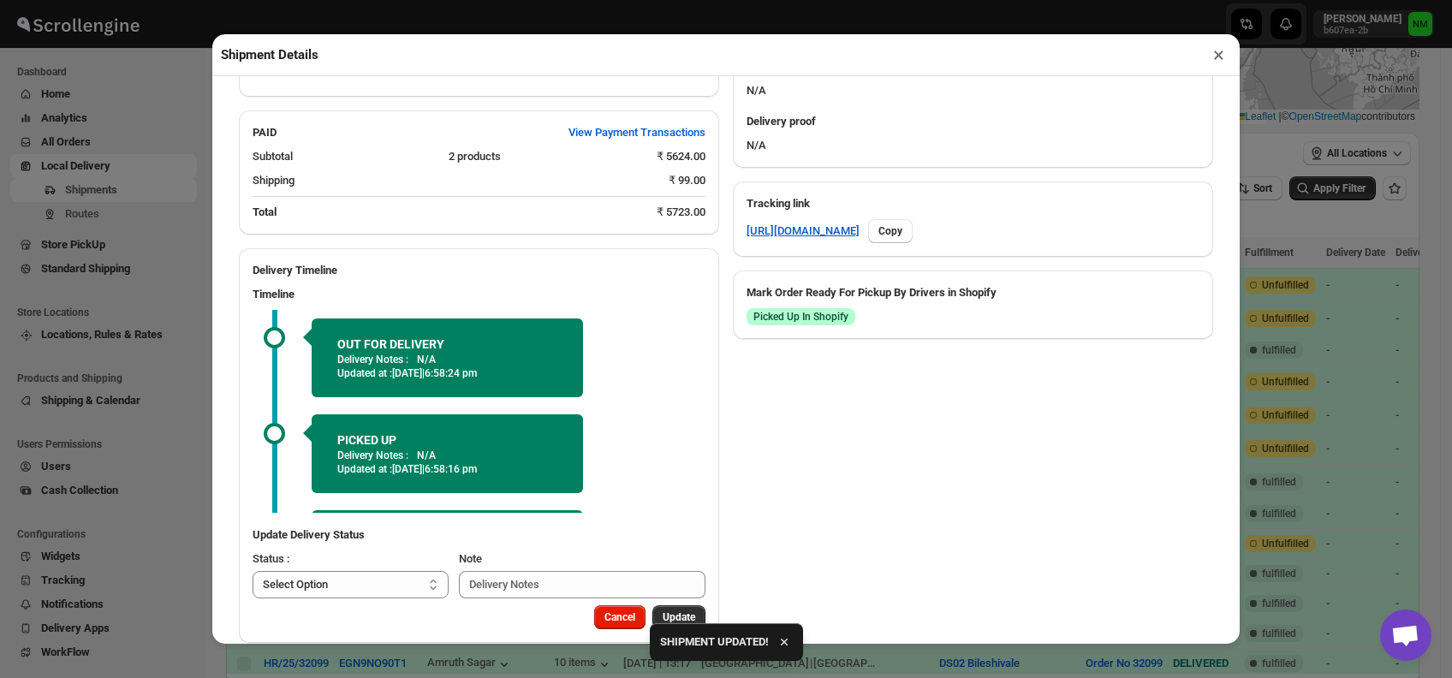
click at [1229, 53] on button "×" at bounding box center [1218, 55] width 25 height 24
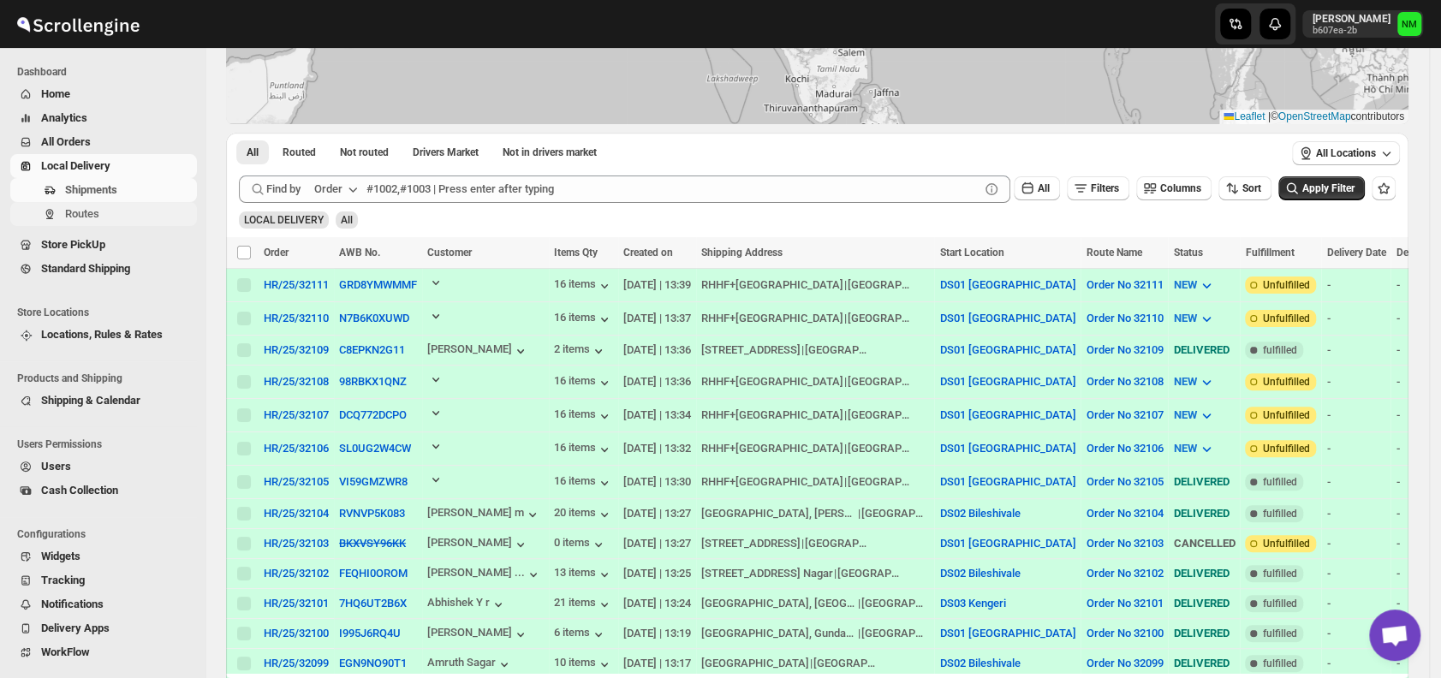
click at [114, 208] on span "Routes" at bounding box center [129, 213] width 128 height 17
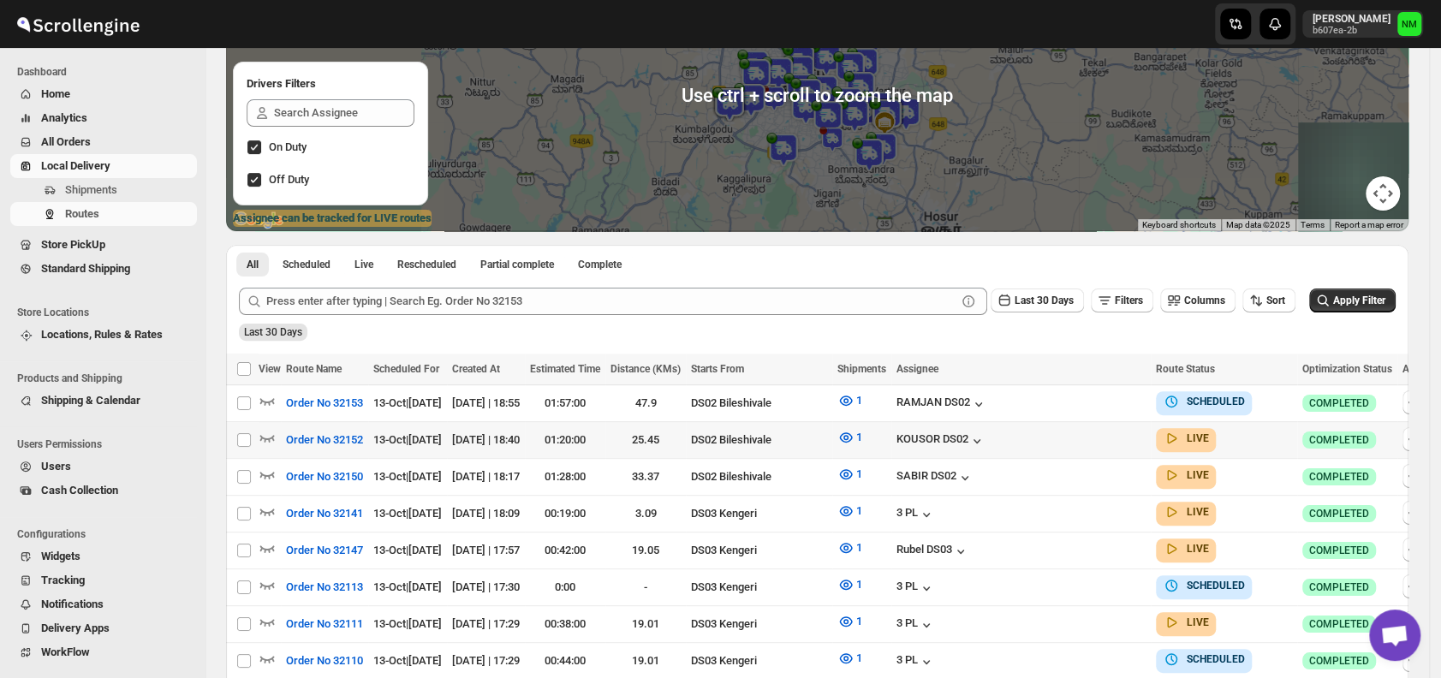
scroll to position [394, 0]
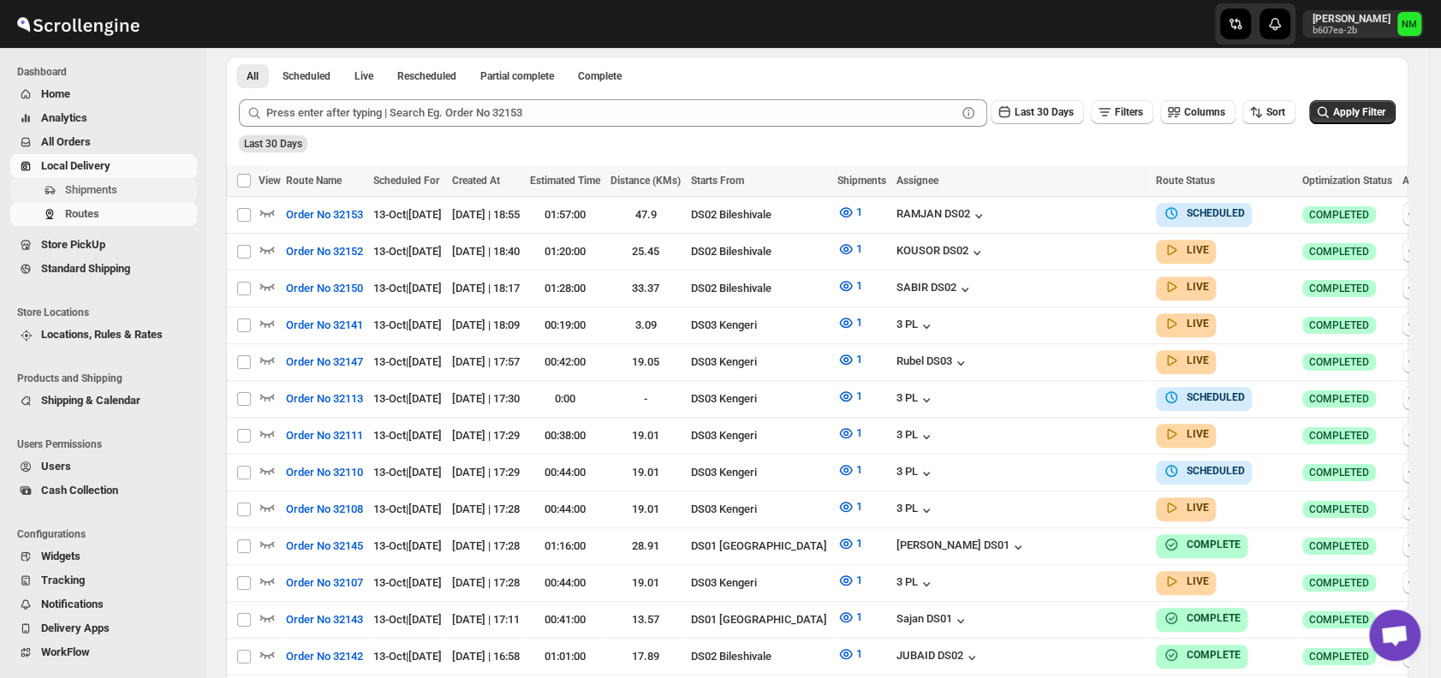
click at [109, 185] on span "Shipments" at bounding box center [91, 189] width 52 height 13
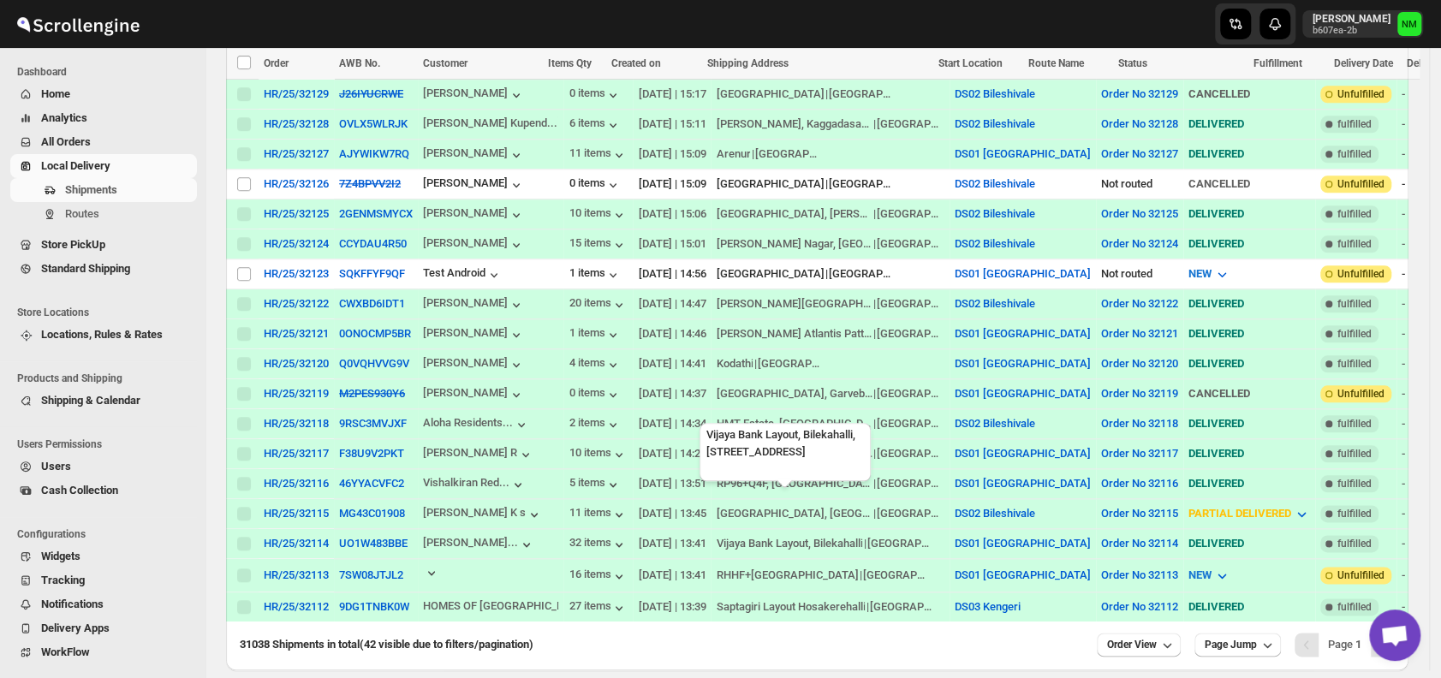
scroll to position [1156, 0]
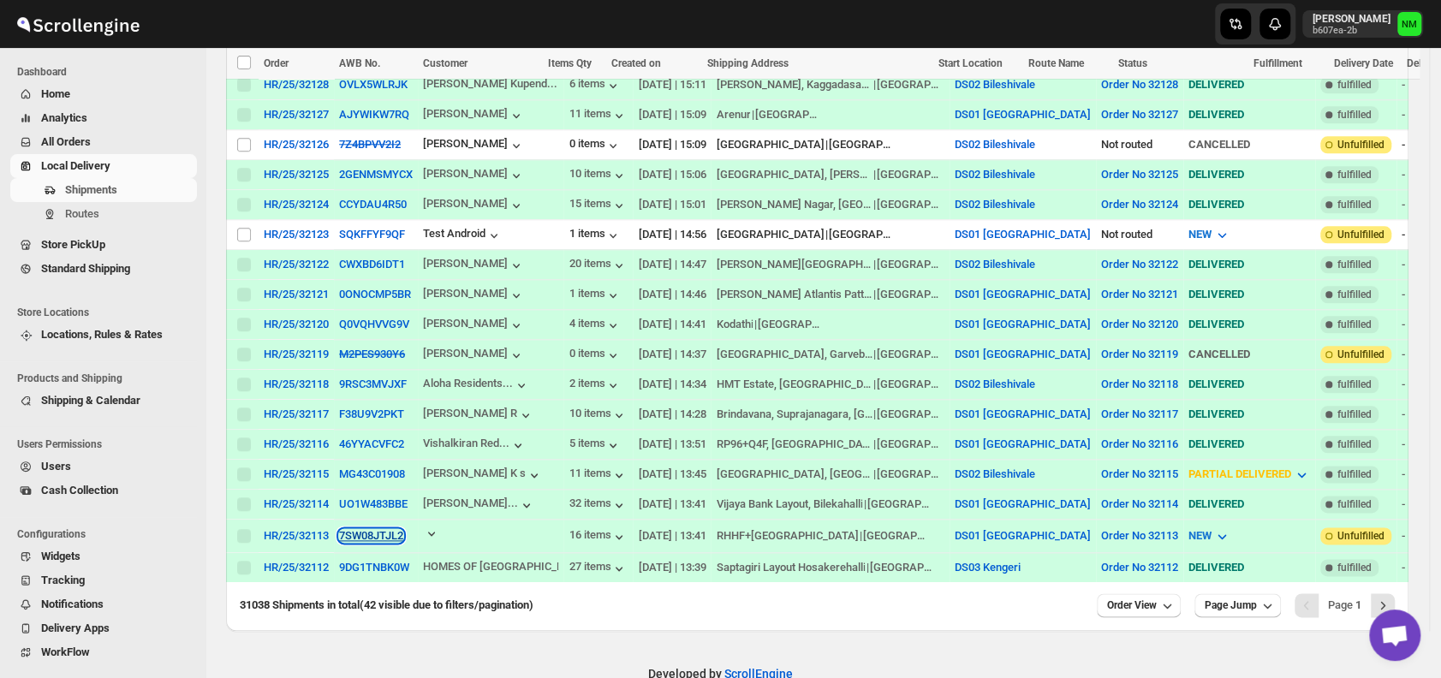
click at [383, 529] on button "7SW08JTJL2" at bounding box center [371, 535] width 64 height 13
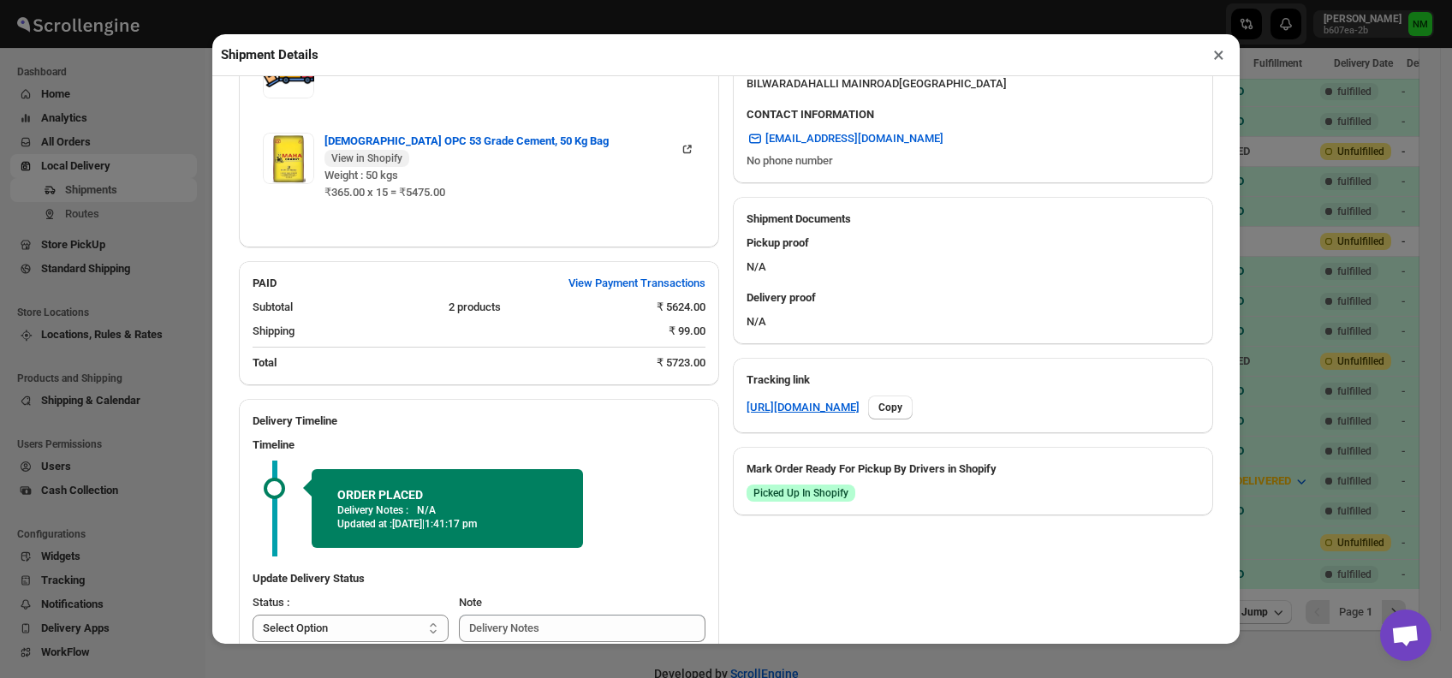
scroll to position [622, 0]
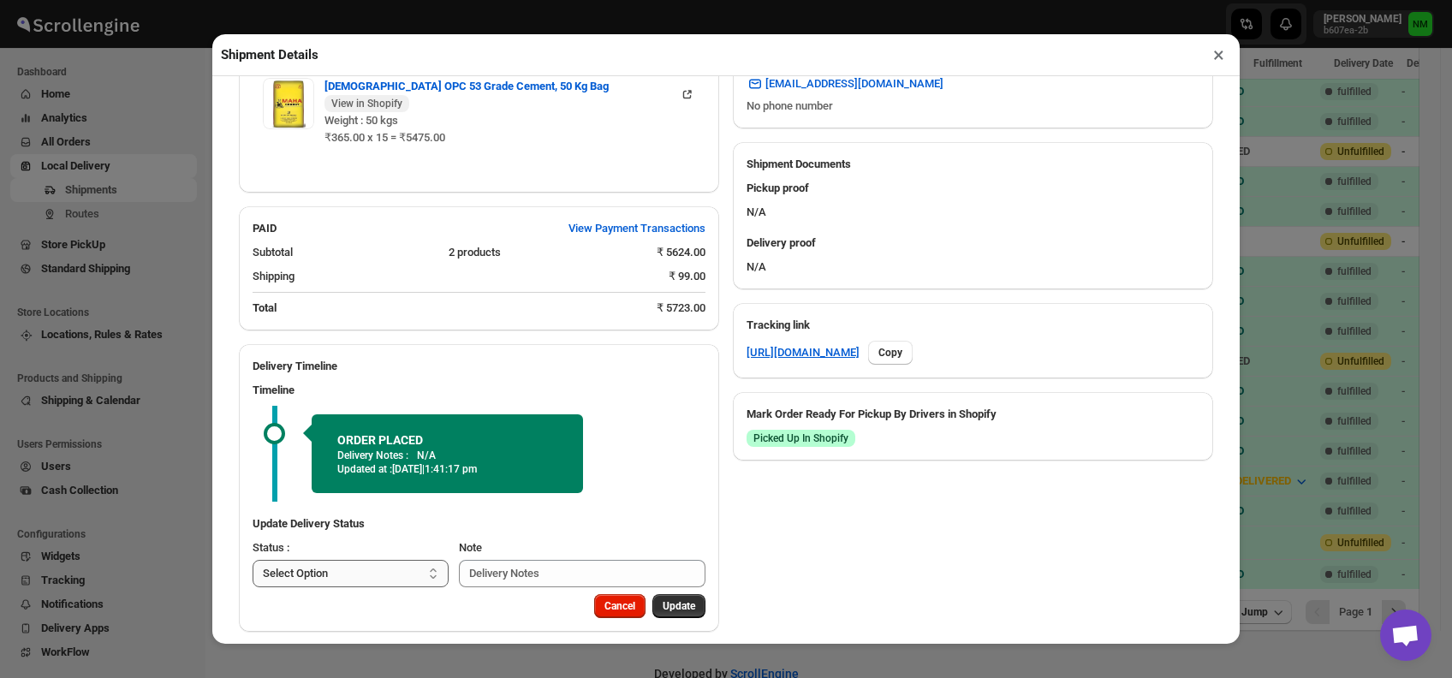
click at [374, 561] on select "Select Option PICKED UP OUT FOR DELIVERY RESCHEDULE DELIVERED CANCELLED" at bounding box center [351, 573] width 196 height 27
select select "PICKED_UP"
click at [253, 560] on select "Select Option PICKED UP OUT FOR DELIVERY RESCHEDULE DELIVERED CANCELLED" at bounding box center [351, 573] width 196 height 27
click at [633, 599] on span "Pick Products" at bounding box center [663, 606] width 64 height 14
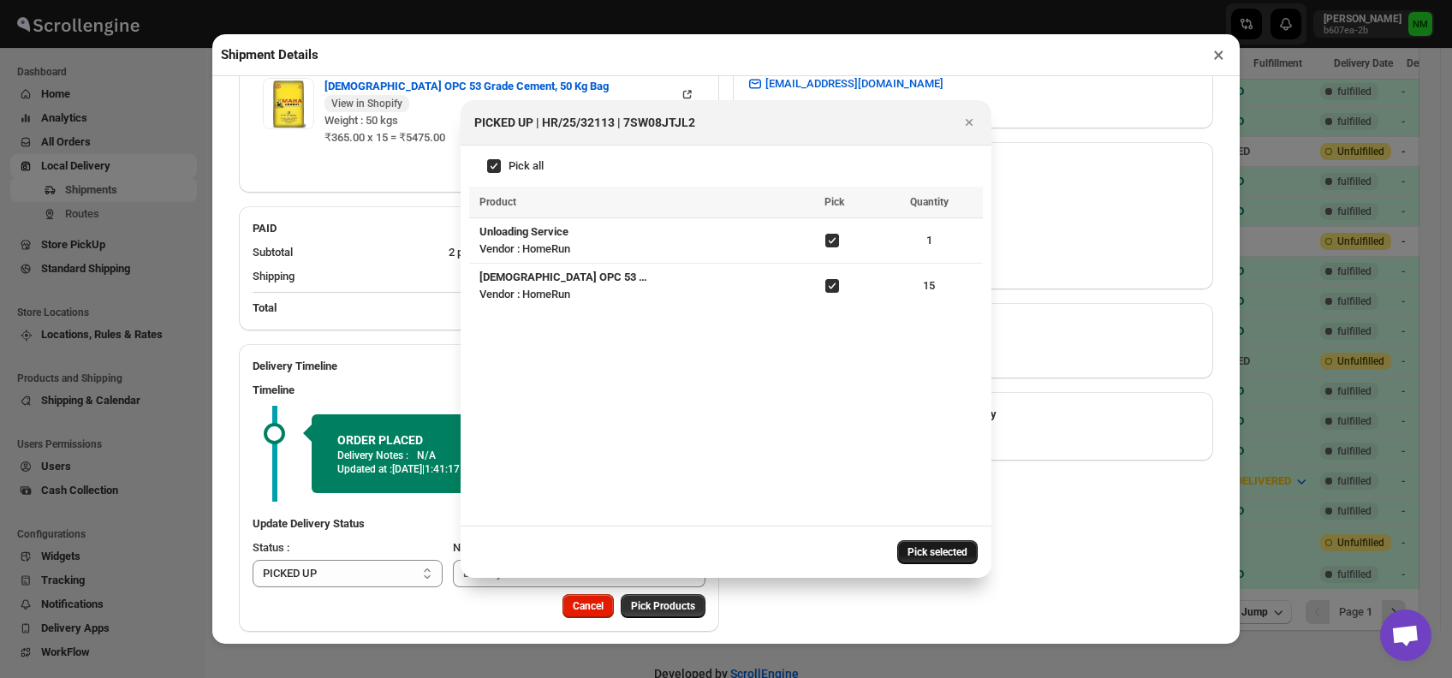
click at [934, 546] on span "Pick selected" at bounding box center [937, 552] width 60 height 14
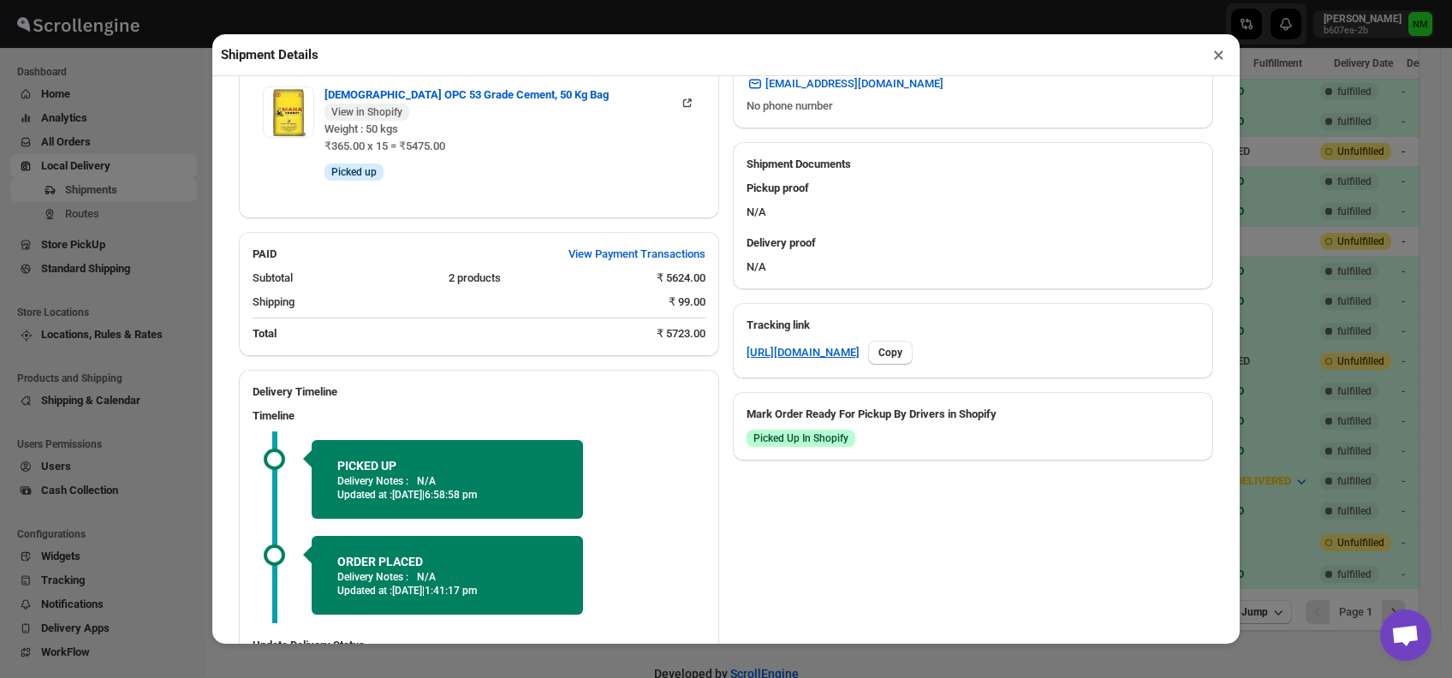
scroll to position [744, 0]
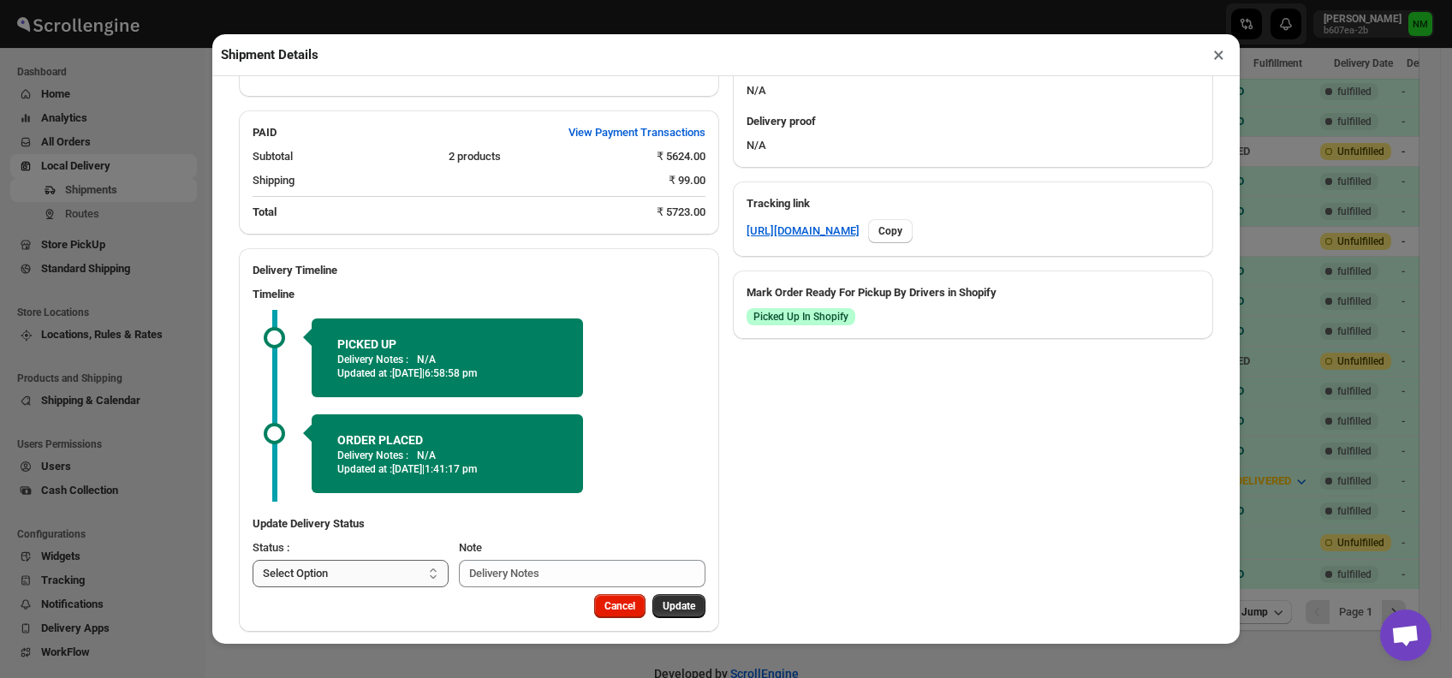
click at [389, 560] on select "Select Option PICKED UP OUT FOR DELIVERY RESCHEDULE DELIVERED CANCELLED" at bounding box center [351, 573] width 196 height 27
select select "OUT_FOR_DELIVERY"
click at [253, 560] on select "Select Option PICKED UP OUT FOR DELIVERY RESCHEDULE DELIVERED CANCELLED" at bounding box center [351, 573] width 196 height 27
click at [662, 599] on span "Update" at bounding box center [678, 606] width 33 height 14
select select
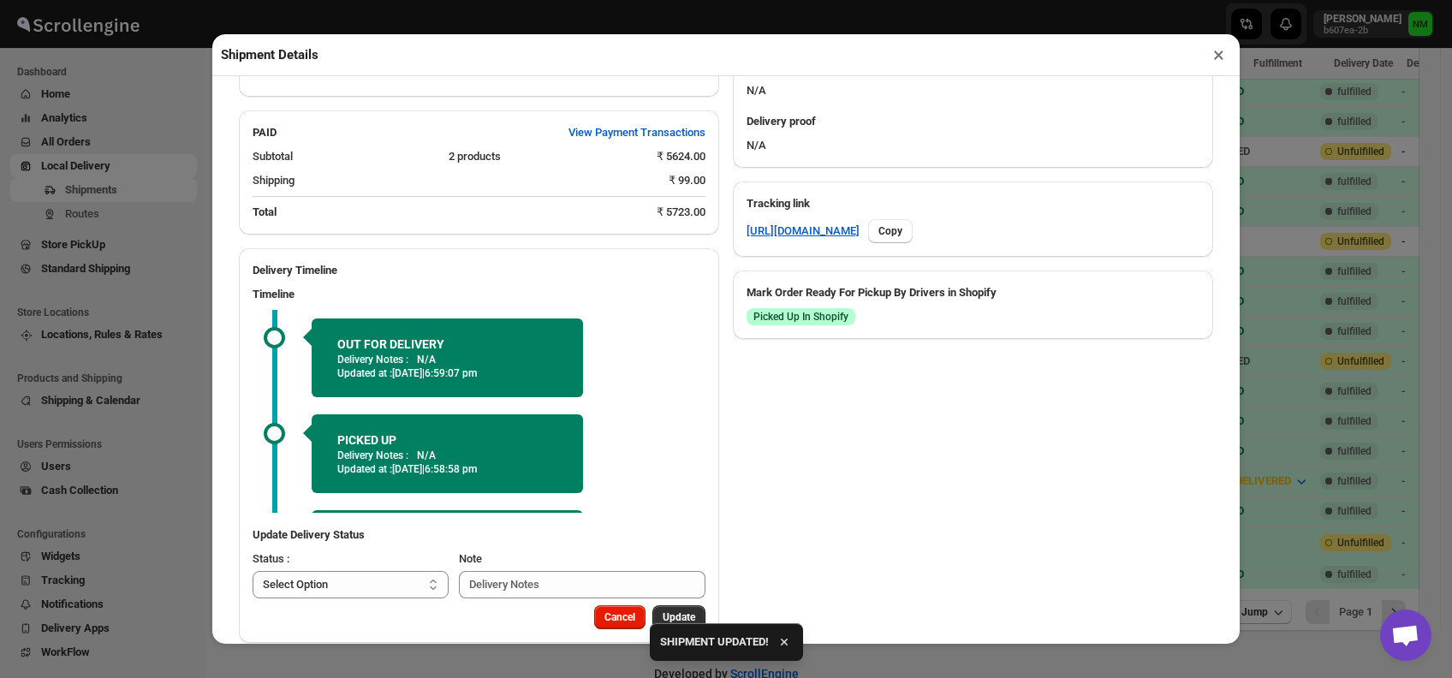
click at [1226, 62] on button "×" at bounding box center [1218, 55] width 25 height 24
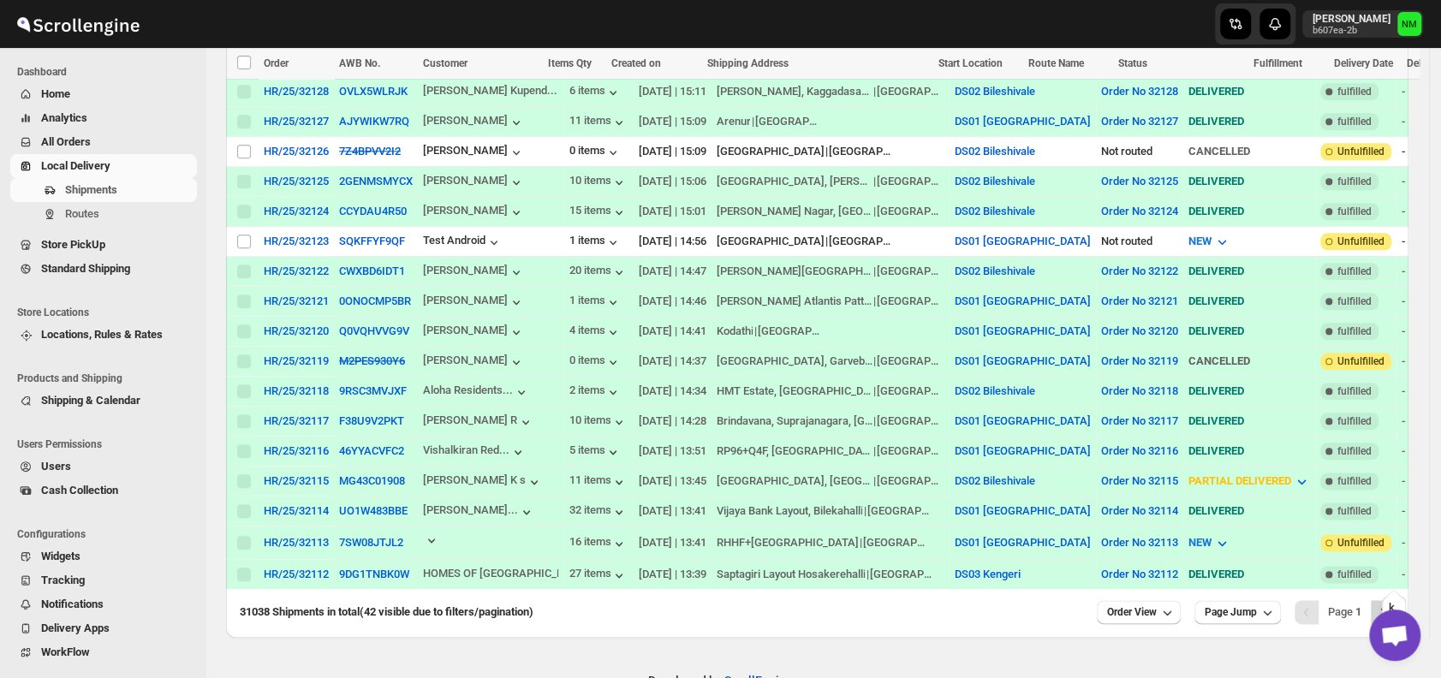
click at [1391, 603] on icon "Next" at bounding box center [1382, 611] width 17 height 17
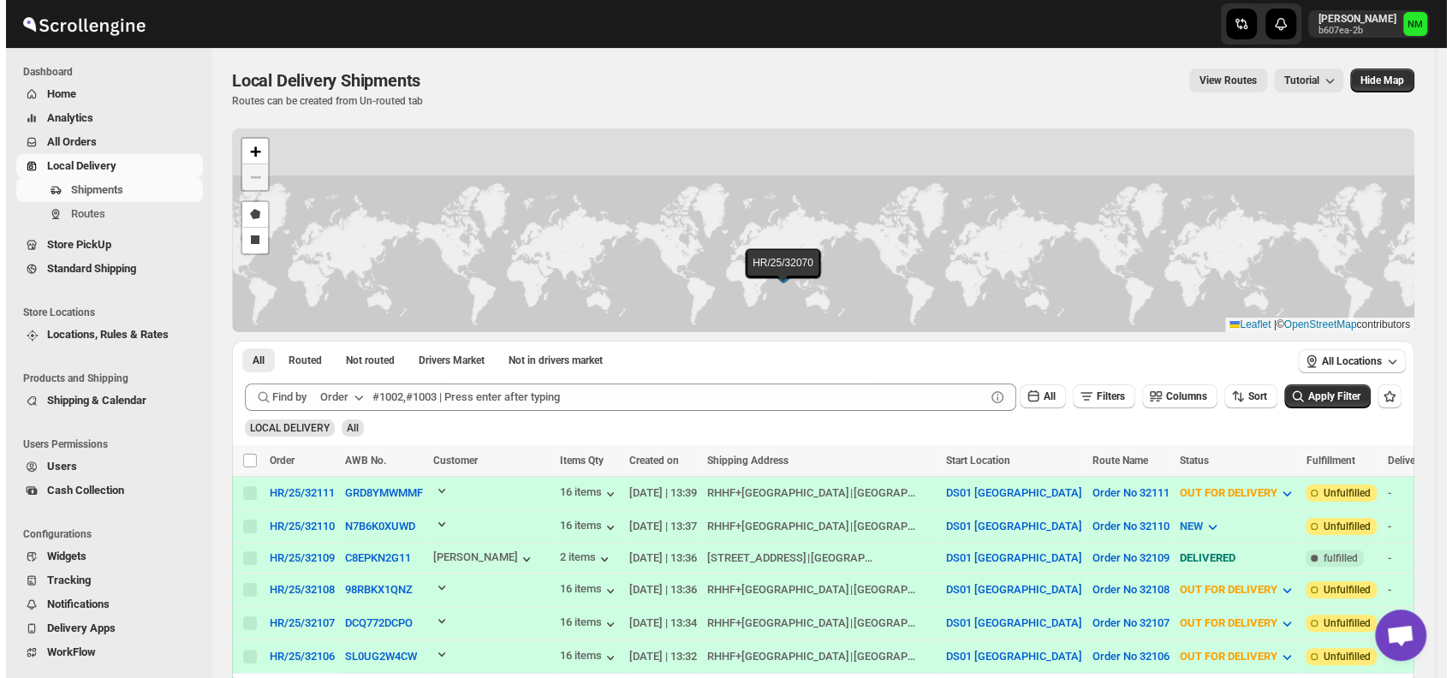
scroll to position [2, 0]
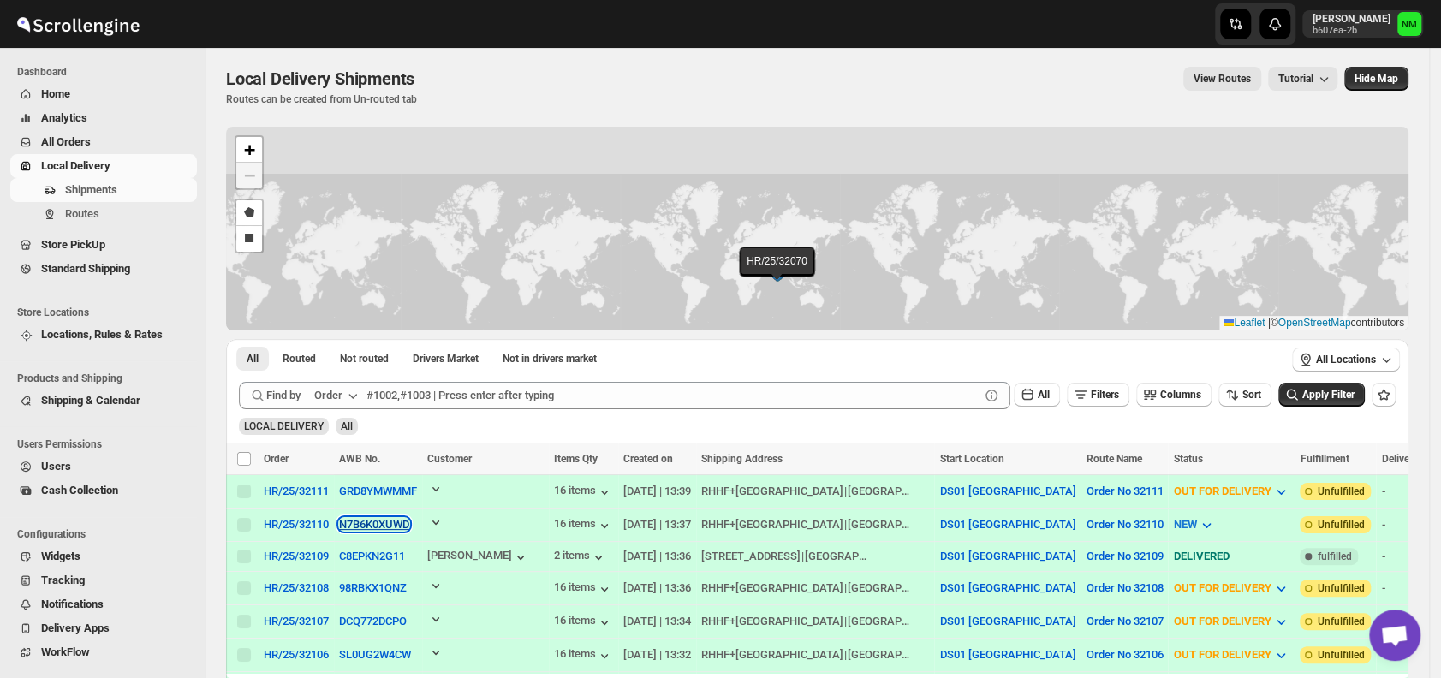
click at [361, 518] on button "N7B6K0XUWD" at bounding box center [374, 524] width 70 height 13
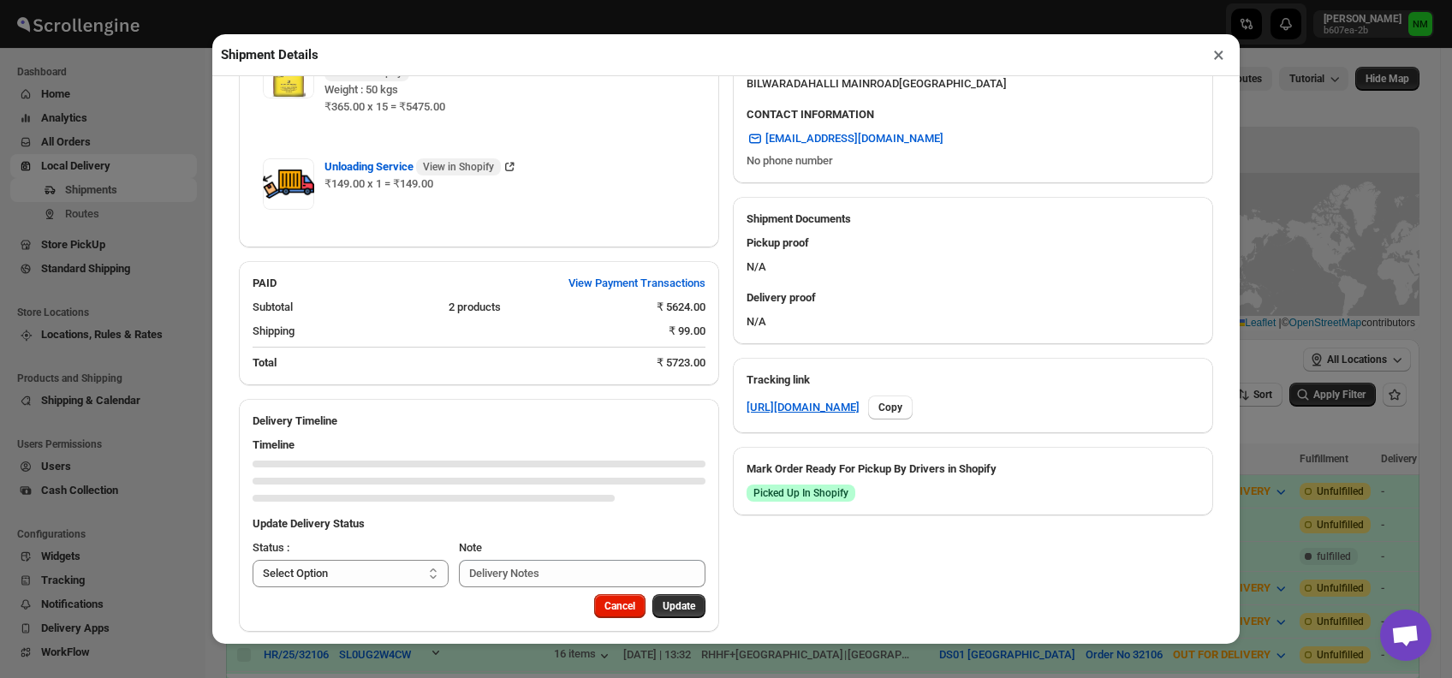
scroll to position [622, 0]
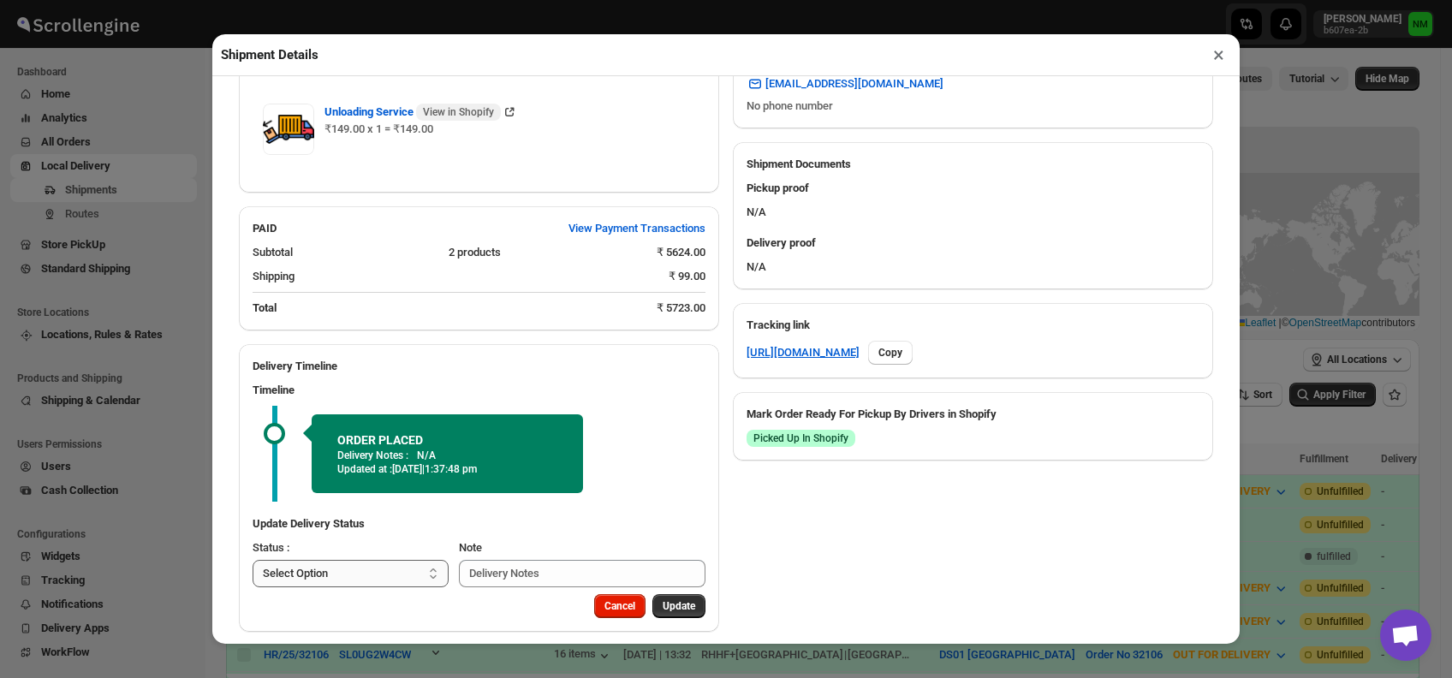
click at [380, 560] on select "Select Option PICKED UP OUT FOR DELIVERY RESCHEDULE DELIVERED CANCELLED" at bounding box center [351, 573] width 196 height 27
select select "PICKED_UP"
click at [253, 560] on select "Select Option PICKED UP OUT FOR DELIVERY RESCHEDULE DELIVERED CANCELLED" at bounding box center [351, 573] width 196 height 27
click at [645, 599] on span "Pick Products" at bounding box center [663, 606] width 64 height 14
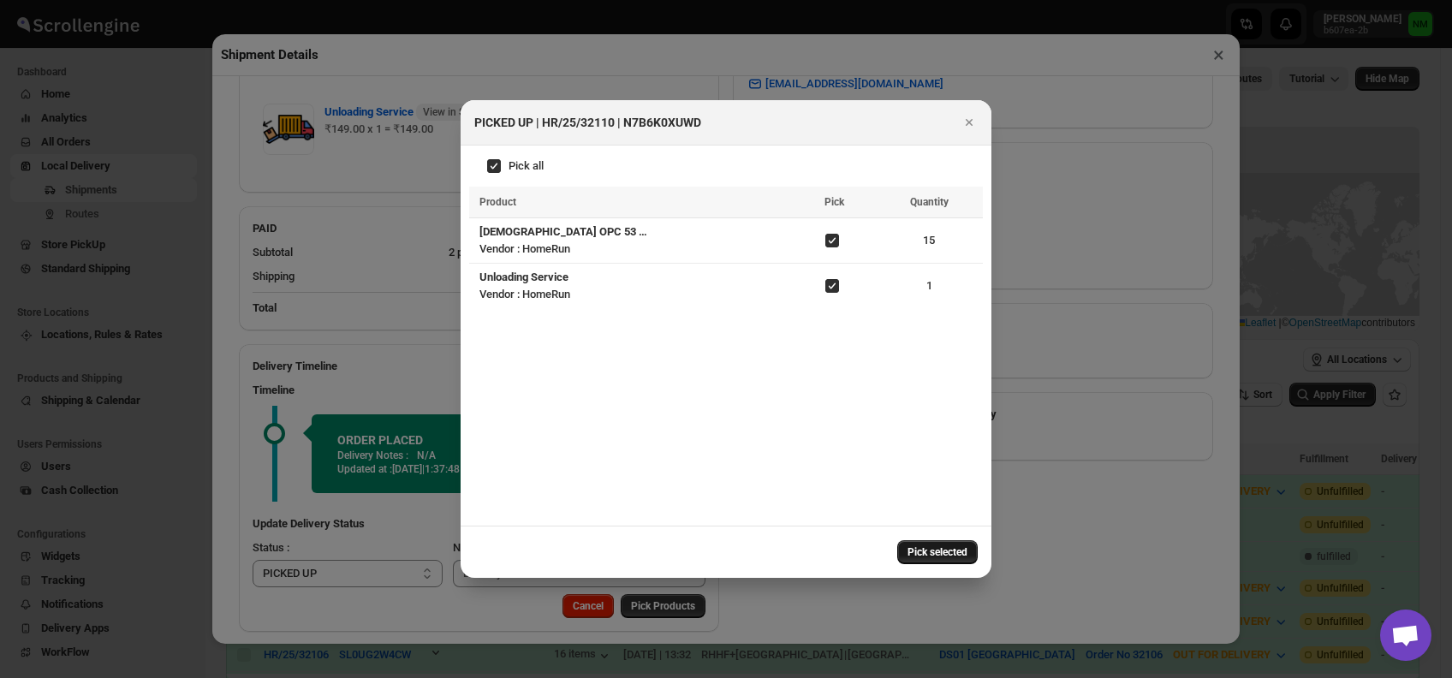
click at [912, 548] on span "Pick selected" at bounding box center [937, 552] width 60 height 14
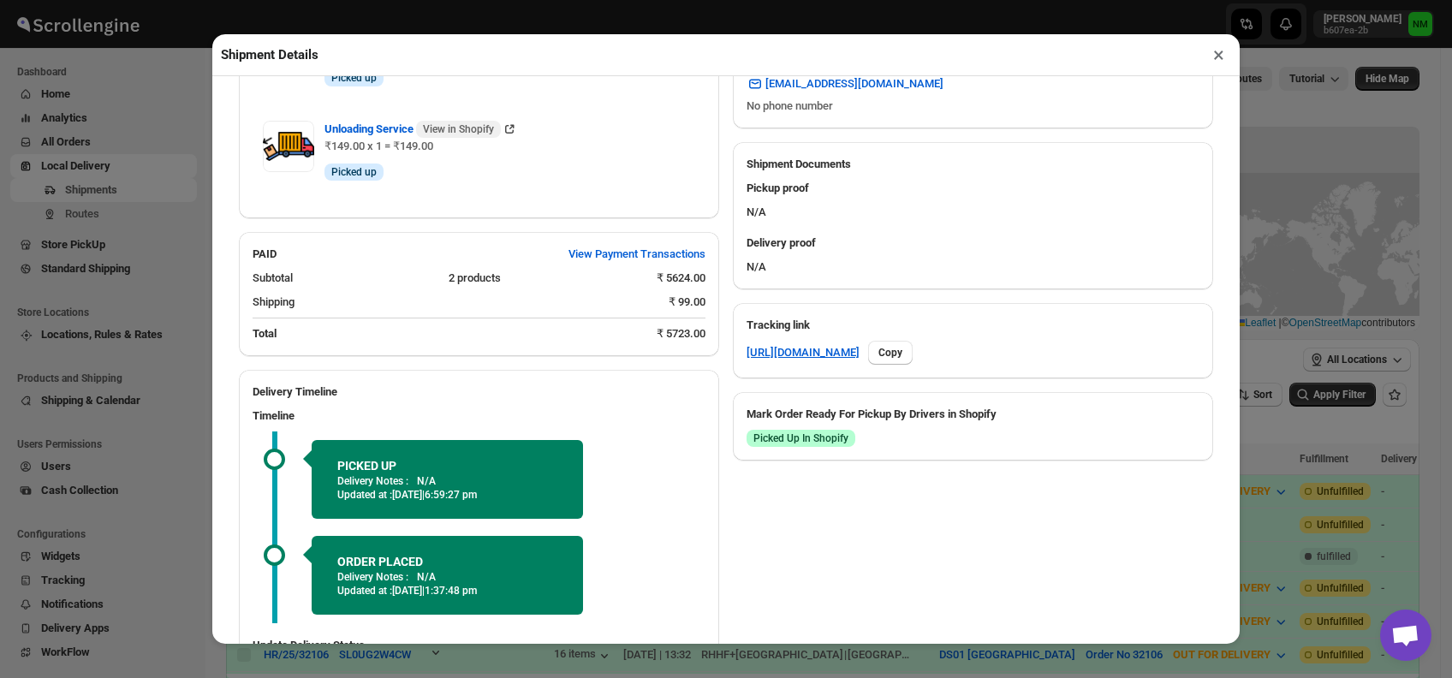
scroll to position [744, 0]
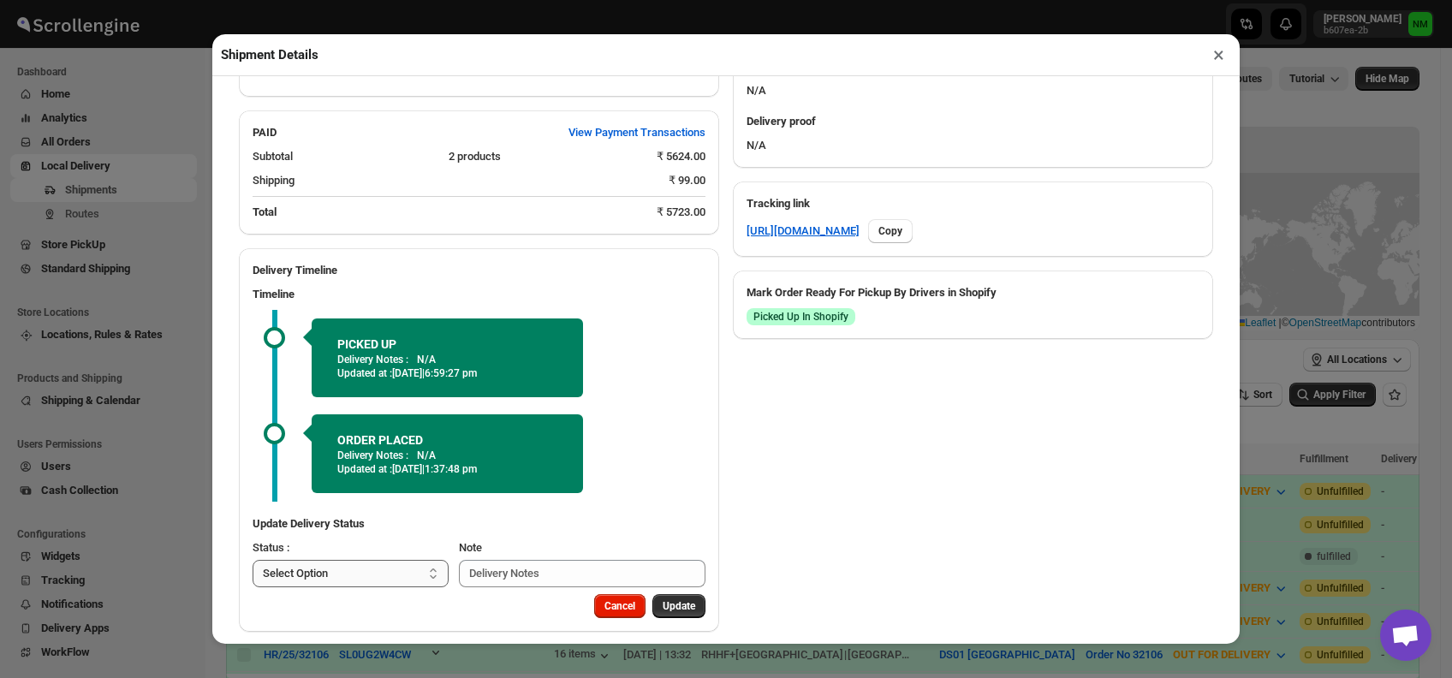
click at [381, 560] on select "Select Option PICKED UP OUT FOR DELIVERY RESCHEDULE DELIVERED CANCELLED" at bounding box center [351, 573] width 196 height 27
select select "OUT_FOR_DELIVERY"
click at [253, 560] on select "Select Option PICKED UP OUT FOR DELIVERY RESCHEDULE DELIVERED CANCELLED" at bounding box center [351, 573] width 196 height 27
click at [665, 598] on button "Update" at bounding box center [678, 606] width 53 height 24
select select
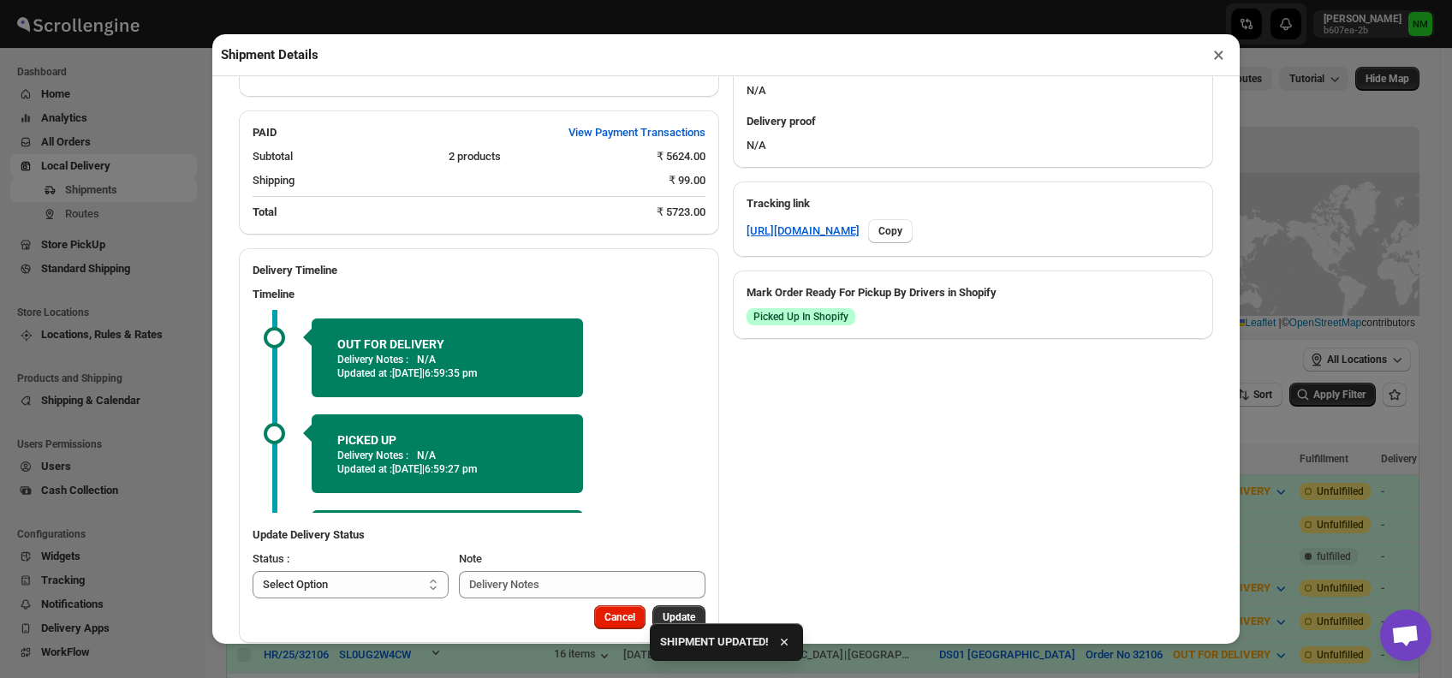
click at [1212, 48] on button "×" at bounding box center [1218, 55] width 25 height 24
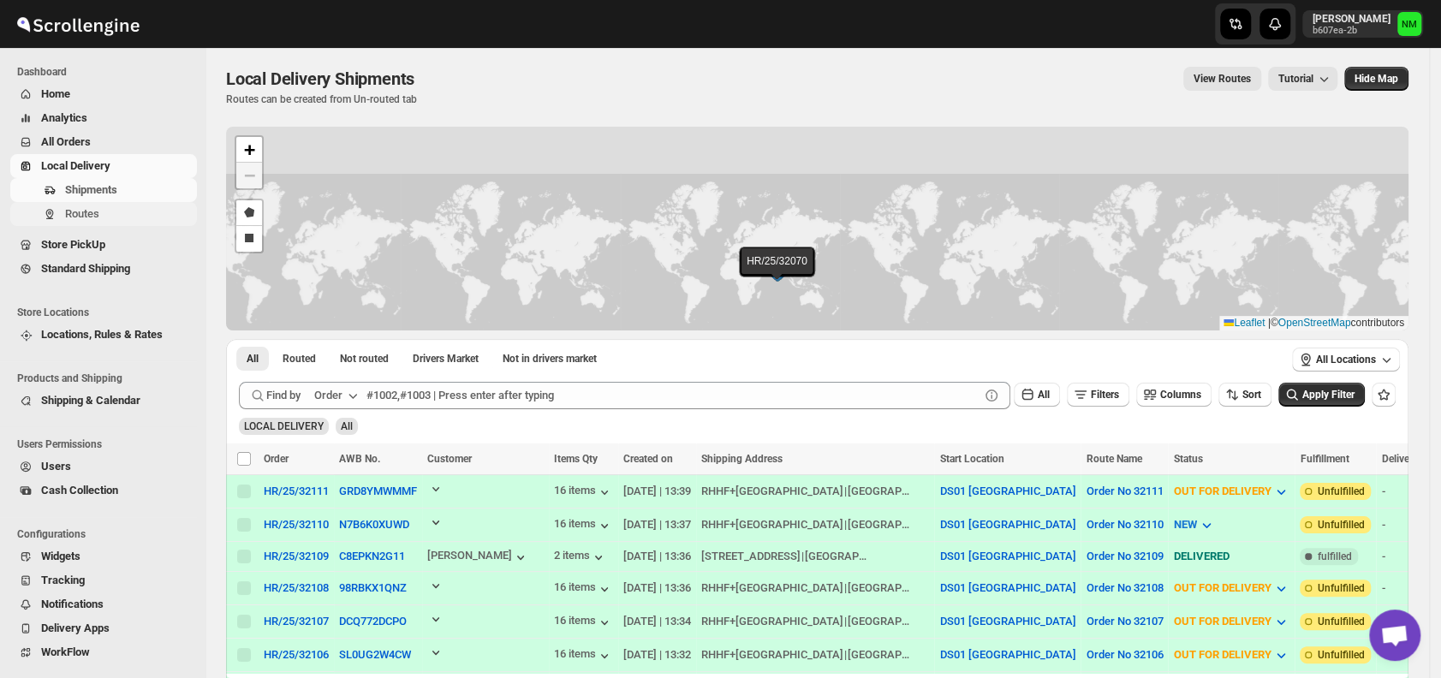
click at [106, 224] on button "Routes" at bounding box center [103, 214] width 187 height 24
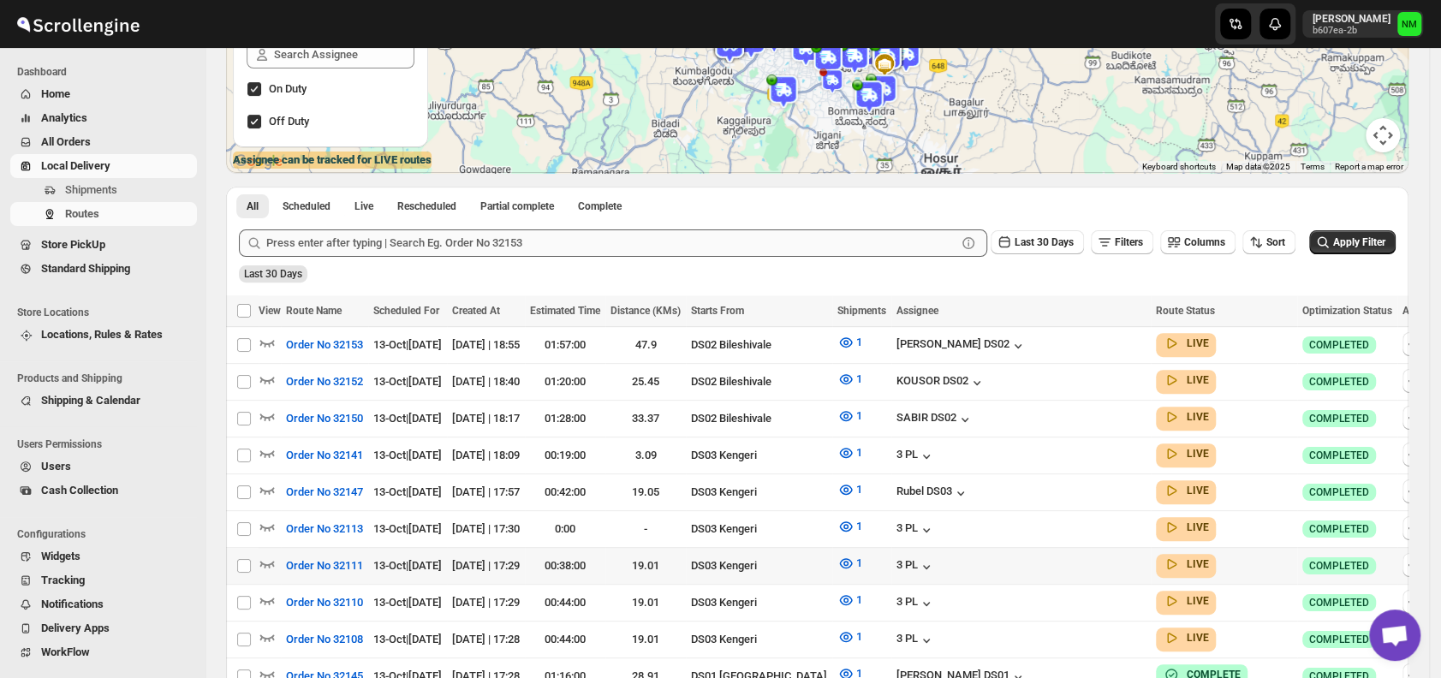
scroll to position [337, 0]
